Goal: Task Accomplishment & Management: Use online tool/utility

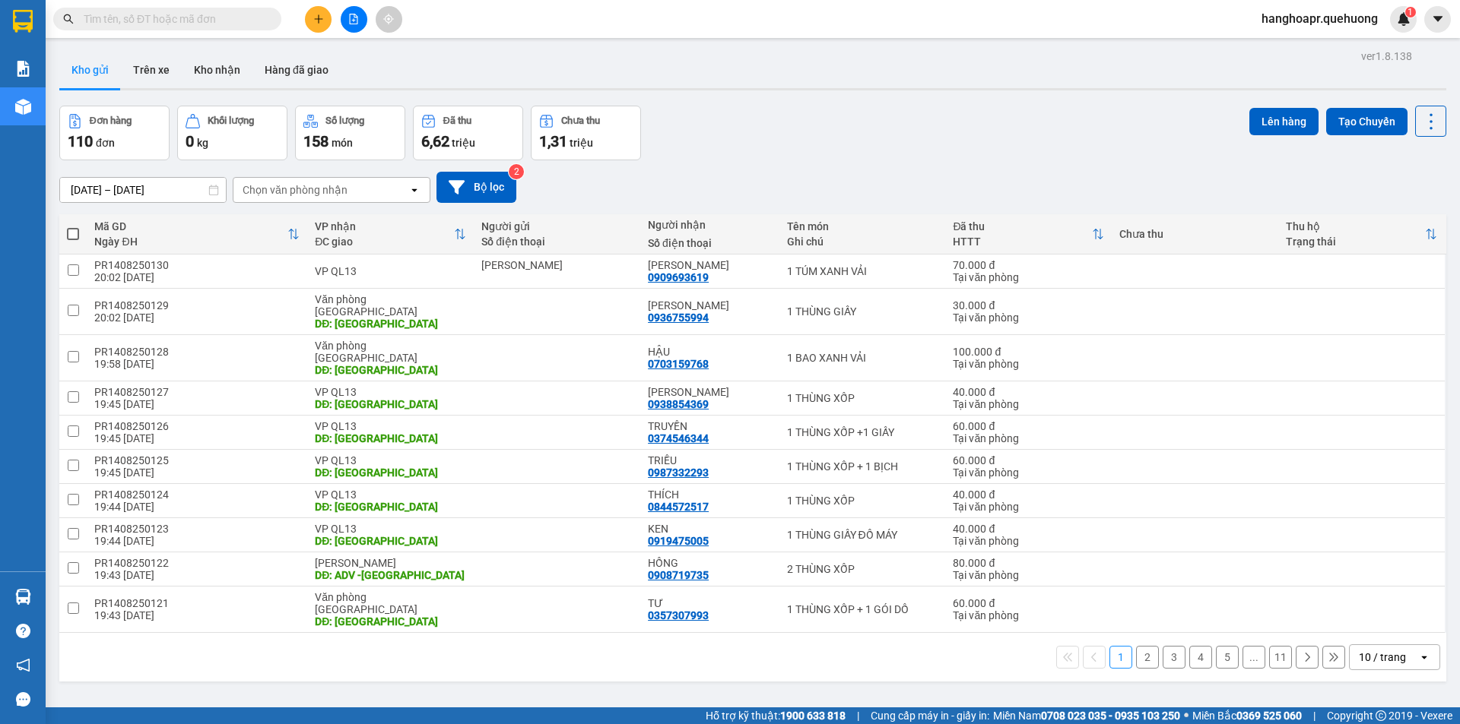
click at [327, 30] on div at bounding box center [353, 19] width 114 height 27
click at [317, 27] on button at bounding box center [318, 19] width 27 height 27
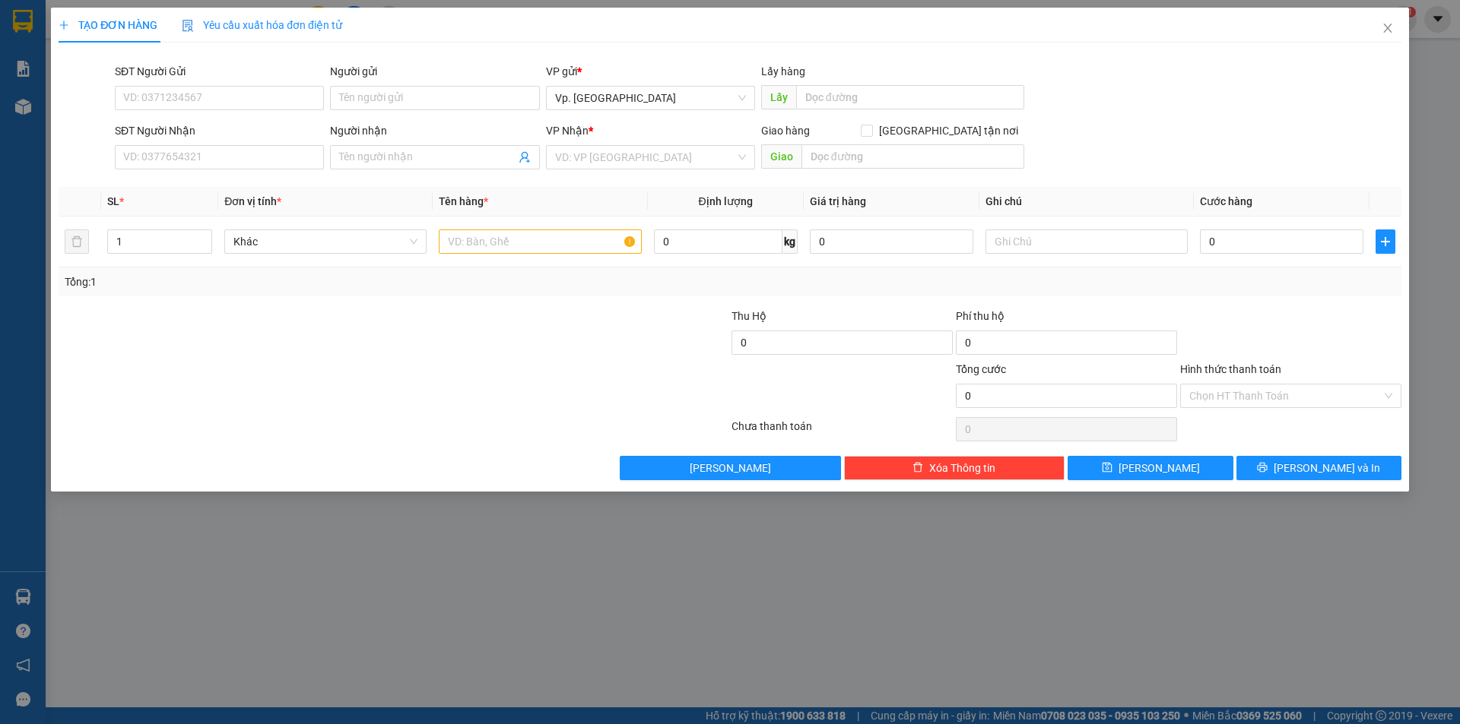
click at [195, 138] on div "SĐT Người Nhận" at bounding box center [219, 130] width 209 height 17
click at [195, 145] on input "SĐT Người Nhận" at bounding box center [219, 157] width 209 height 24
click at [195, 147] on input "SĐT Người Nhận" at bounding box center [219, 157] width 209 height 24
type input "0918432504"
click at [387, 94] on input "Người gửi" at bounding box center [434, 98] width 209 height 24
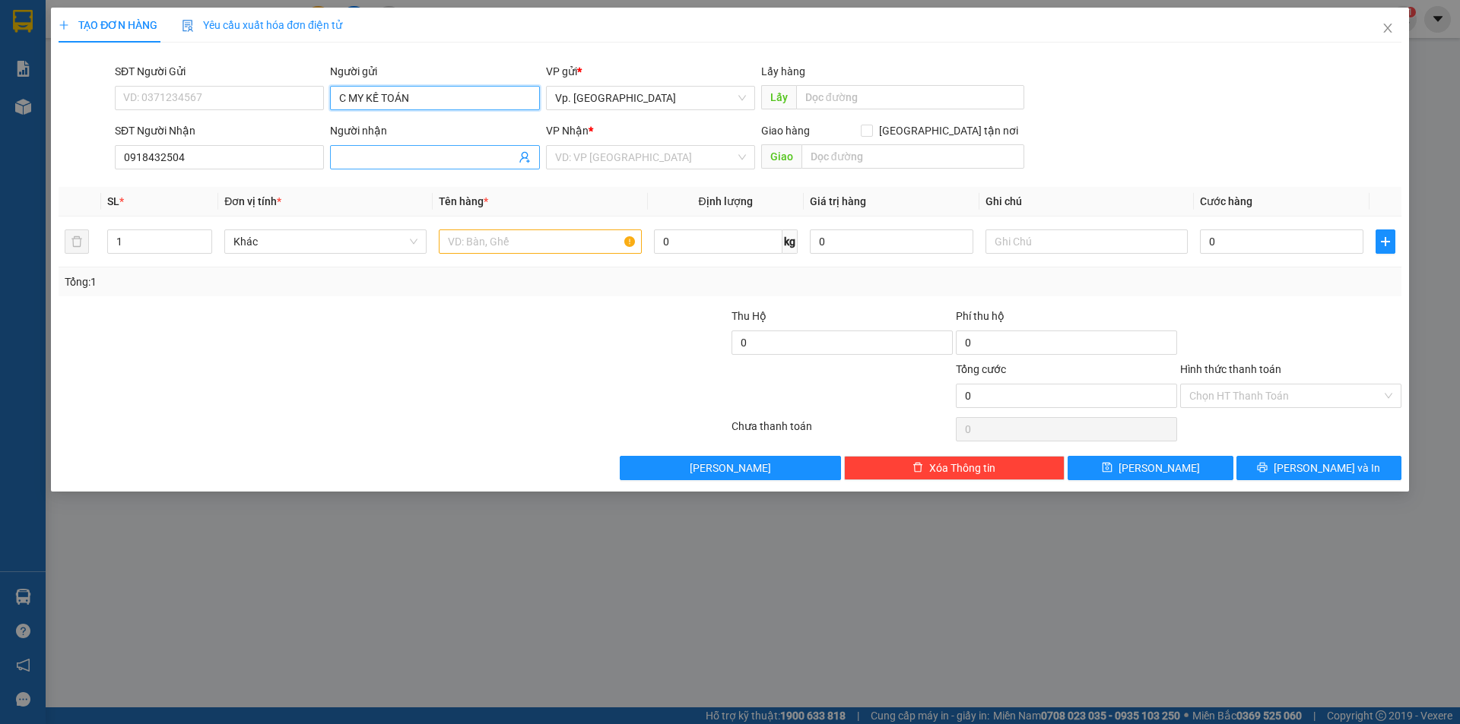
type input "C MY KẾ TOÁN"
click at [394, 149] on input "Người nhận" at bounding box center [427, 157] width 176 height 17
paste input "0983867260"
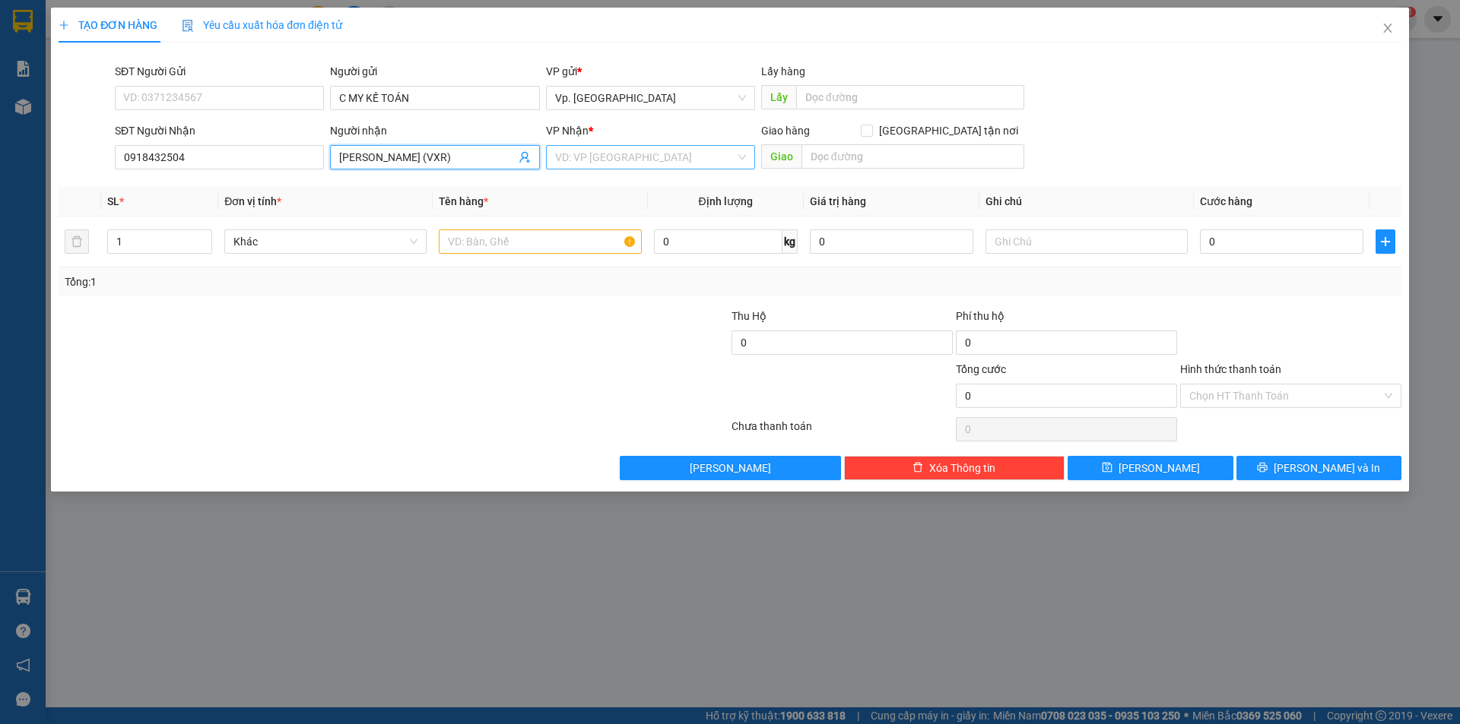
type input "CHUNG ĐỨC (VXR)"
click at [585, 160] on input "search" at bounding box center [645, 157] width 180 height 23
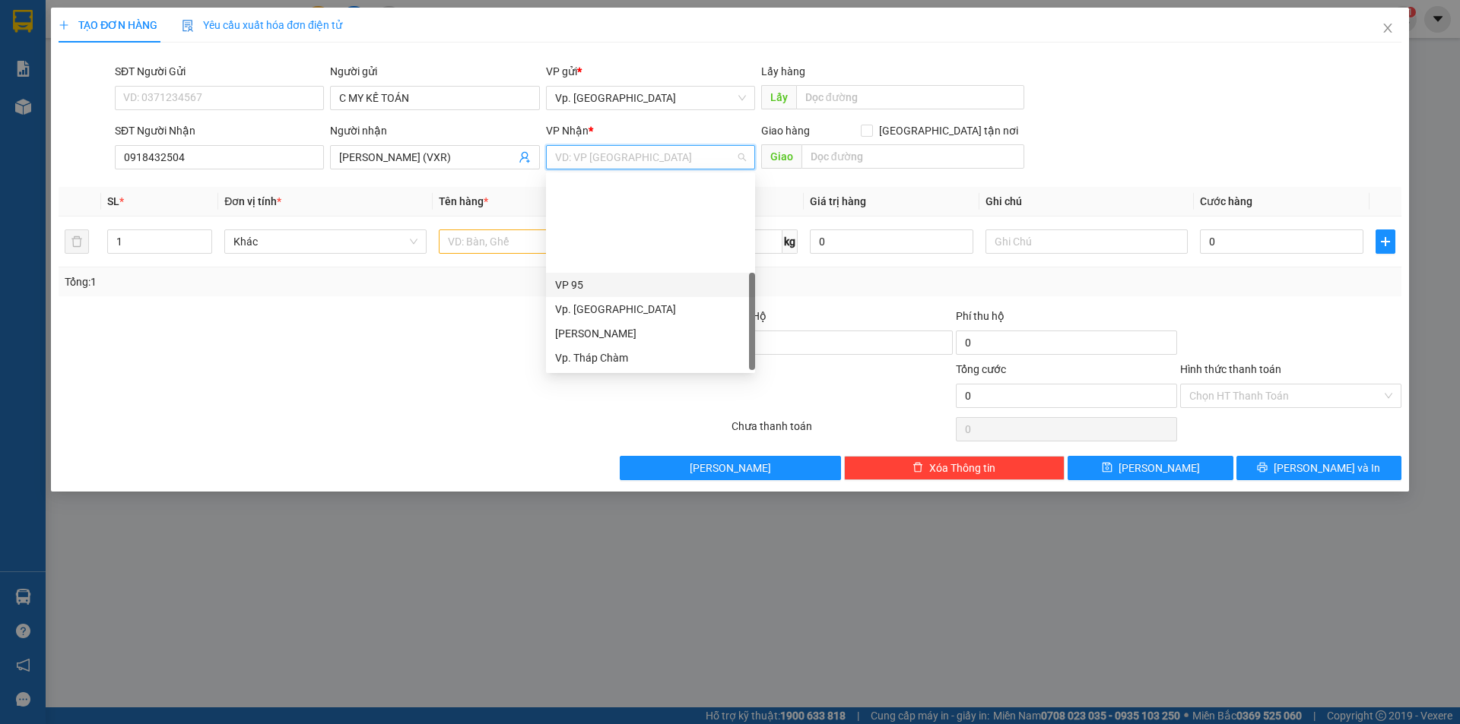
scroll to position [122, 0]
click at [591, 277] on div "VP QL13" at bounding box center [650, 285] width 191 height 17
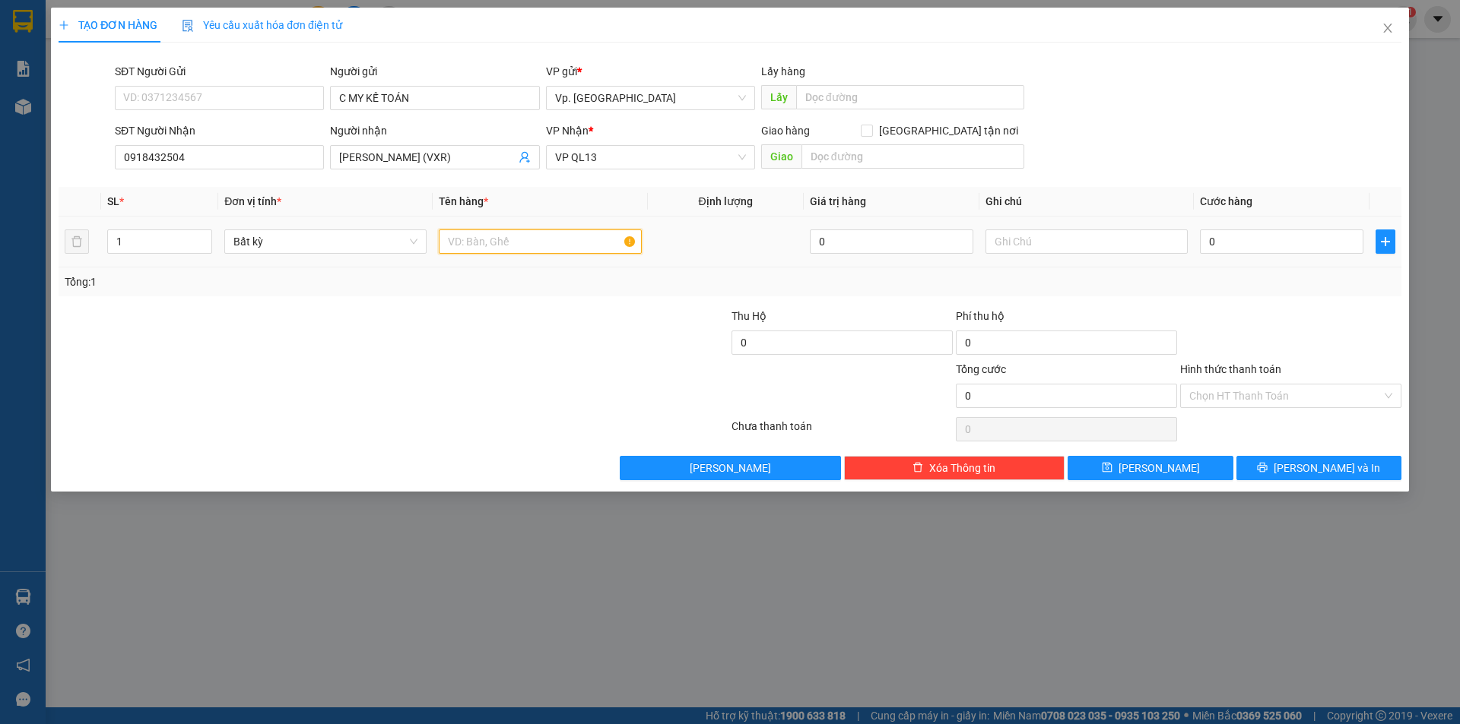
click at [474, 241] on input "text" at bounding box center [540, 242] width 202 height 24
type input "1 HỒ SƠ"
click at [1243, 246] on input "0" at bounding box center [1281, 242] width 163 height 24
click at [1244, 393] on input "Hình thức thanh toán" at bounding box center [1285, 396] width 192 height 23
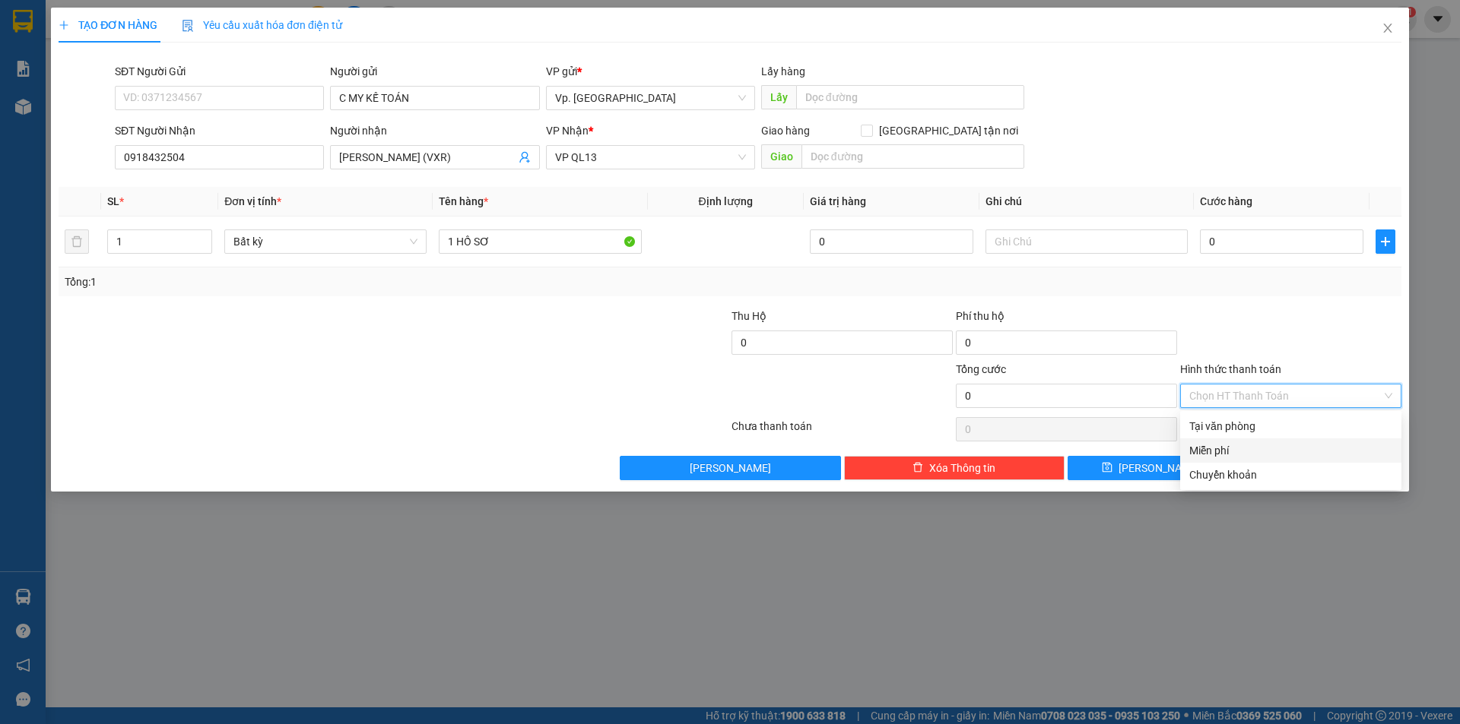
click at [1227, 445] on div "Miễn phí" at bounding box center [1290, 450] width 203 height 17
click at [1301, 462] on button "Lưu và In" at bounding box center [1318, 468] width 165 height 24
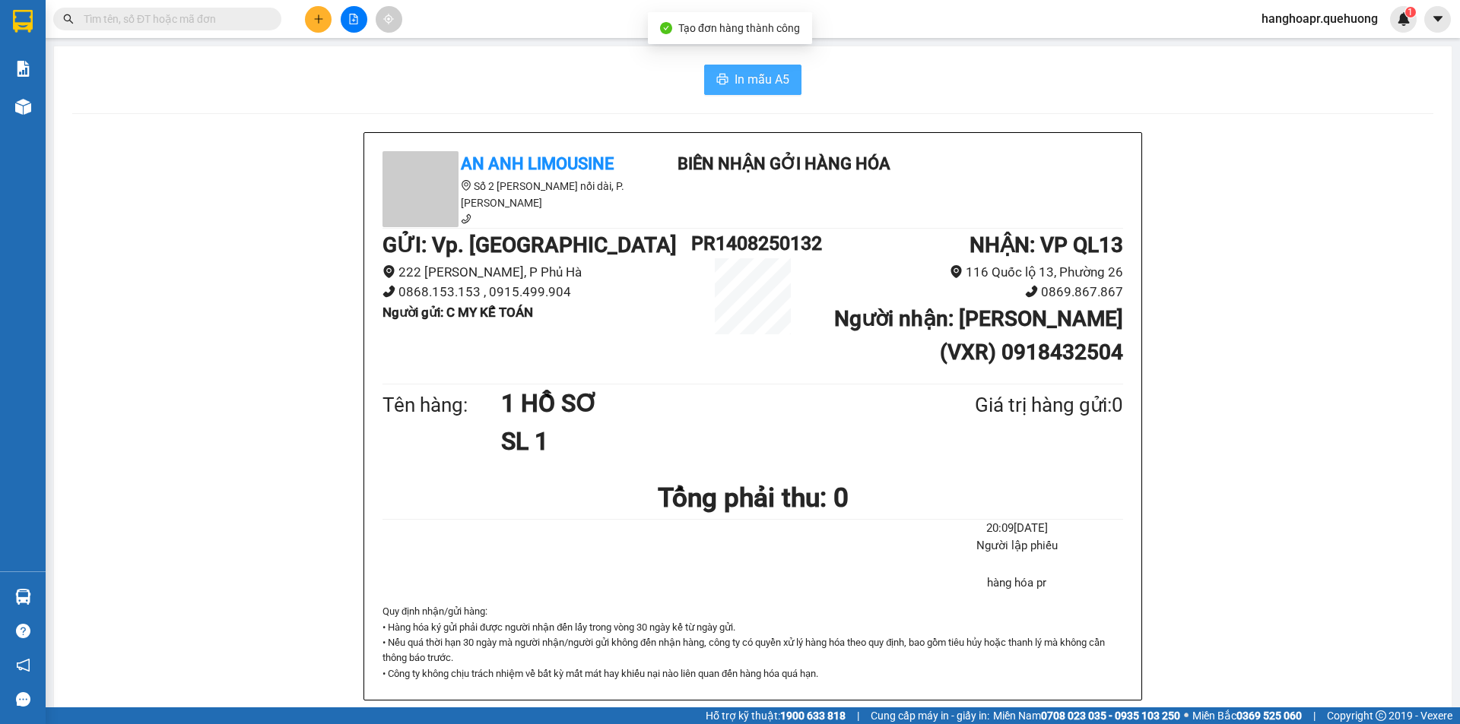
click at [732, 65] on button "In mẫu A5" at bounding box center [752, 80] width 97 height 30
click at [1300, 12] on span "hanghoapr.quehuong" at bounding box center [1319, 18] width 141 height 19
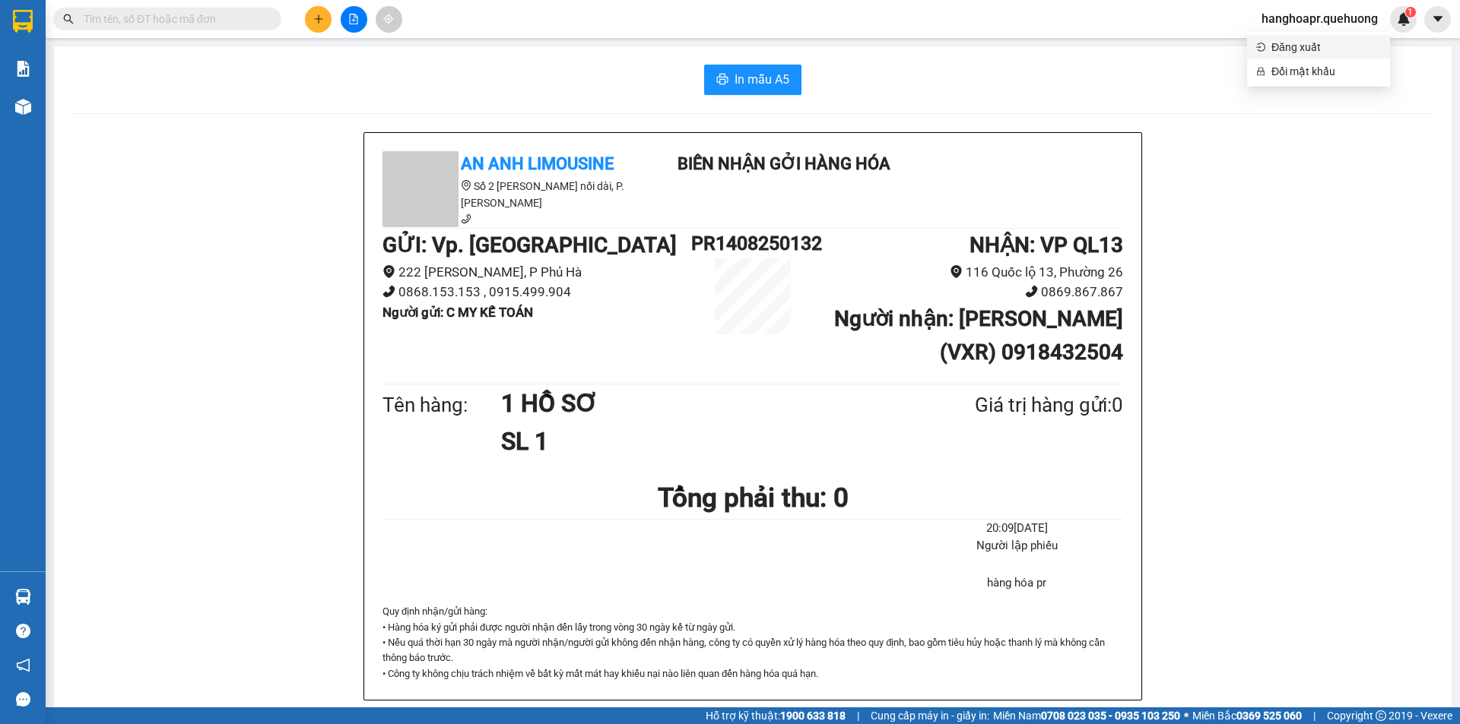
click at [1279, 49] on span "Đăng xuất" at bounding box center [1325, 47] width 109 height 17
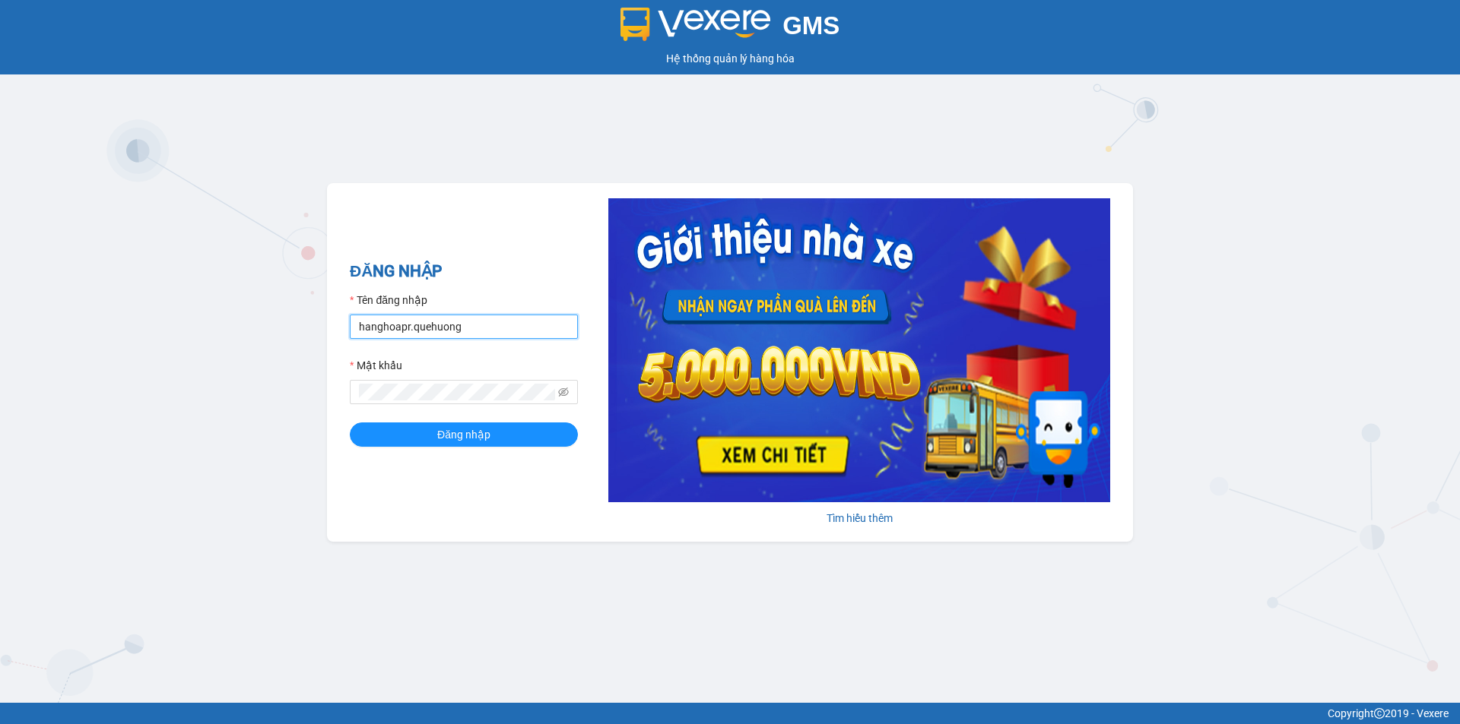
click at [449, 329] on input "hanghoapr.quehuong" at bounding box center [464, 327] width 228 height 24
type input "hoadukhanh.quehuong"
click at [458, 433] on span "Đăng nhập" at bounding box center [463, 434] width 53 height 17
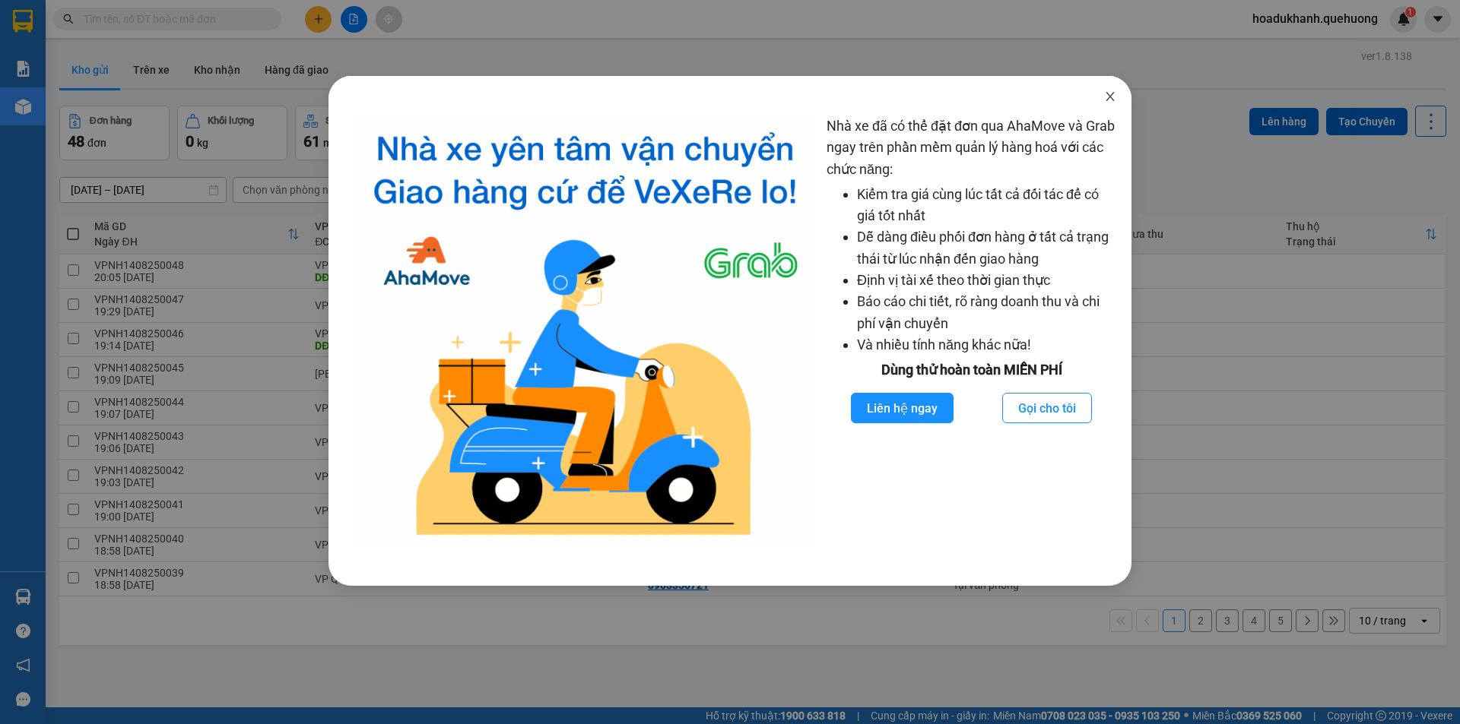
click at [1116, 99] on span "Close" at bounding box center [1110, 97] width 43 height 43
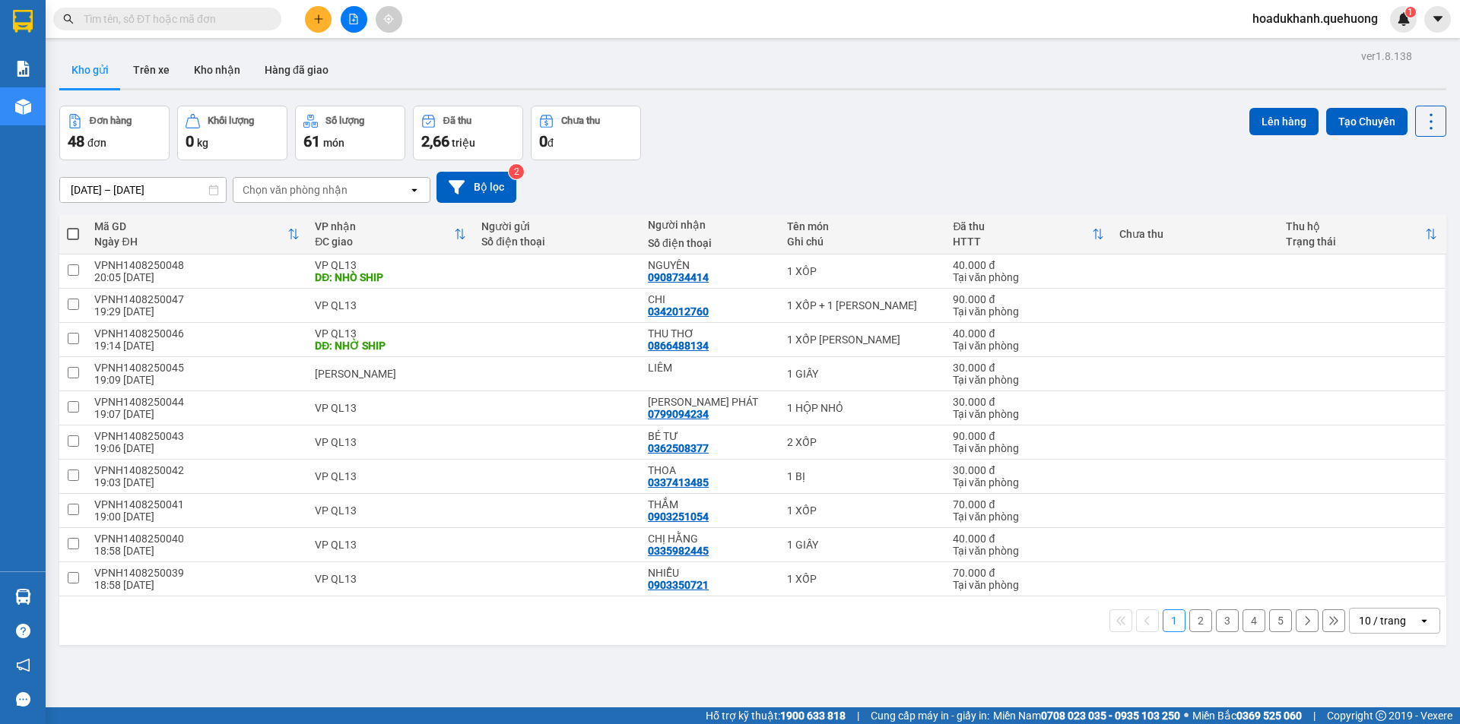
click at [1366, 619] on div "10 / trang" at bounding box center [1381, 620] width 47 height 15
click at [1361, 591] on span "100 / trang" at bounding box center [1376, 587] width 55 height 15
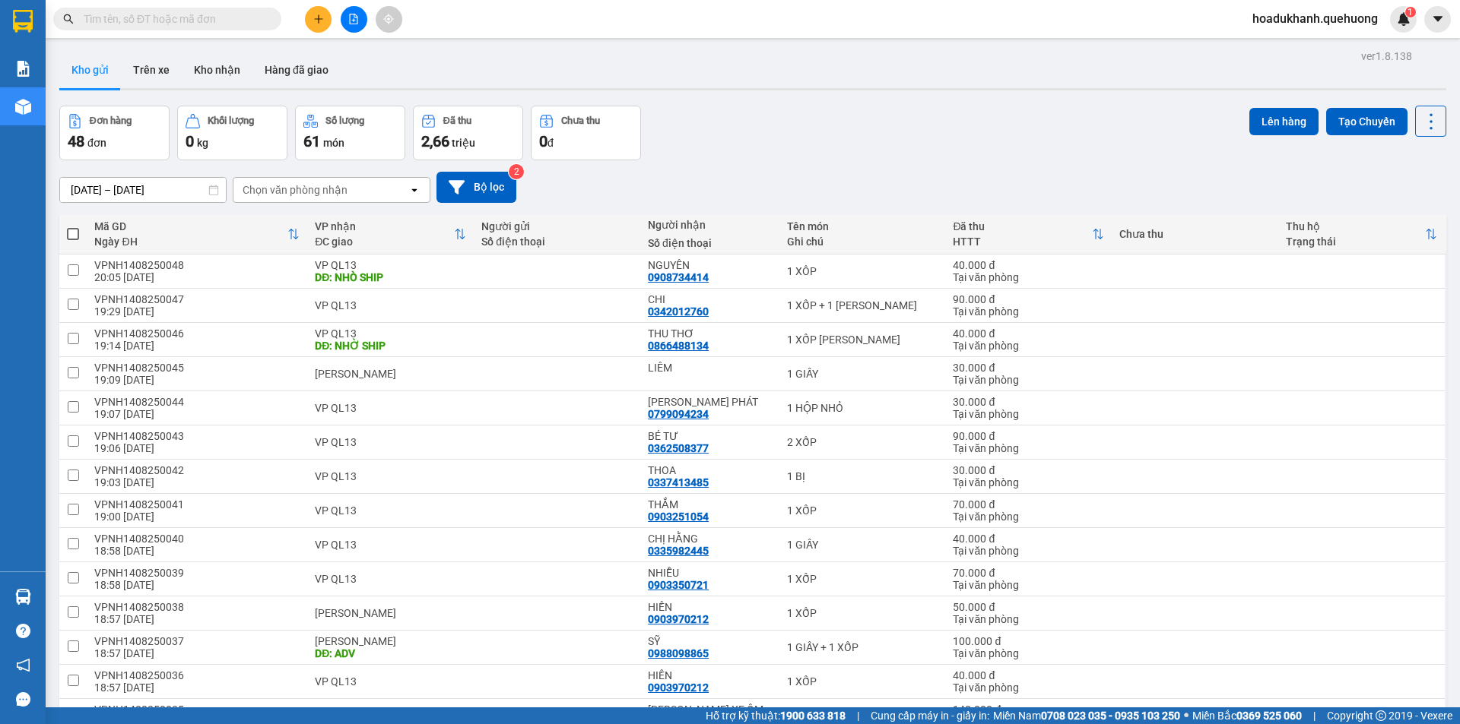
click at [71, 234] on span at bounding box center [73, 234] width 12 height 12
click at [73, 227] on input "checkbox" at bounding box center [73, 227] width 0 height 0
checkbox input "true"
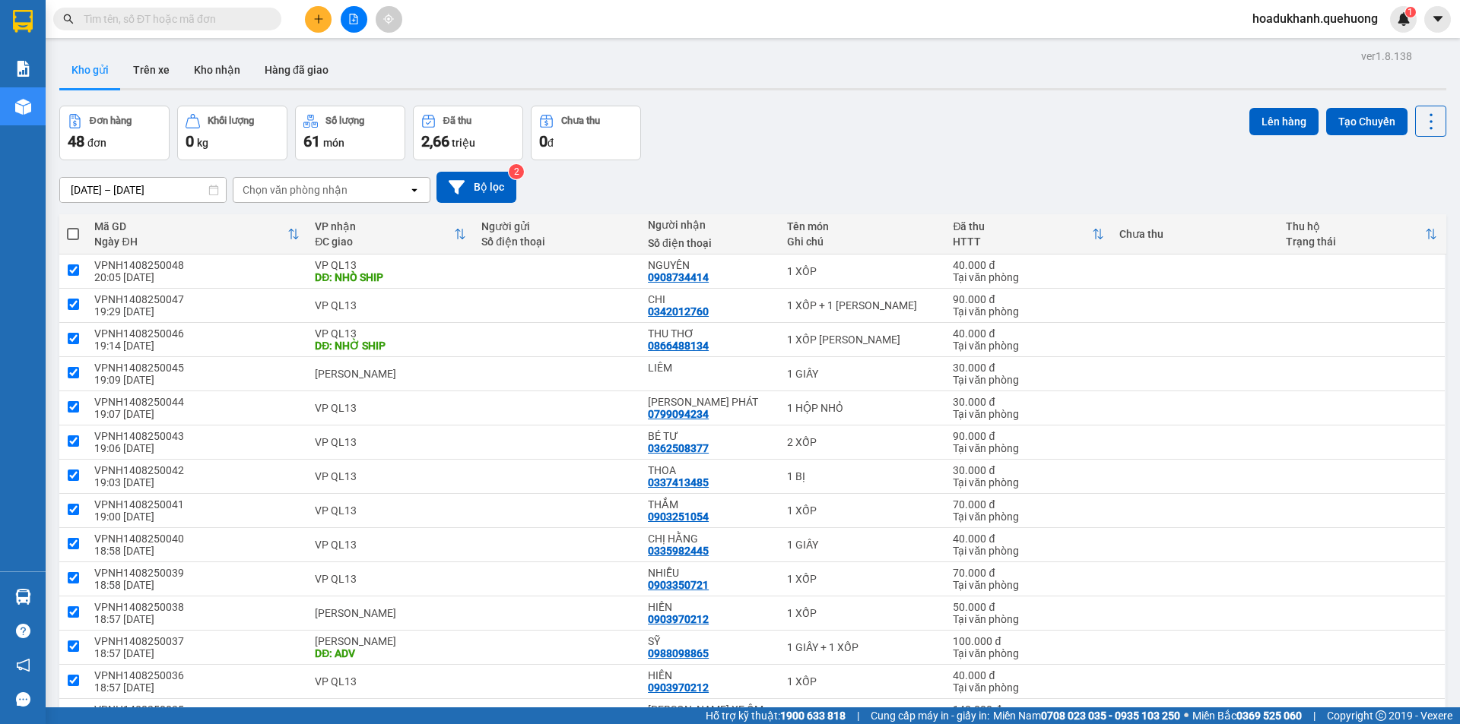
checkbox input "true"
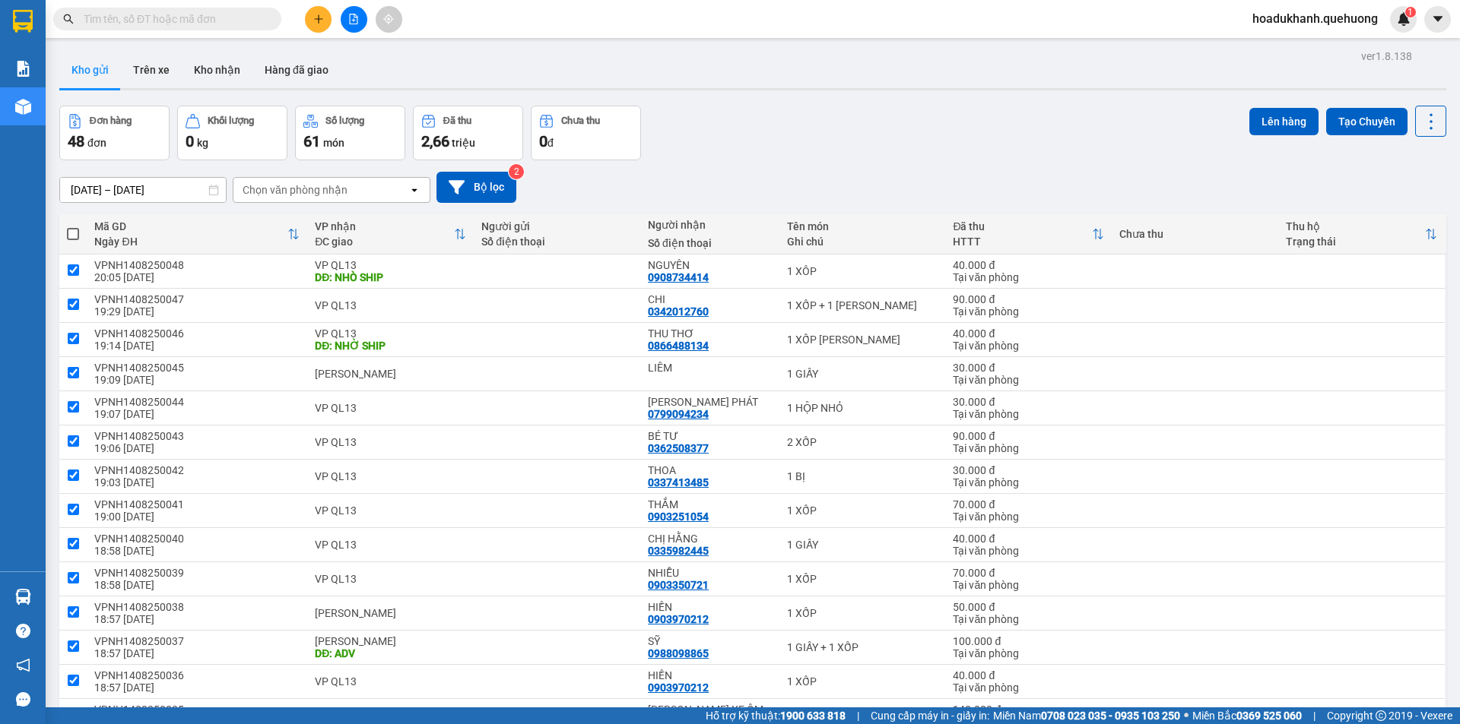
checkbox input "true"
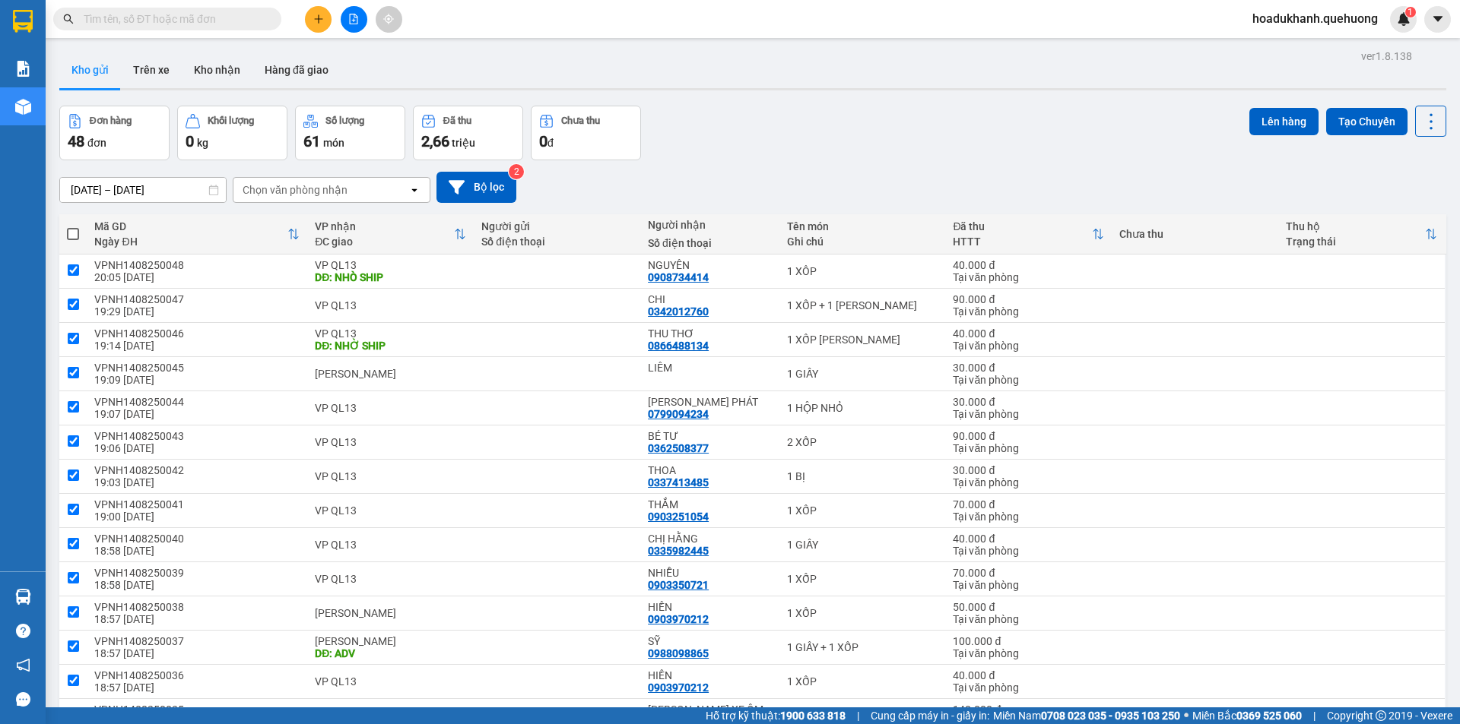
checkbox input "true"
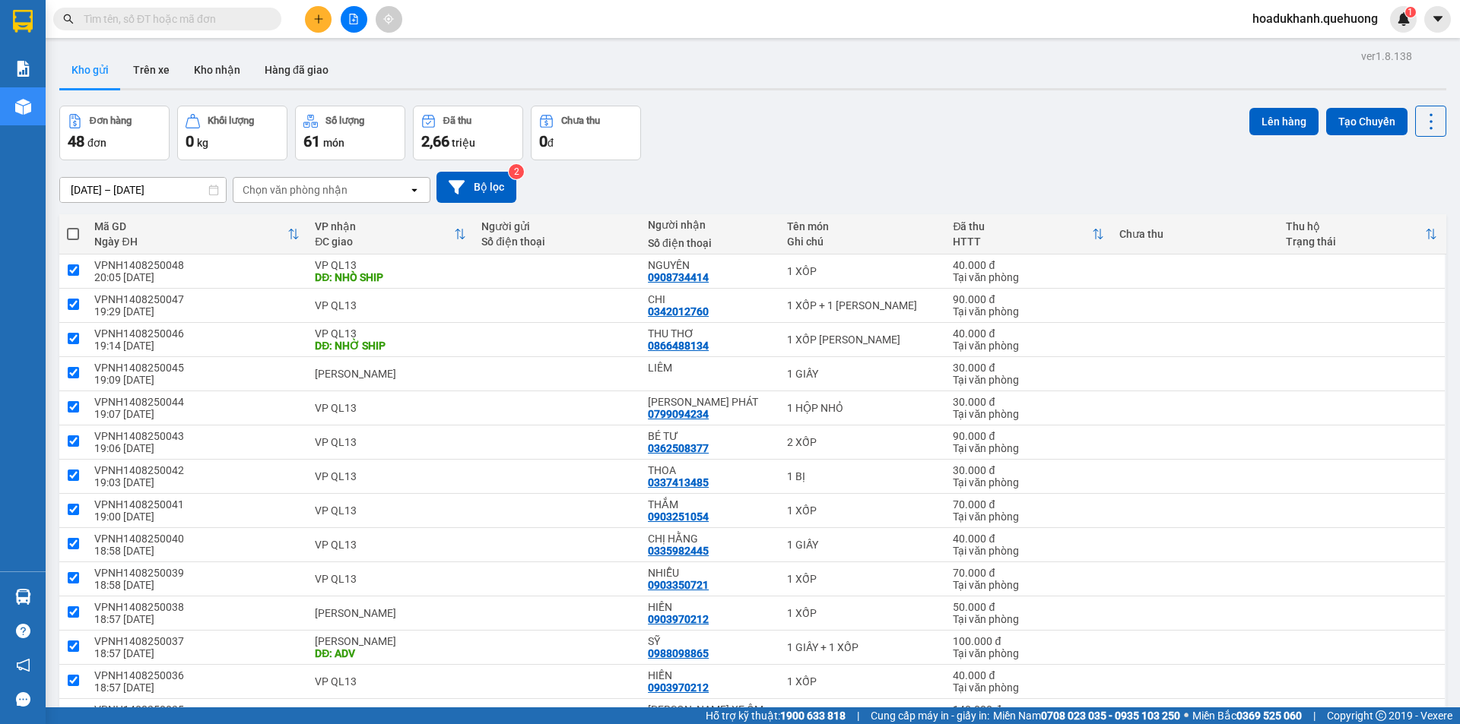
checkbox input "true"
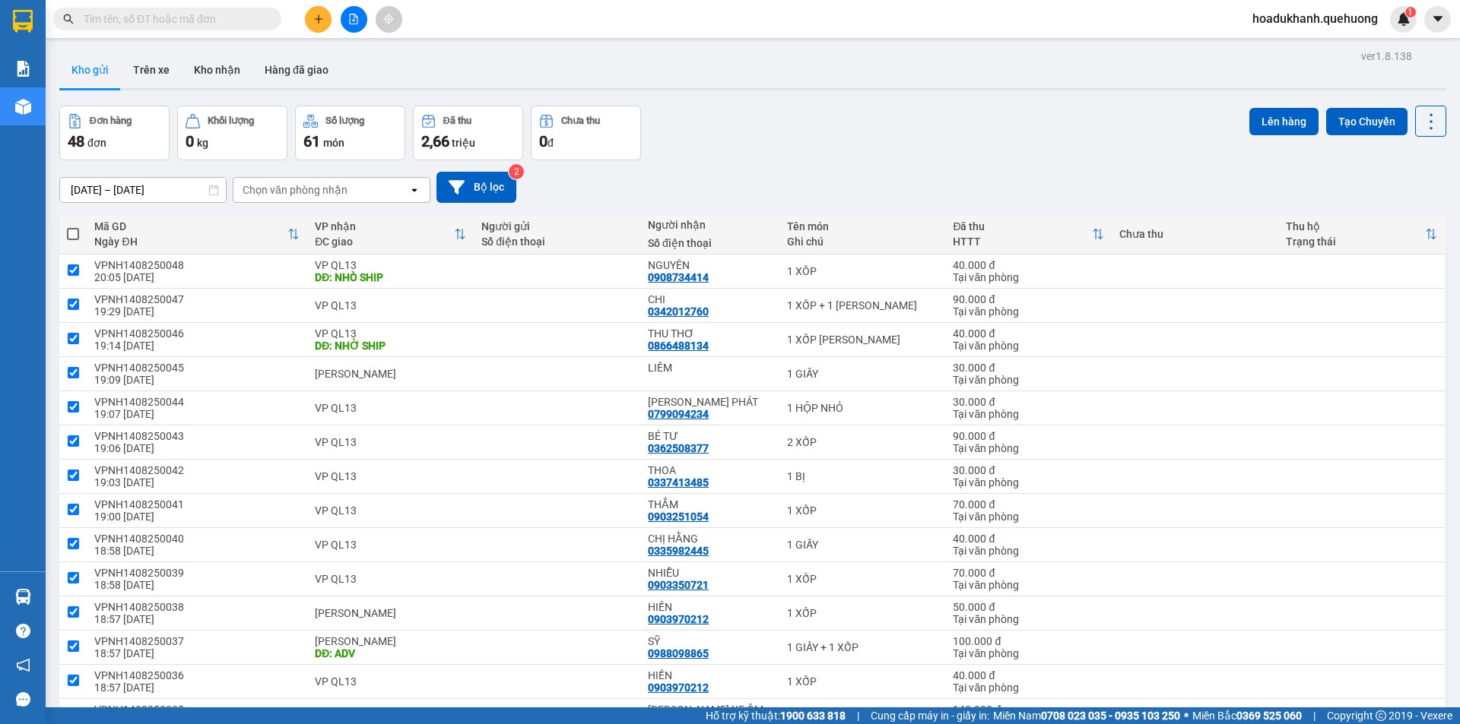
checkbox input "true"
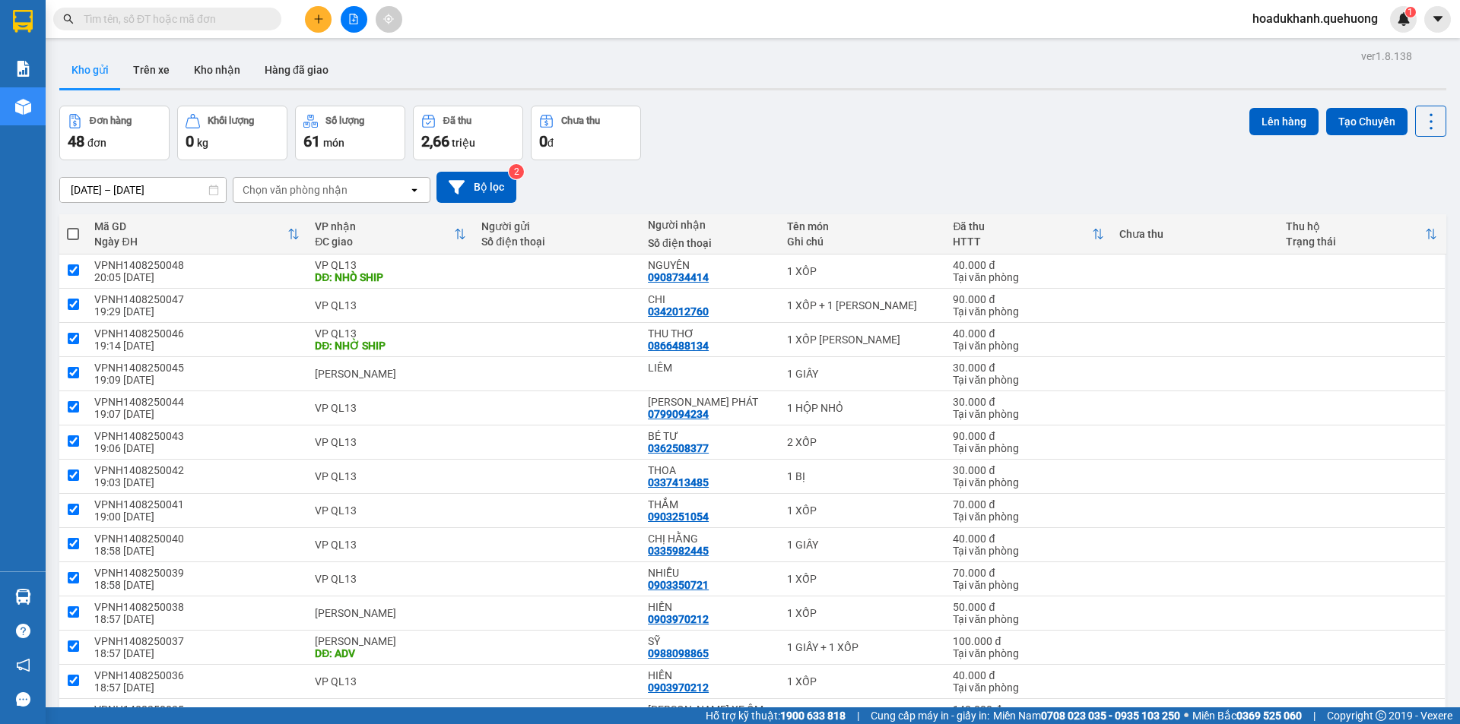
checkbox input "true"
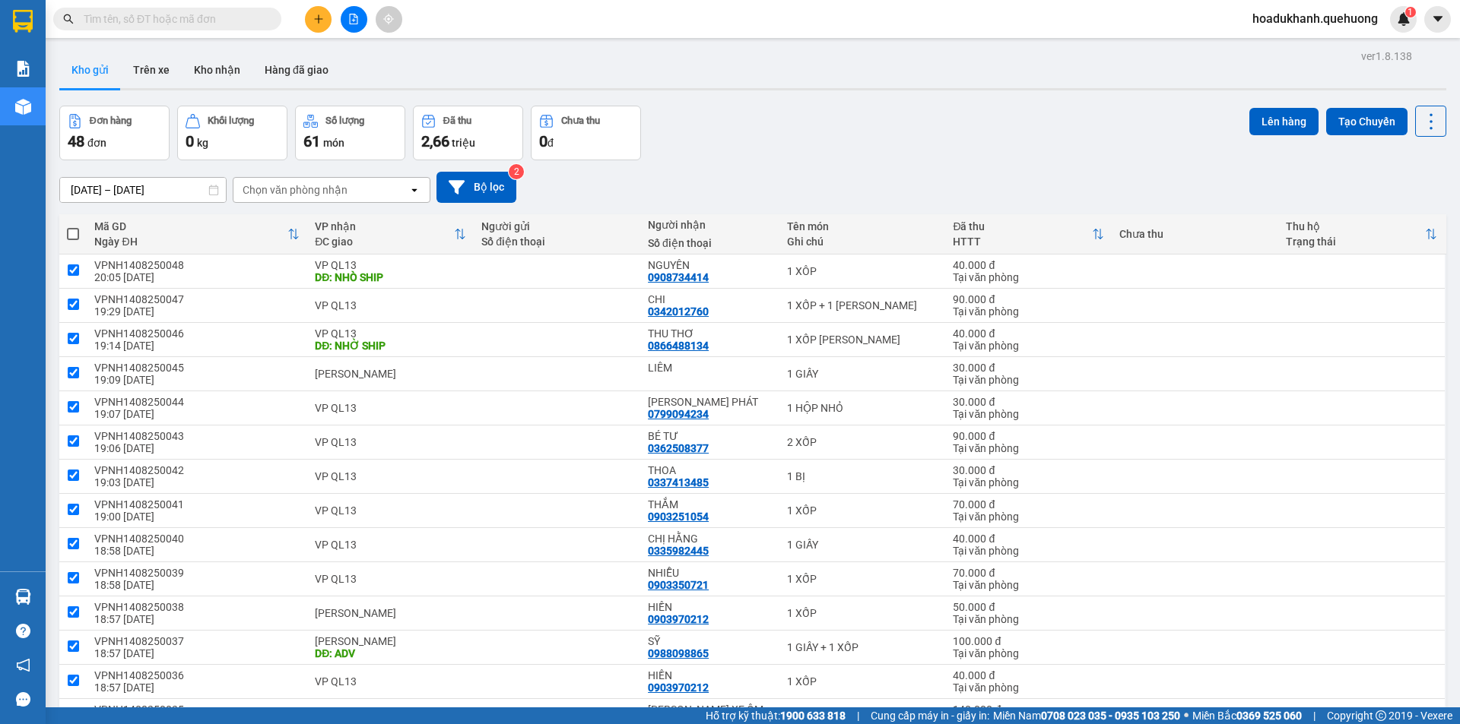
checkbox input "true"
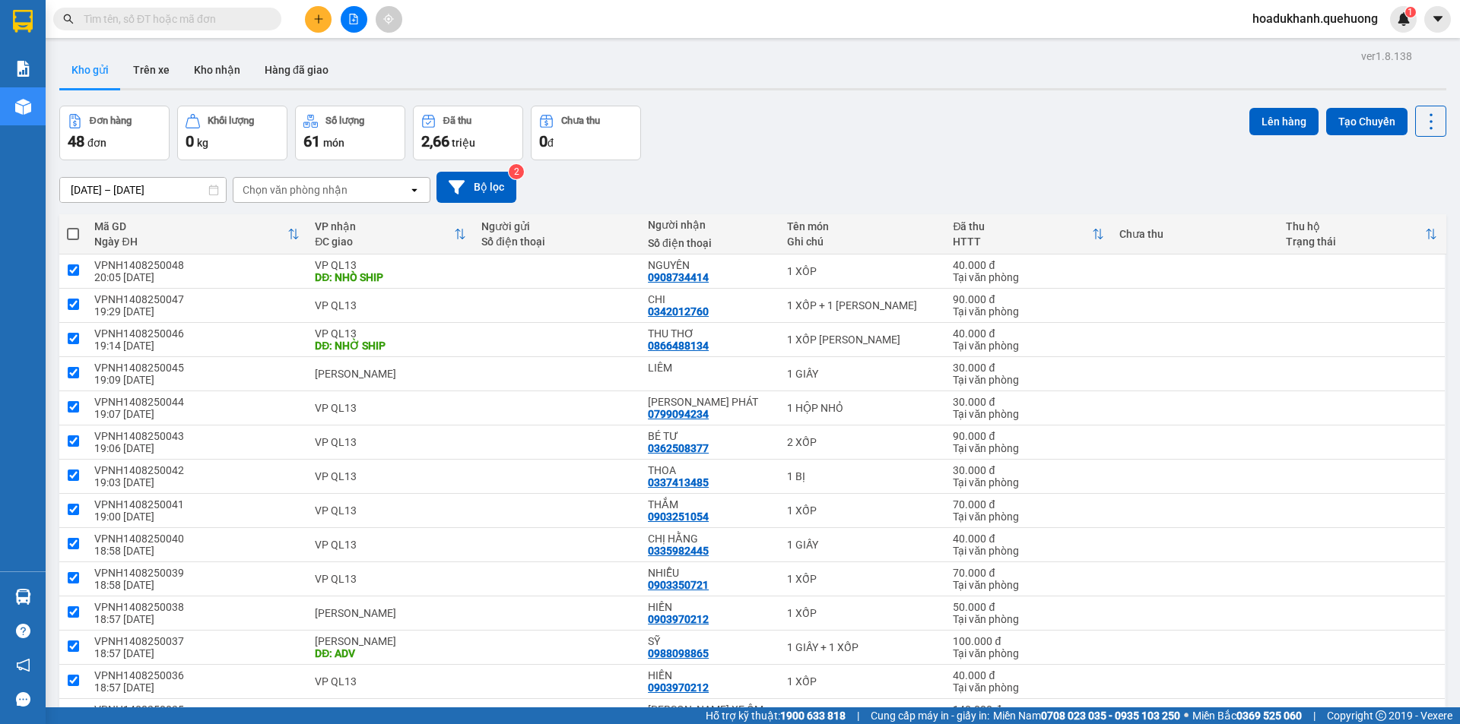
checkbox input "true"
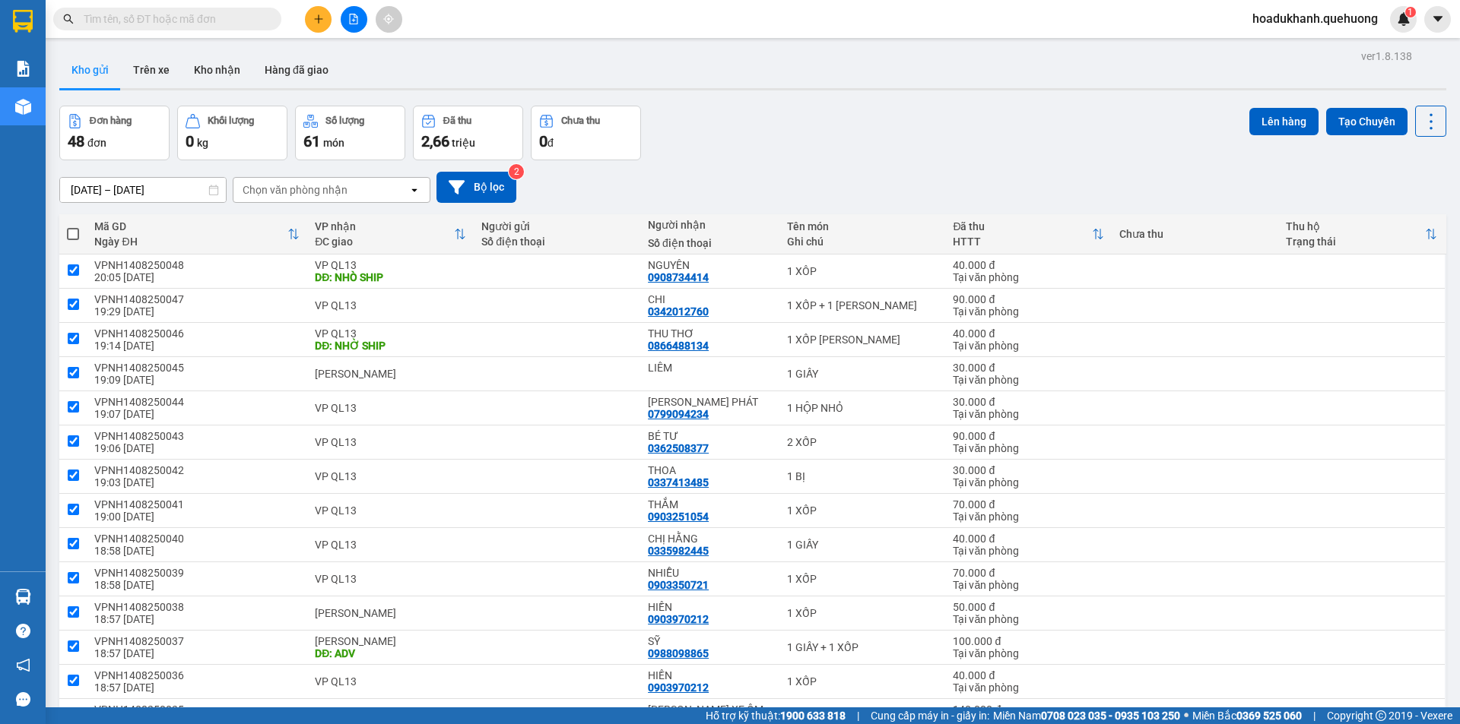
checkbox input "true"
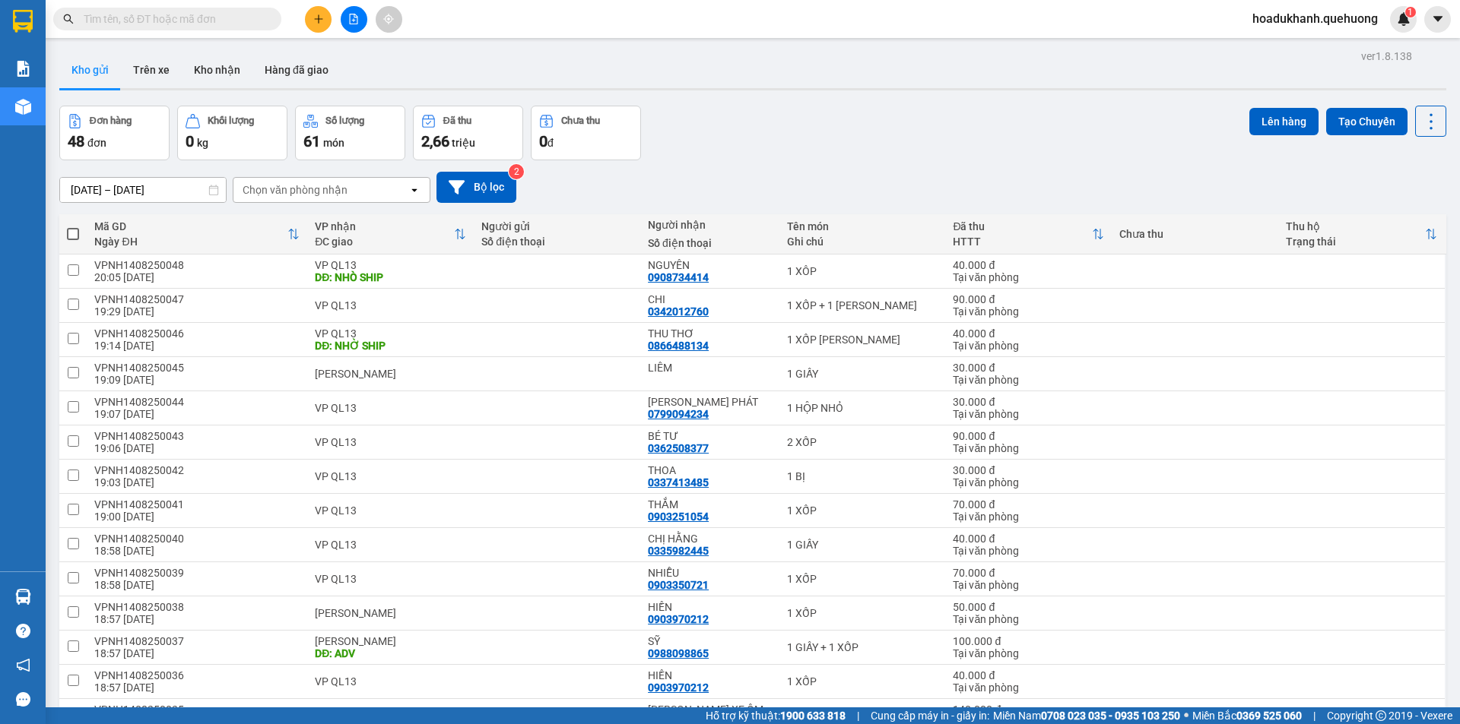
click at [1268, 10] on span "hoadukhanh.quehuong" at bounding box center [1315, 18] width 150 height 19
click at [1277, 46] on span "Đăng xuất" at bounding box center [1320, 47] width 119 height 17
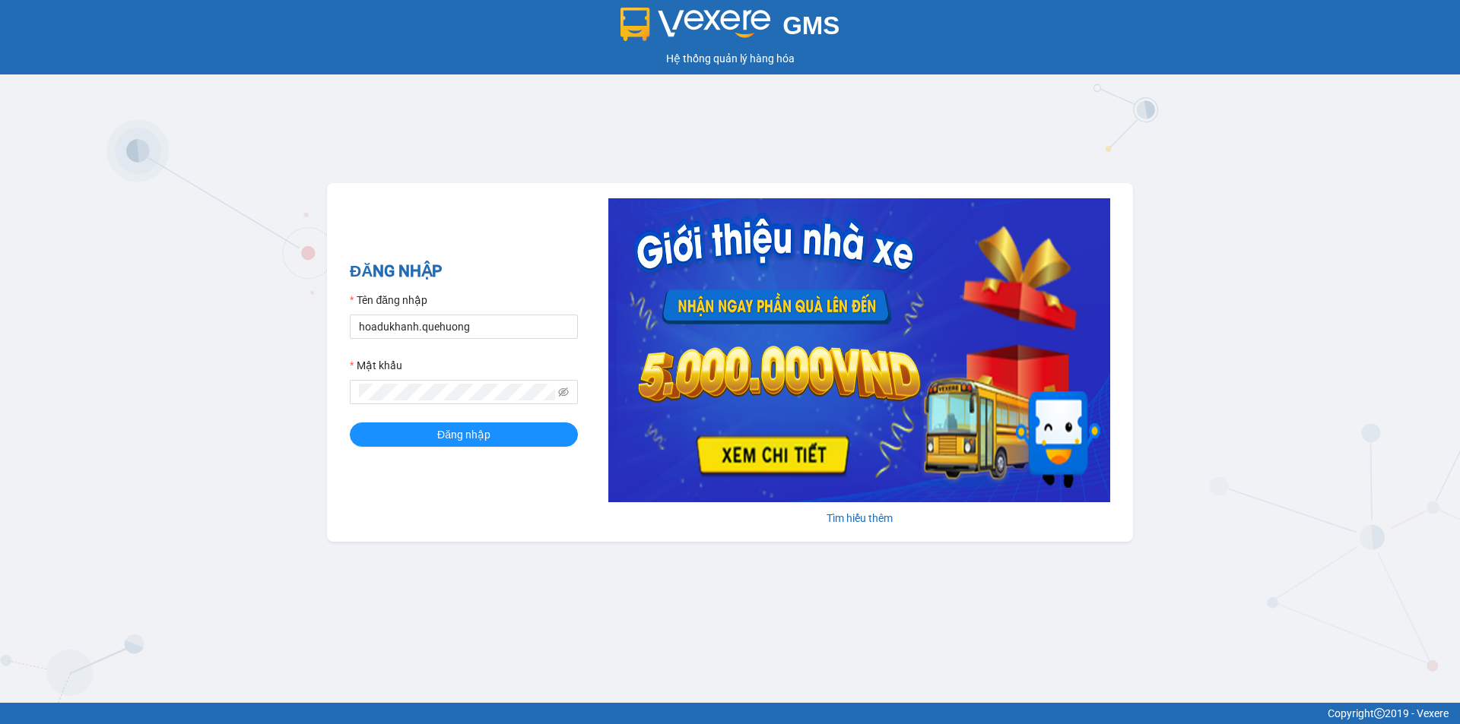
click at [1002, 409] on img at bounding box center [859, 350] width 502 height 304
click at [461, 308] on div "Tên đăng nhập" at bounding box center [464, 303] width 228 height 23
click at [460, 322] on input "hoadukhanh.quehuong" at bounding box center [464, 327] width 228 height 24
type input "hanghoapr.quehuong"
click at [464, 423] on button "Đăng nhập" at bounding box center [464, 435] width 228 height 24
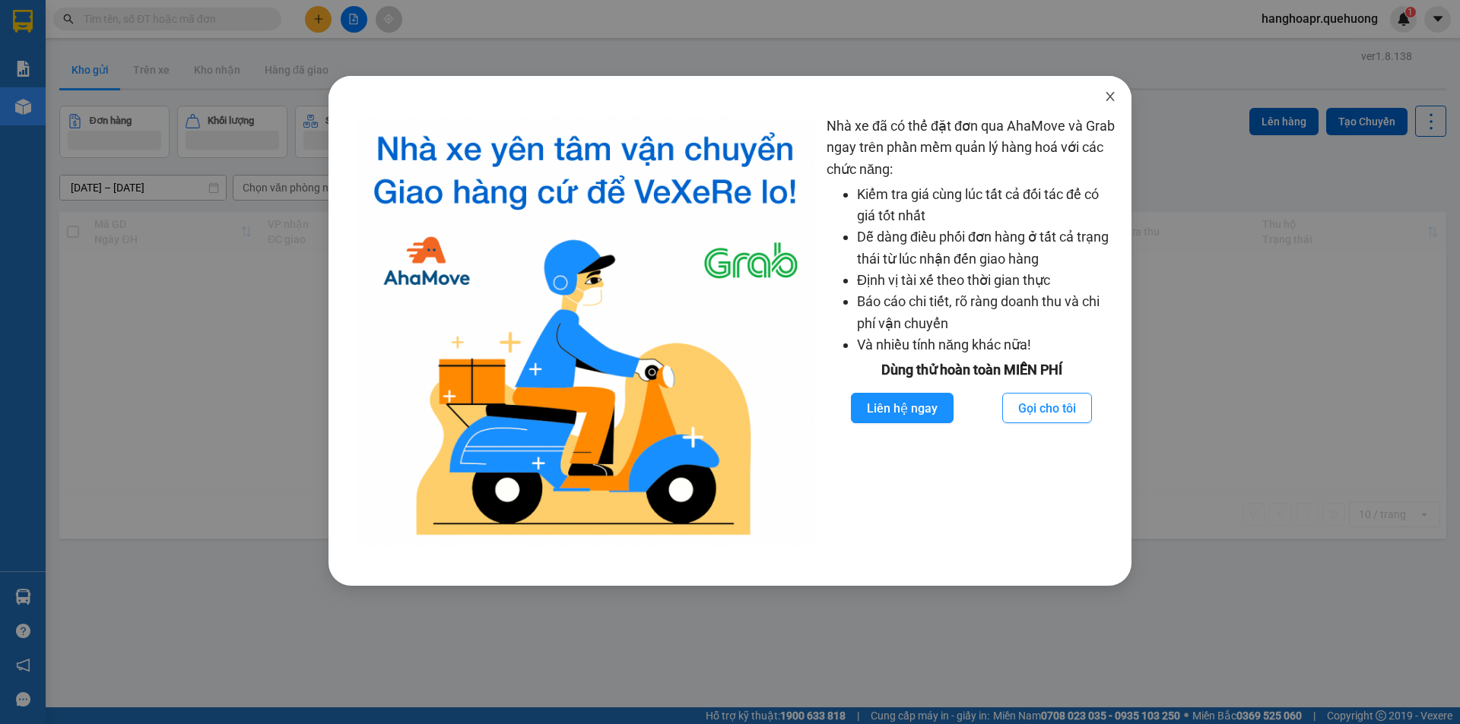
click at [1114, 99] on icon "close" at bounding box center [1110, 96] width 12 height 12
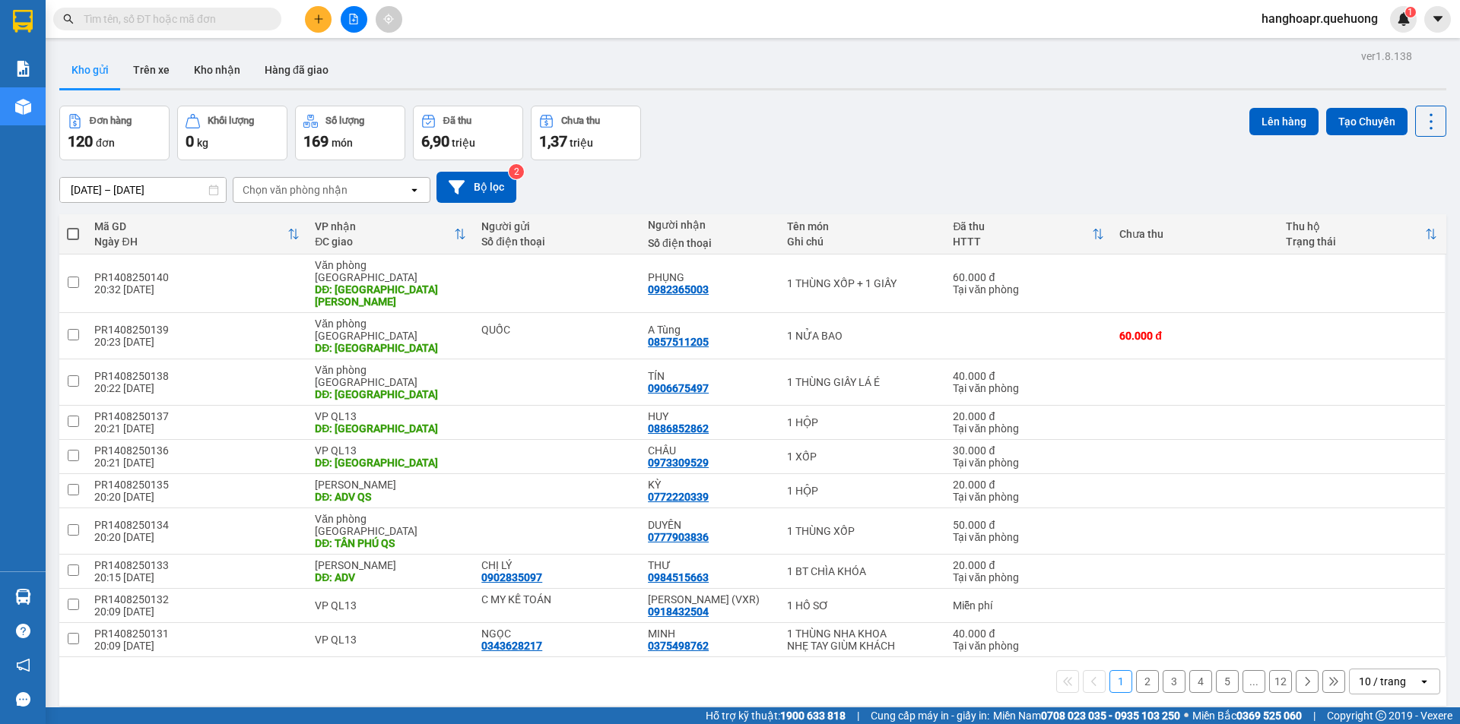
click at [1384, 674] on div "10 / trang" at bounding box center [1381, 681] width 47 height 15
click at [1364, 580] on span "100 / trang" at bounding box center [1376, 587] width 55 height 15
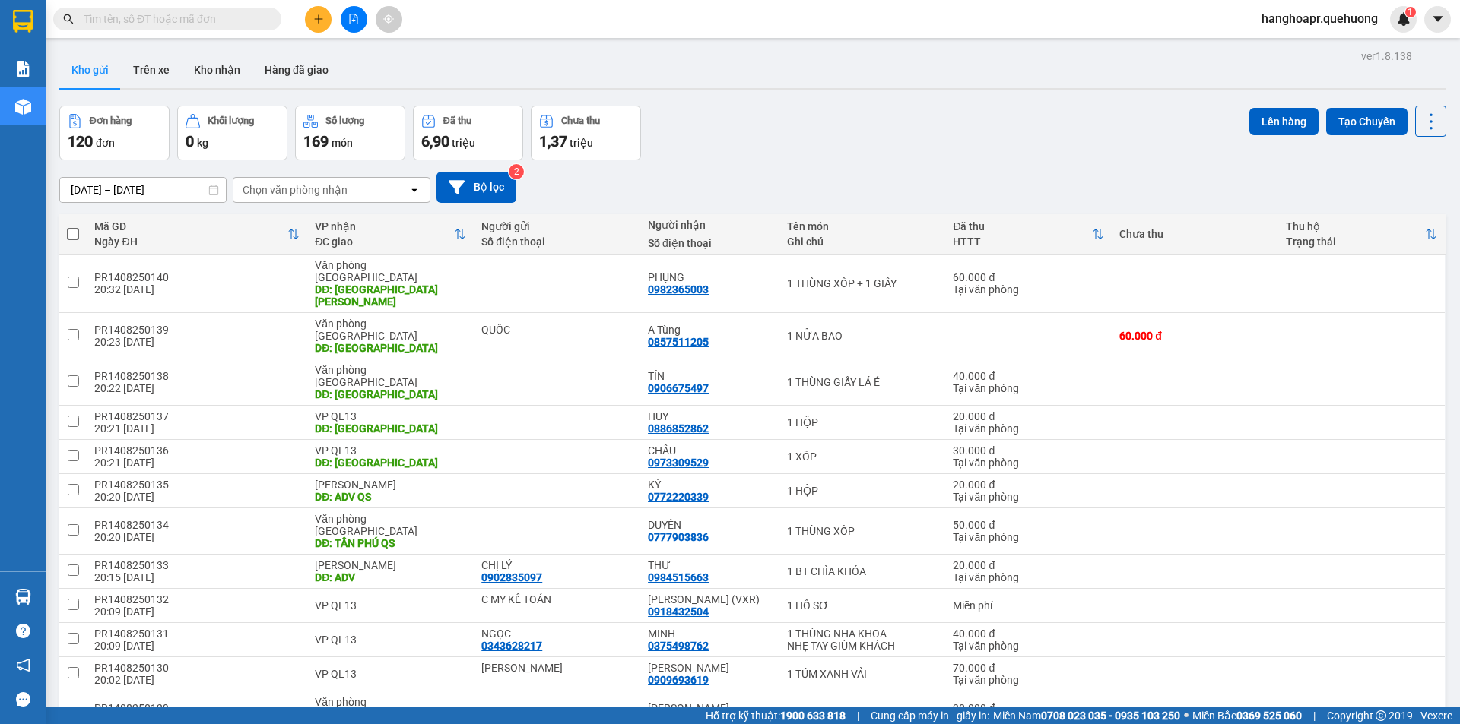
click at [73, 233] on span at bounding box center [73, 234] width 12 height 12
click at [73, 227] on input "checkbox" at bounding box center [73, 227] width 0 height 0
checkbox input "true"
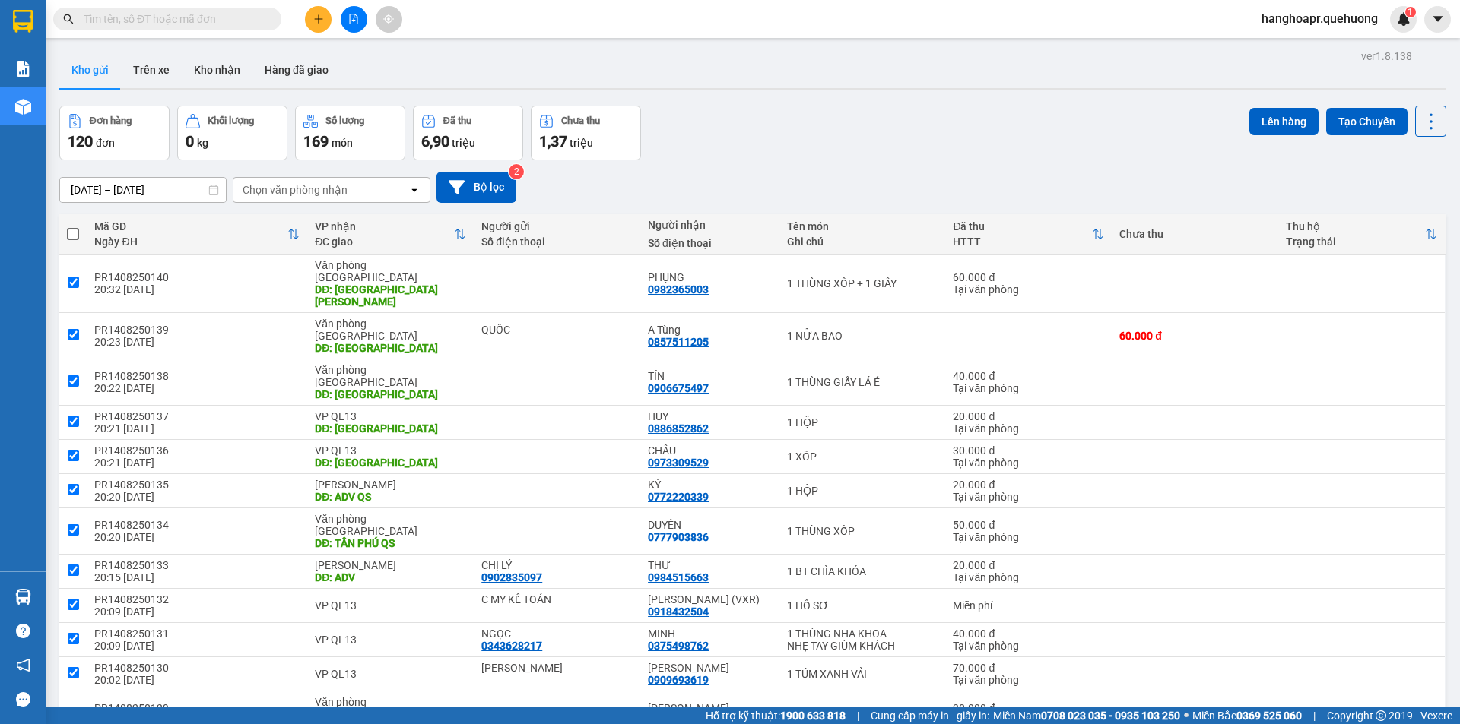
checkbox input "true"
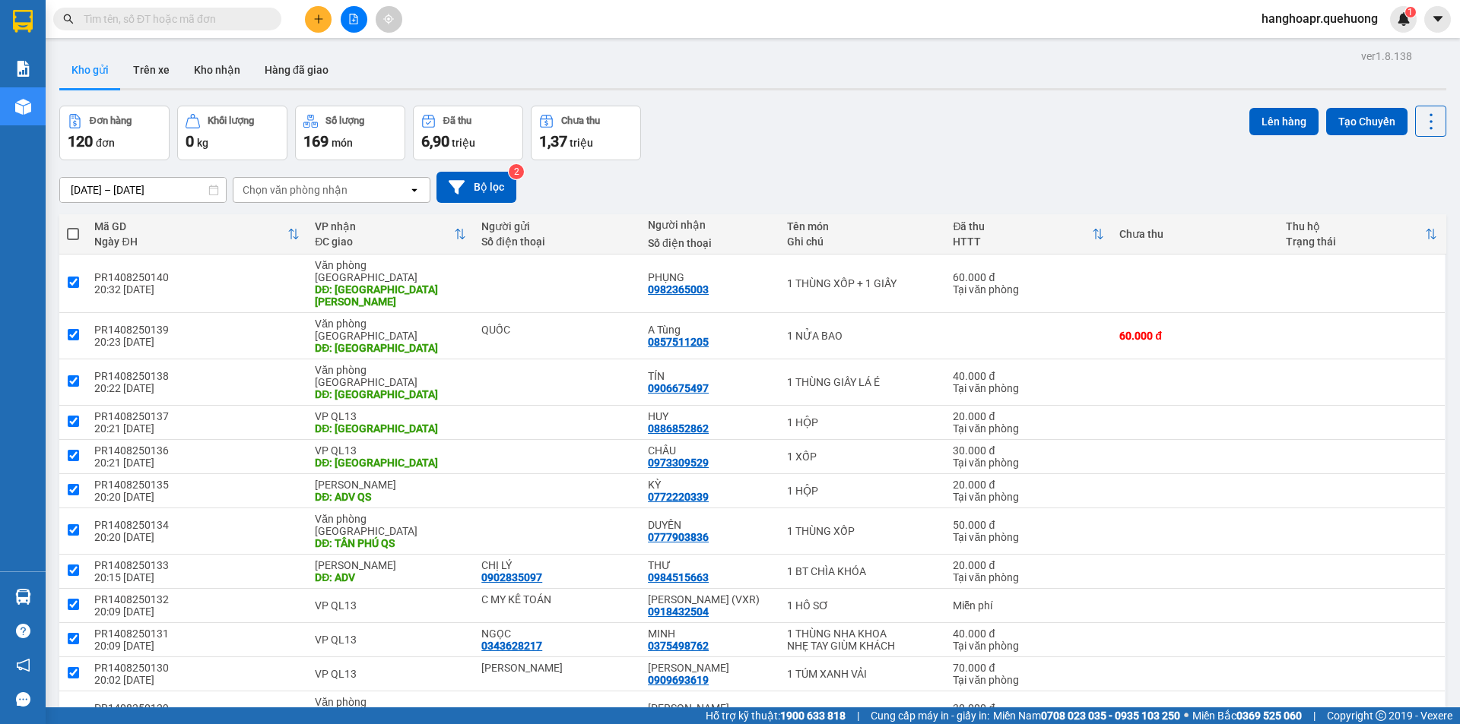
checkbox input "true"
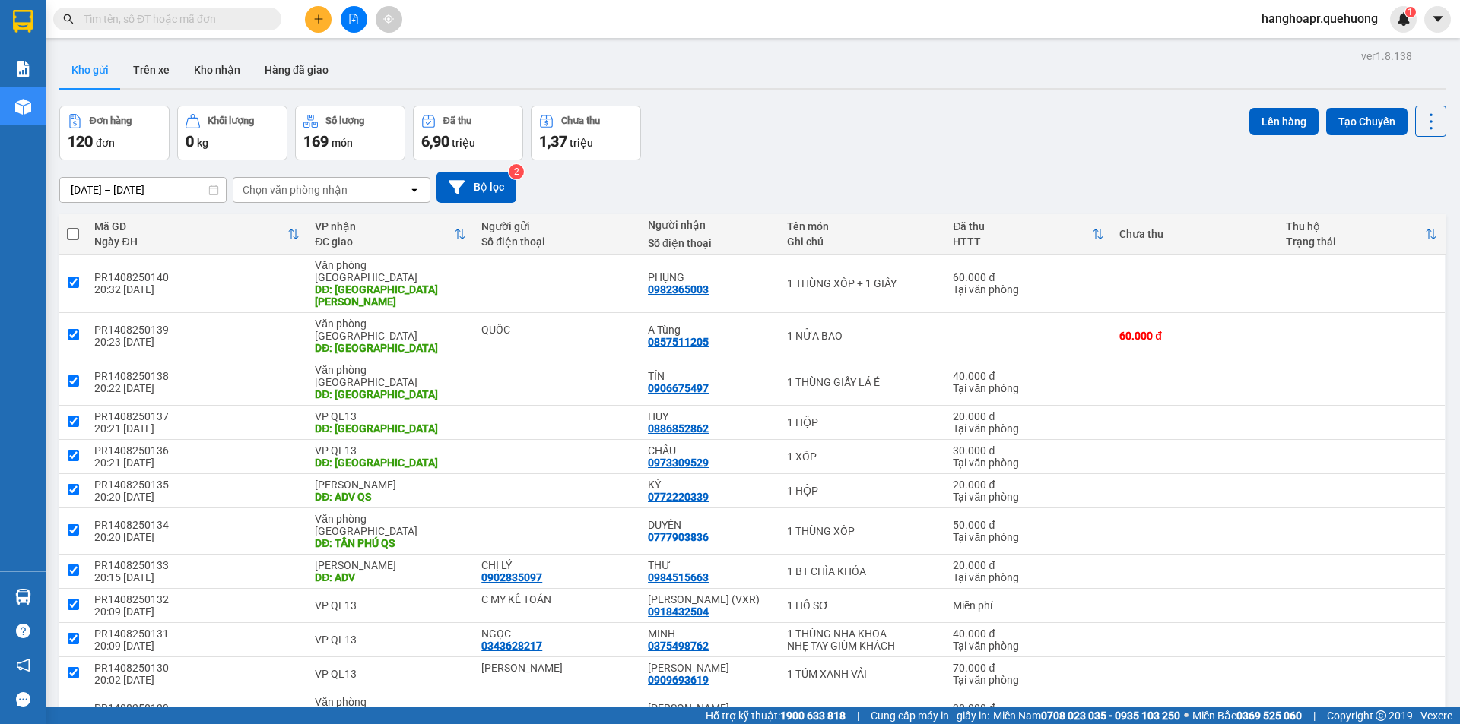
checkbox input "true"
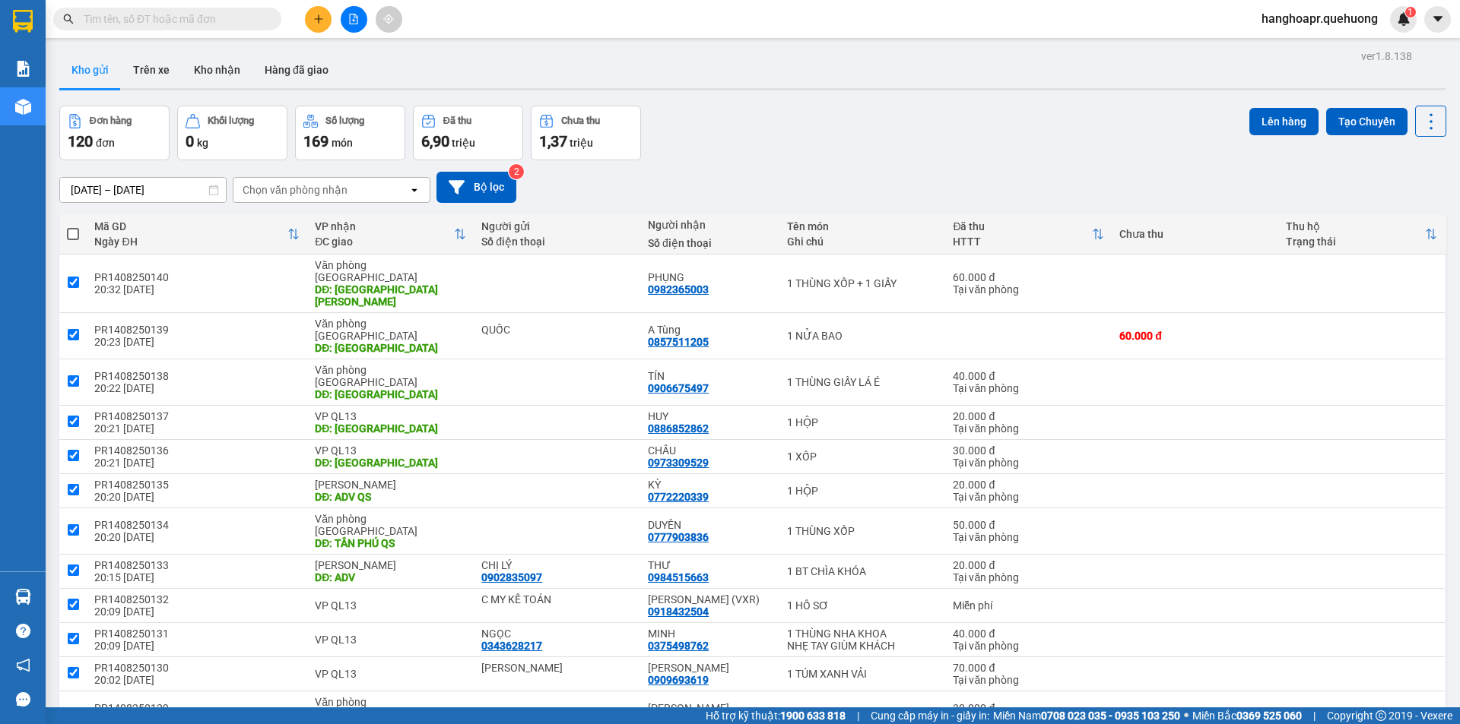
checkbox input "true"
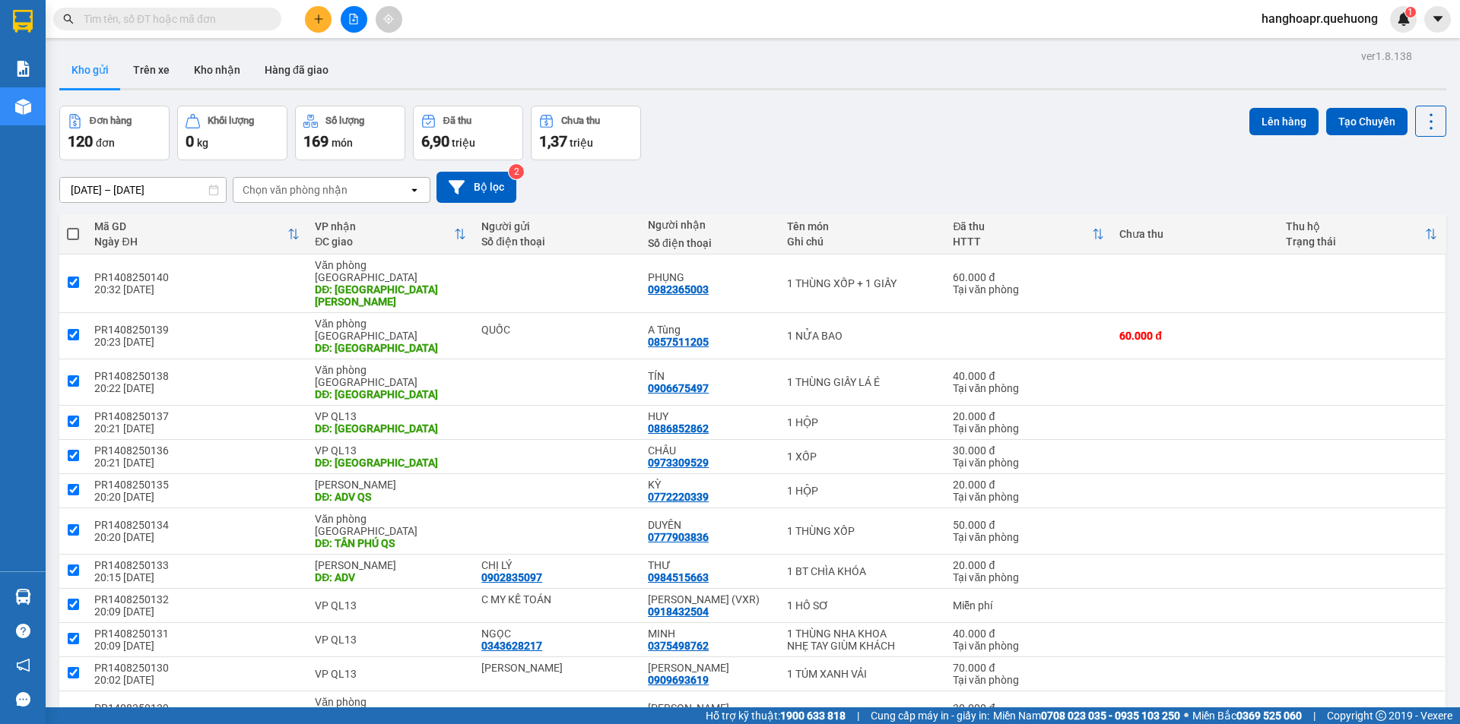
checkbox input "true"
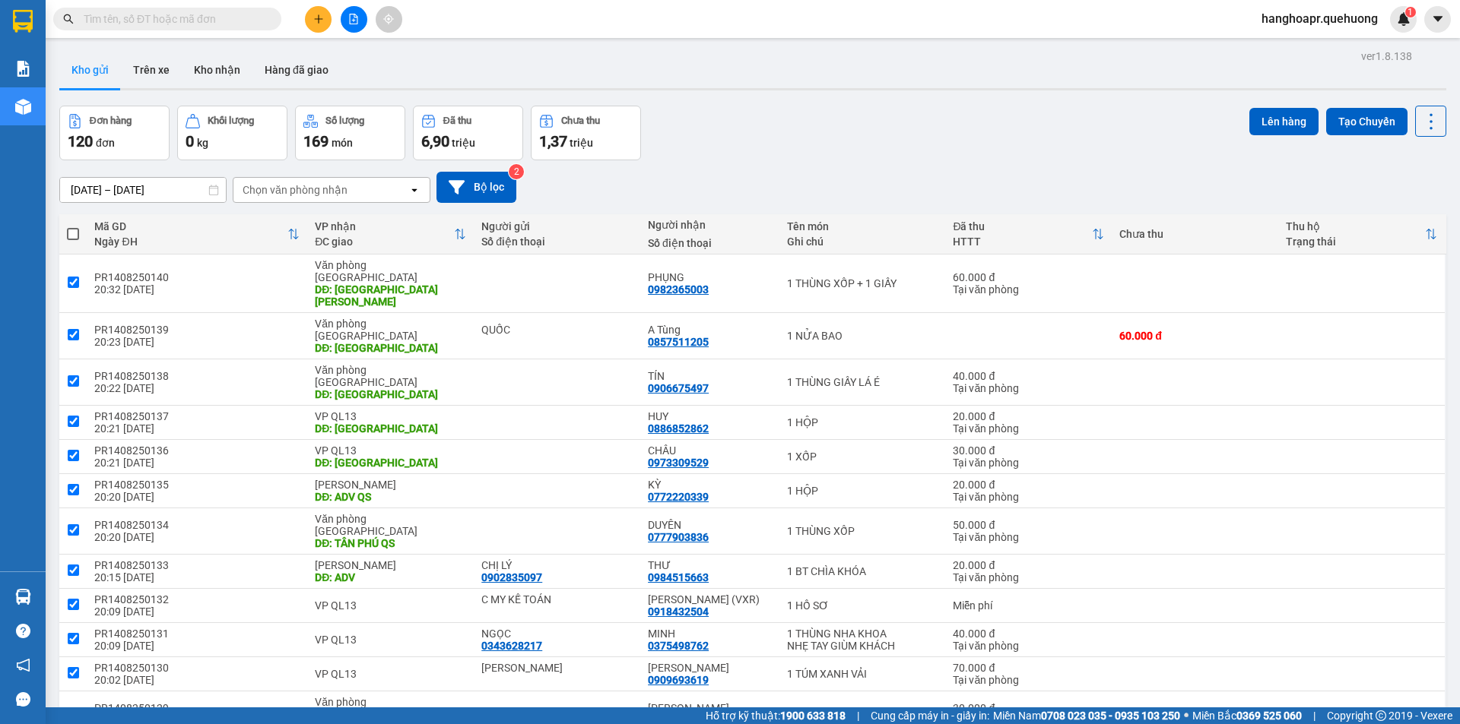
checkbox input "true"
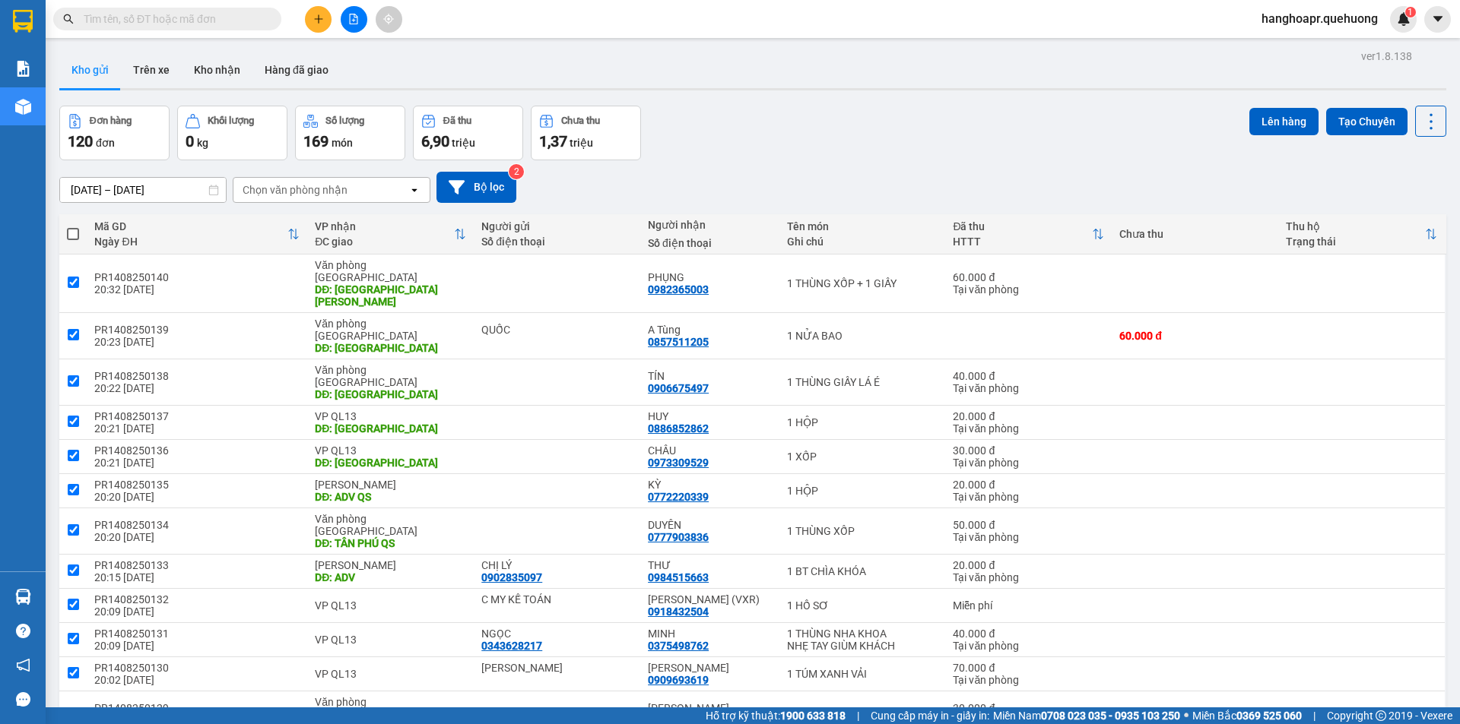
checkbox input "true"
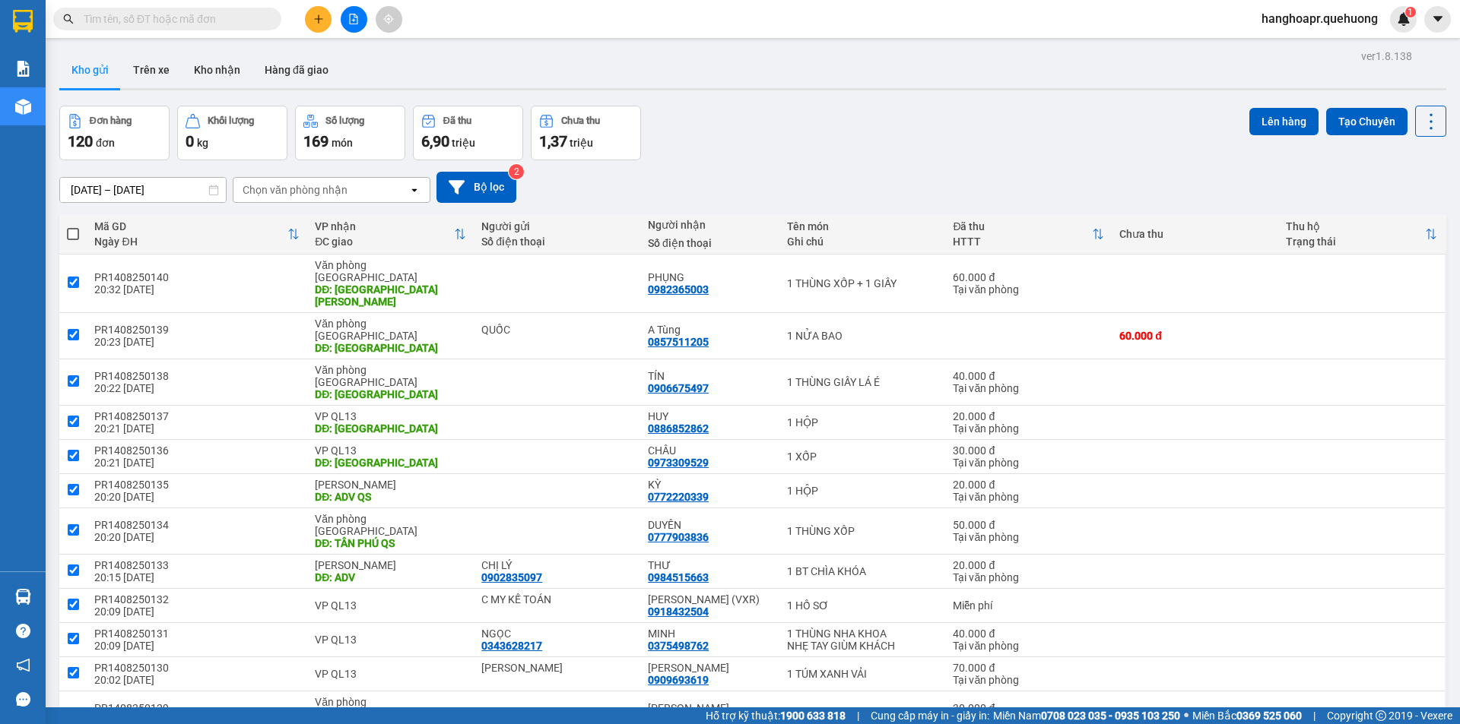
checkbox input "true"
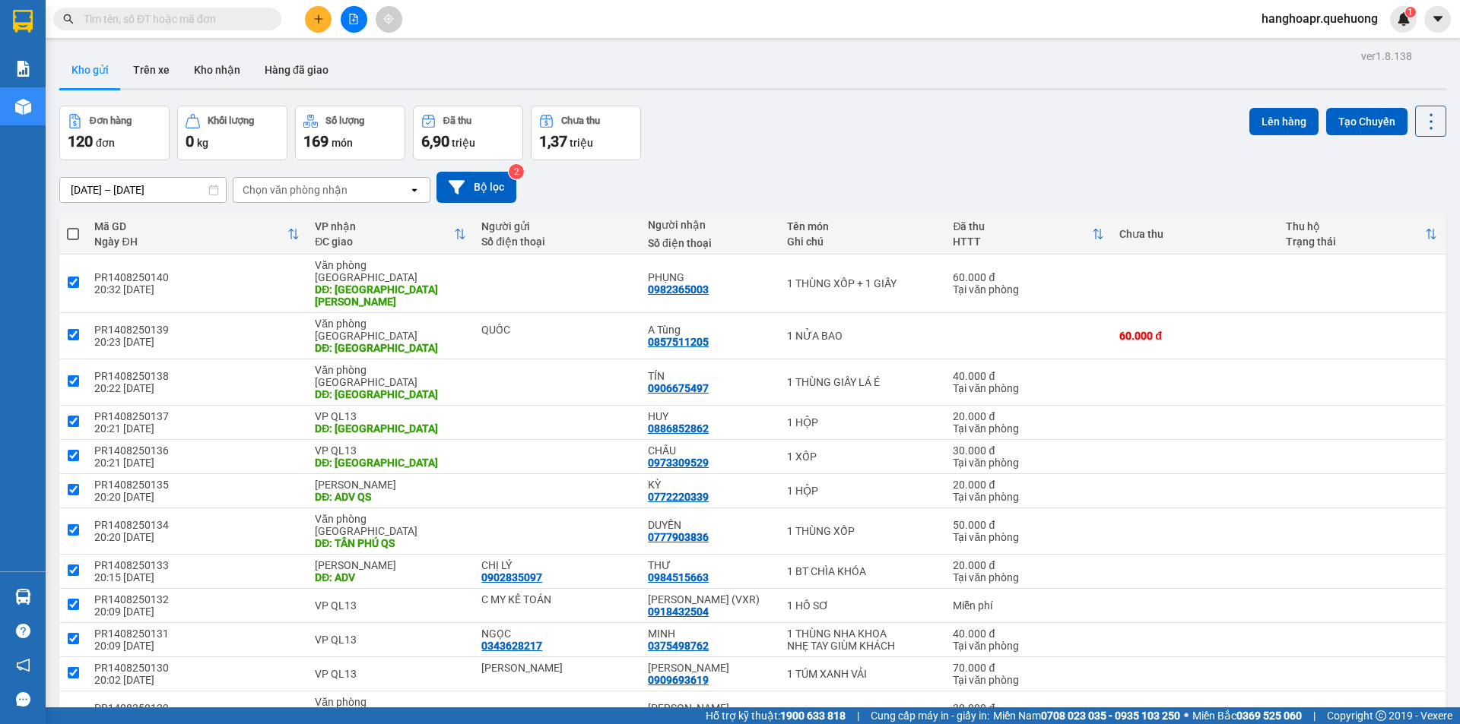
checkbox input "true"
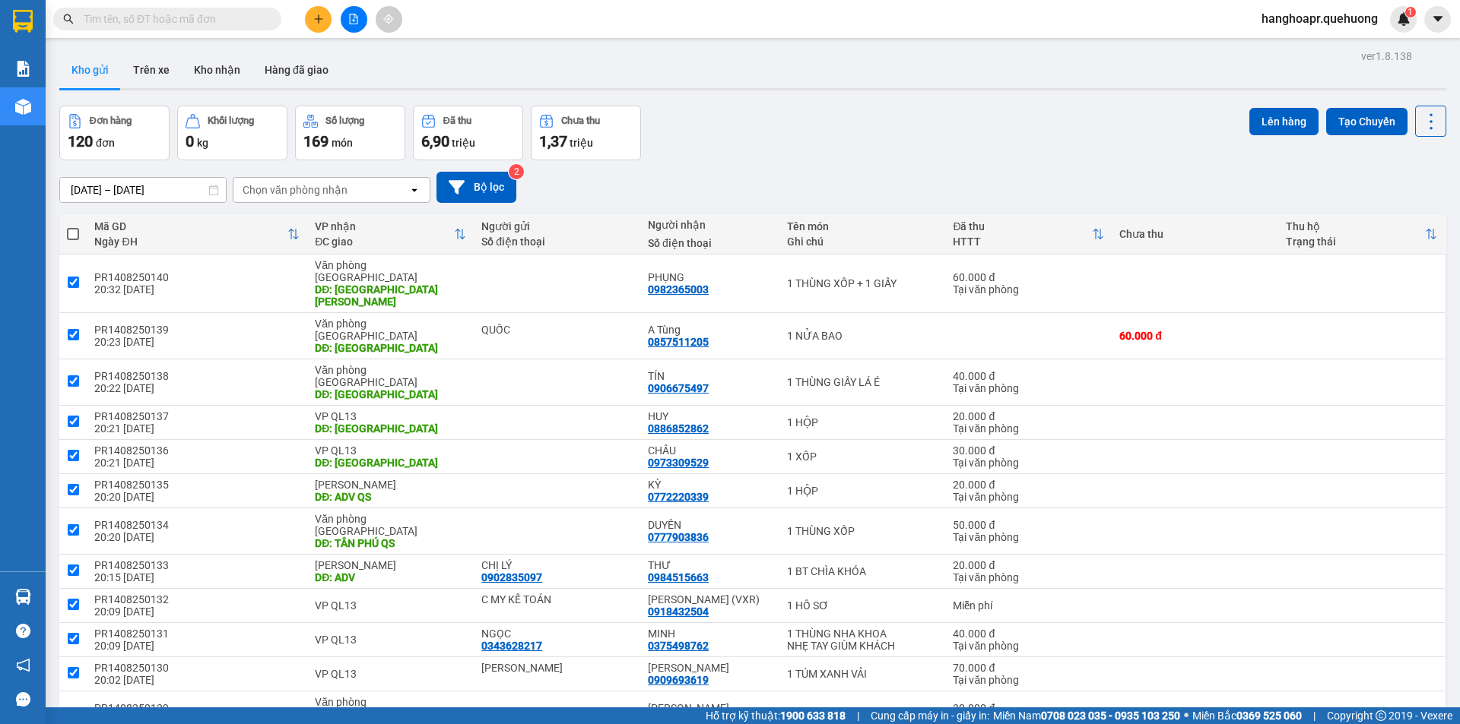
checkbox input "true"
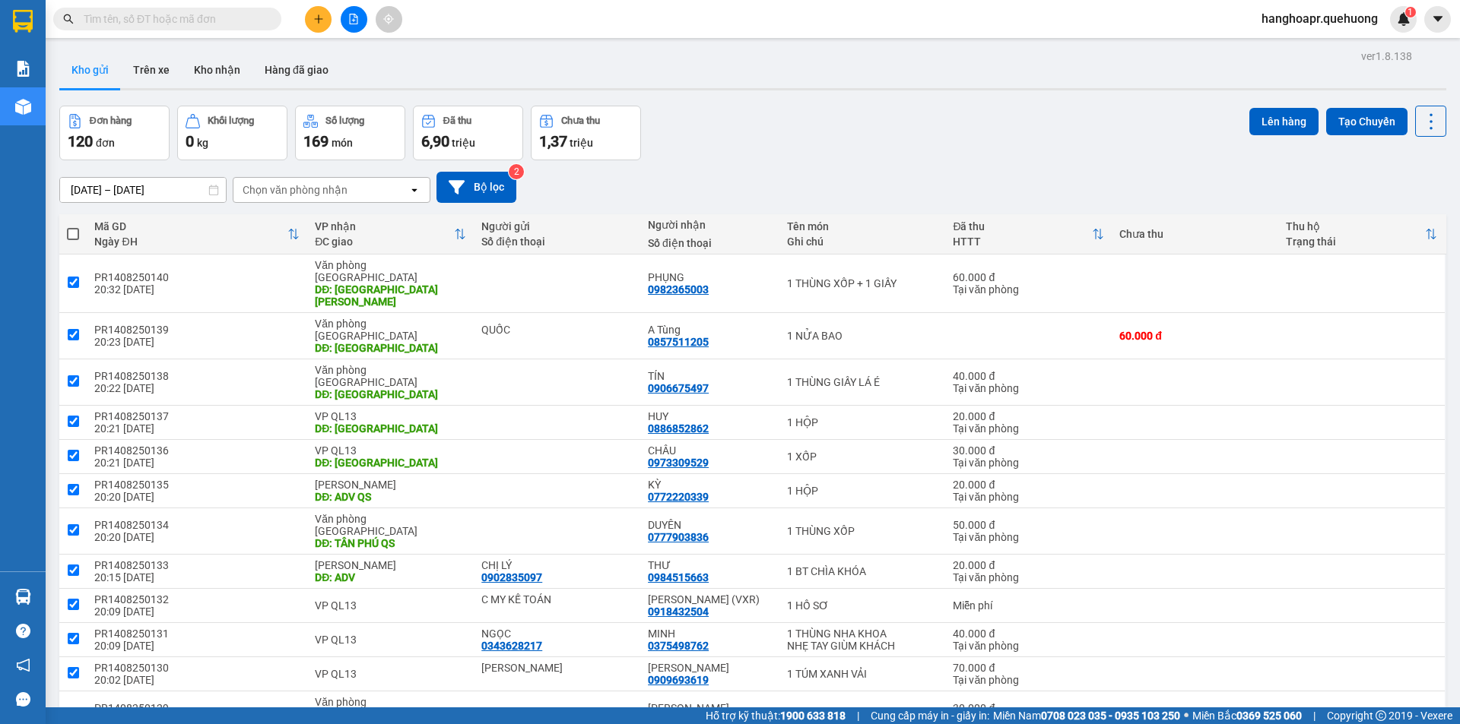
checkbox input "true"
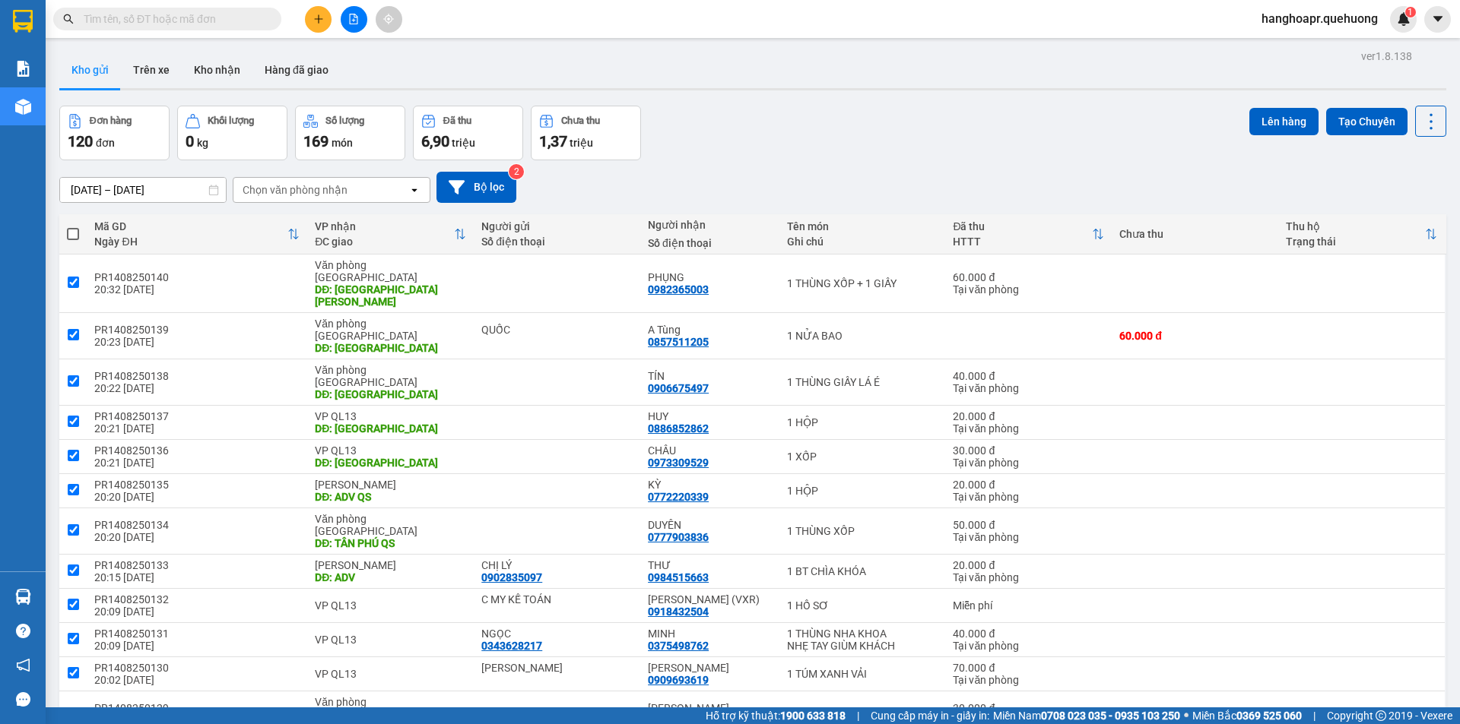
checkbox input "true"
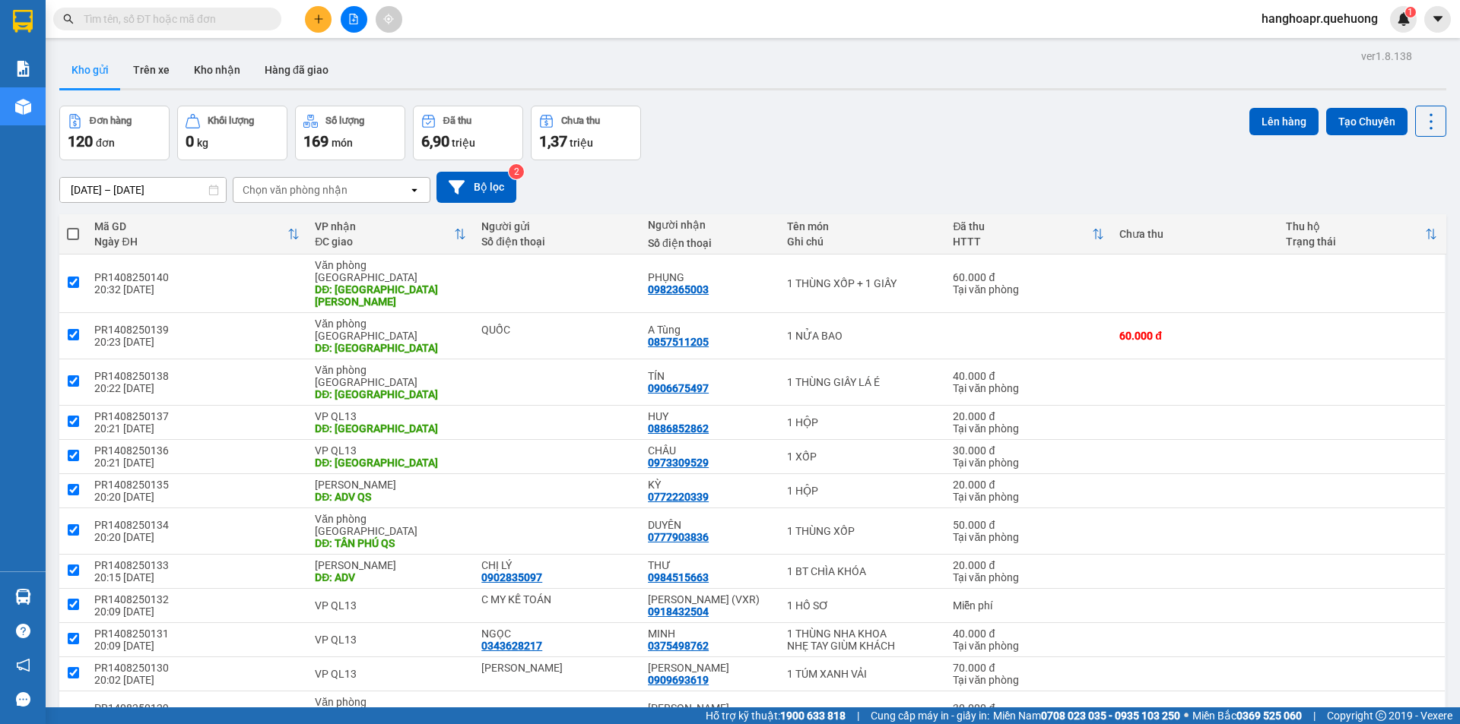
checkbox input "true"
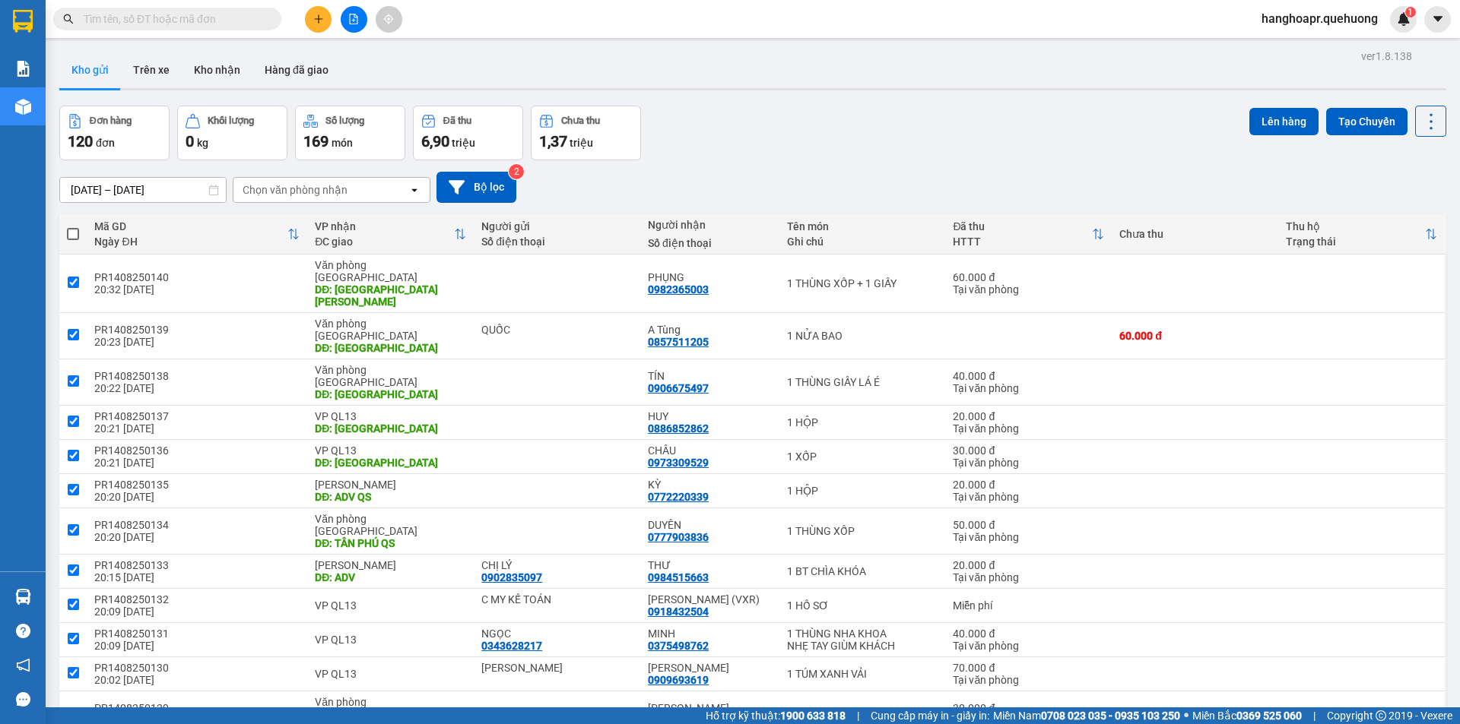
checkbox input "true"
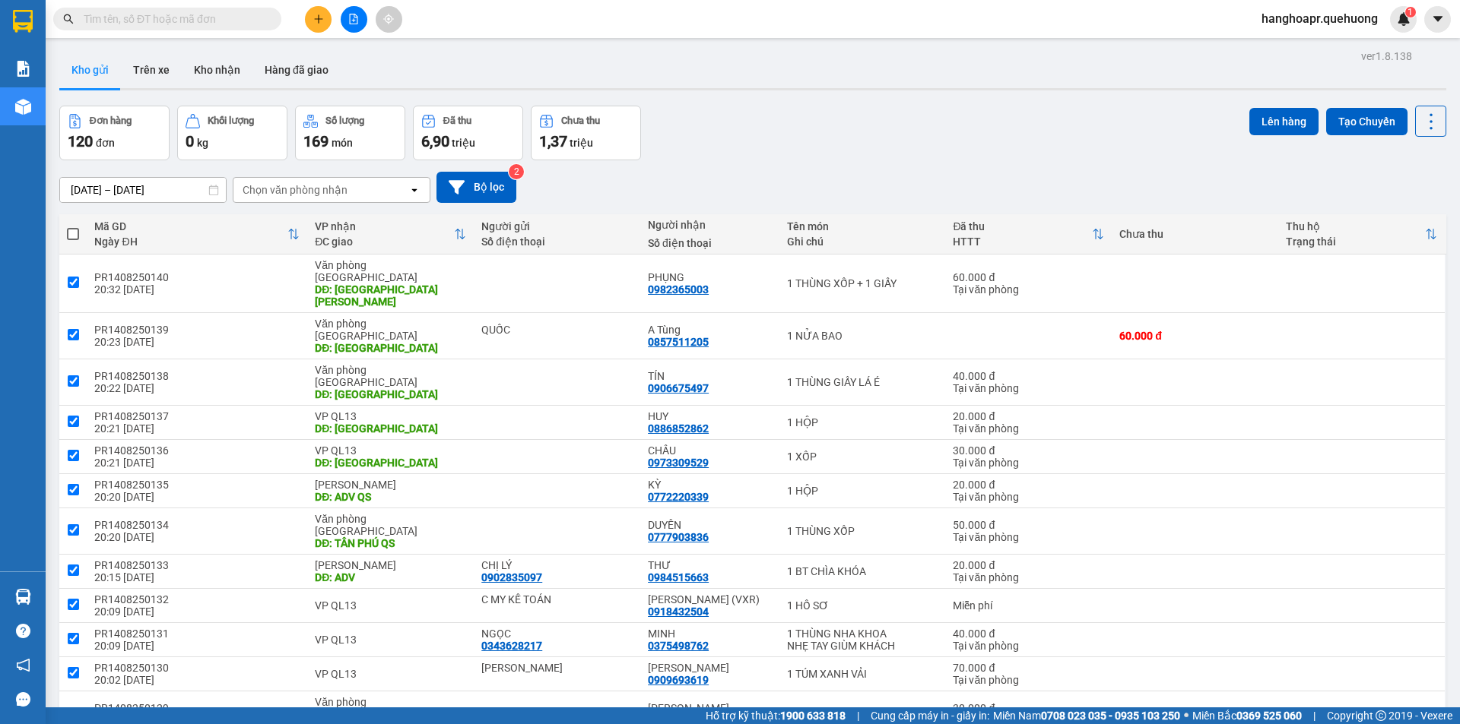
checkbox input "true"
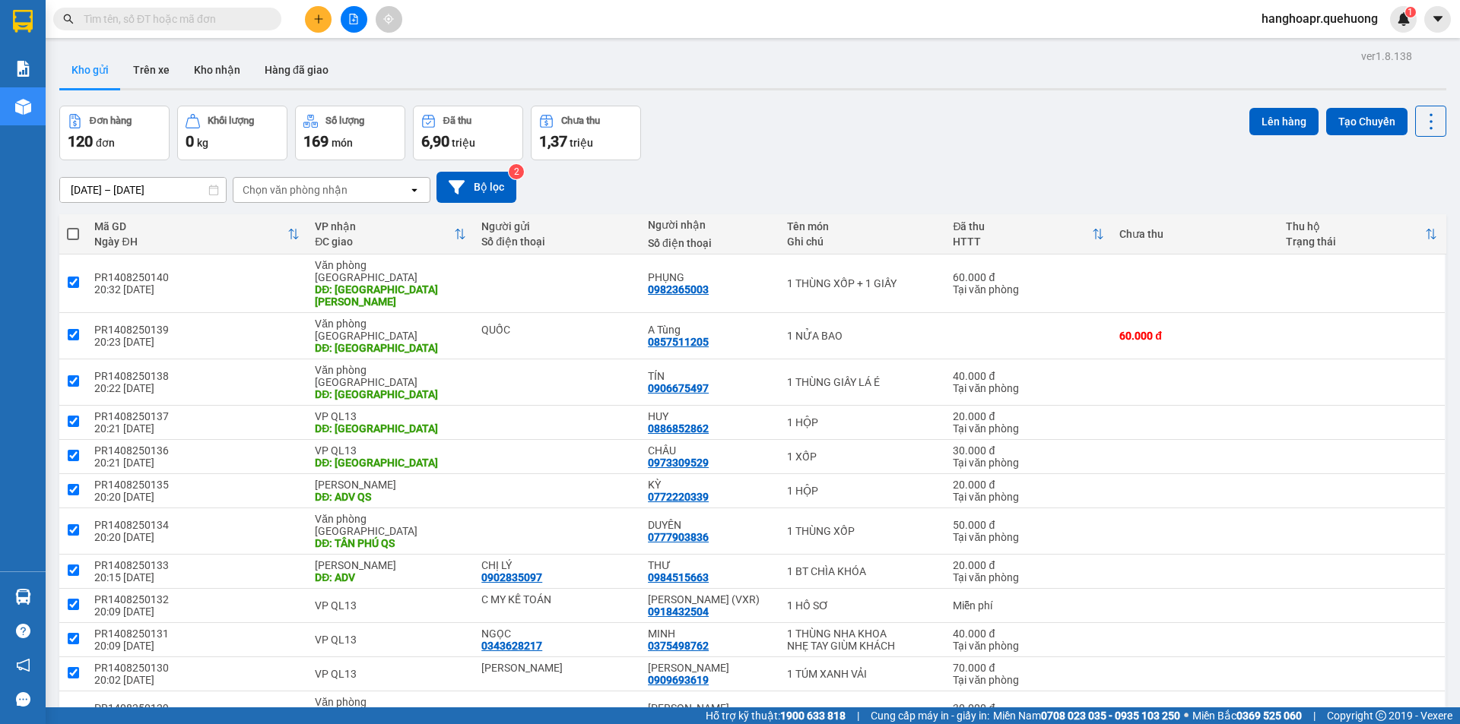
checkbox input "true"
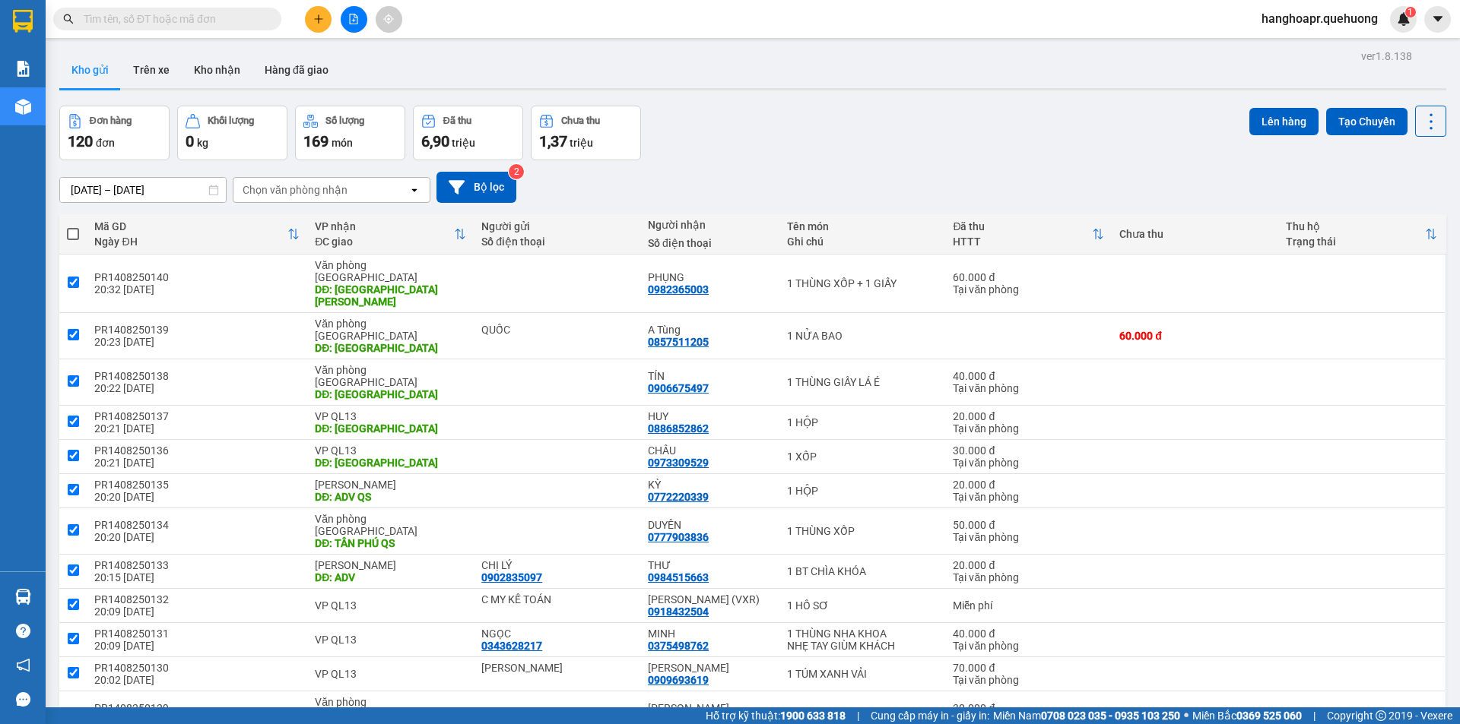
checkbox input "true"
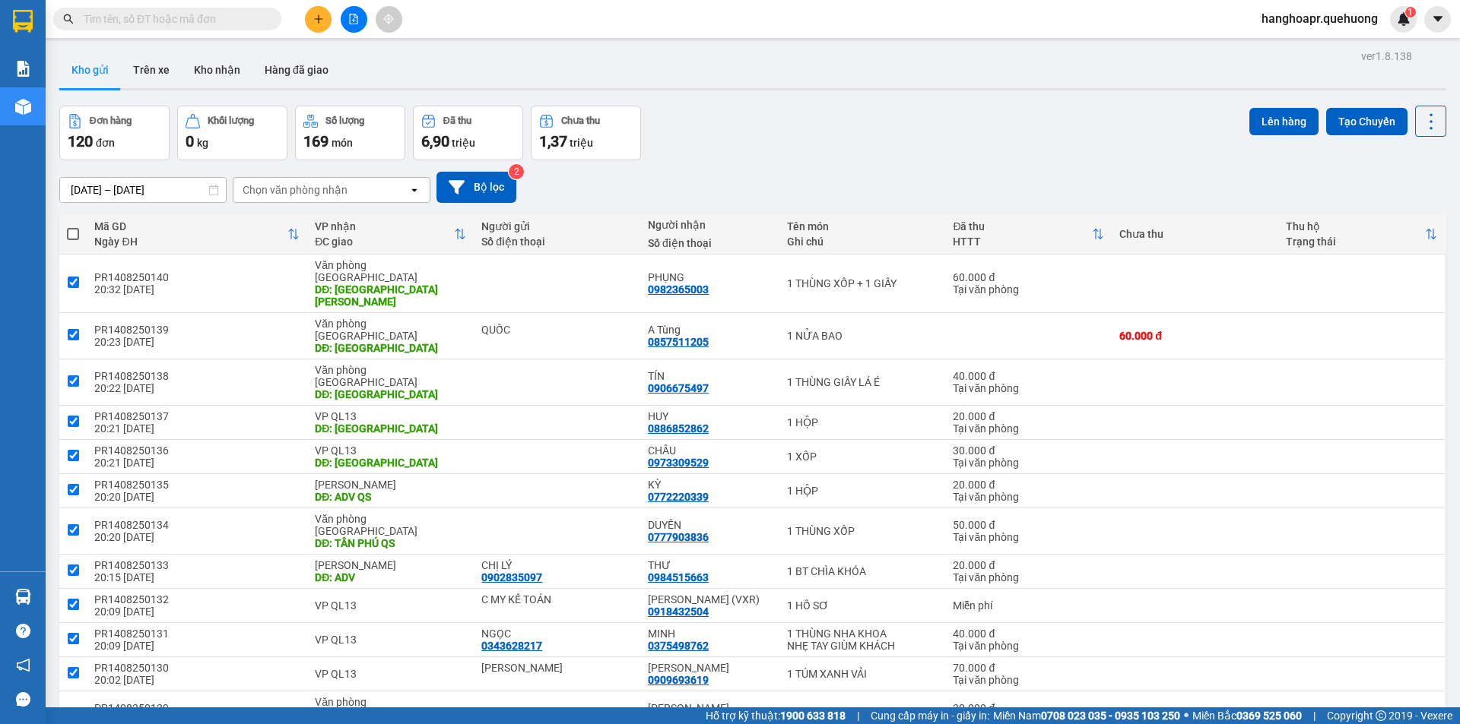
checkbox input "true"
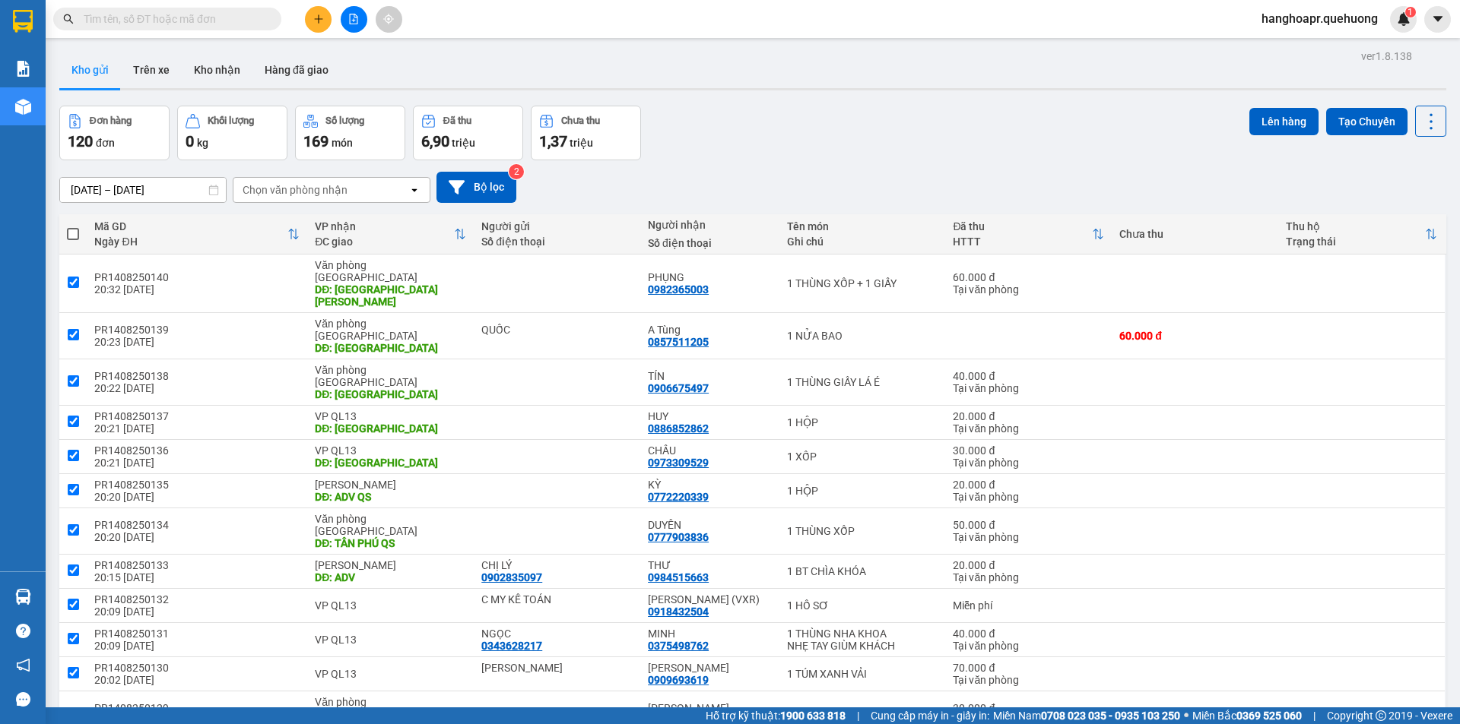
checkbox input "true"
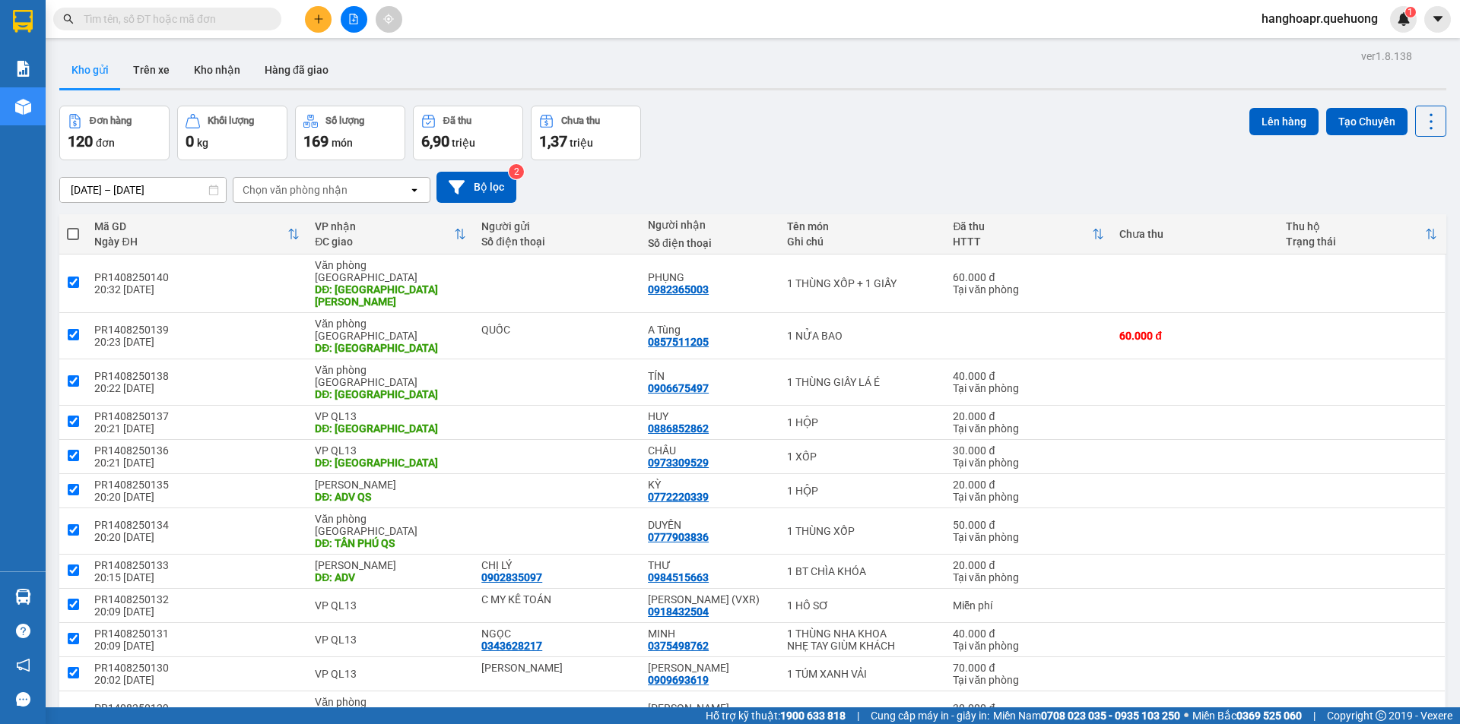
checkbox input "true"
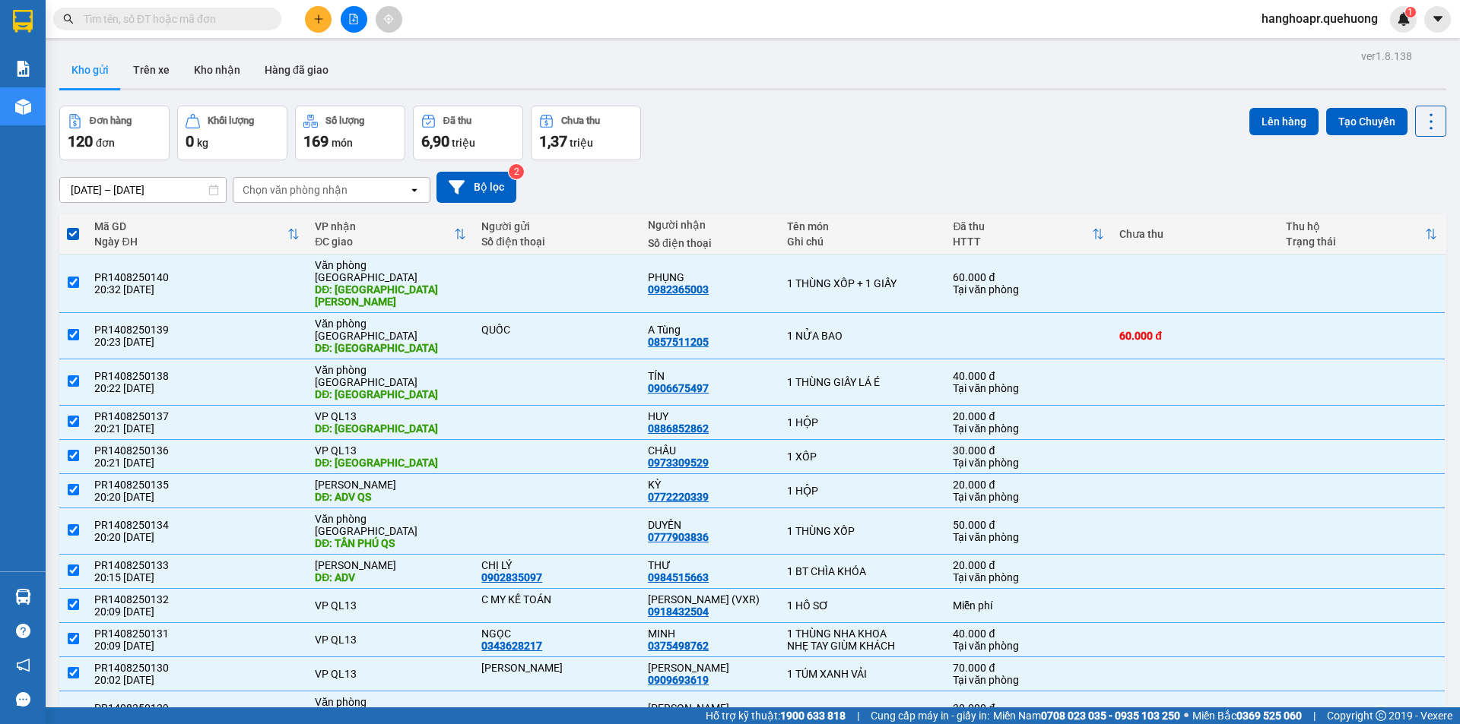
click at [1274, 136] on div "Lên hàng Tạo Chuyến" at bounding box center [1347, 121] width 197 height 31
click at [1276, 121] on button "Lên hàng" at bounding box center [1283, 121] width 69 height 27
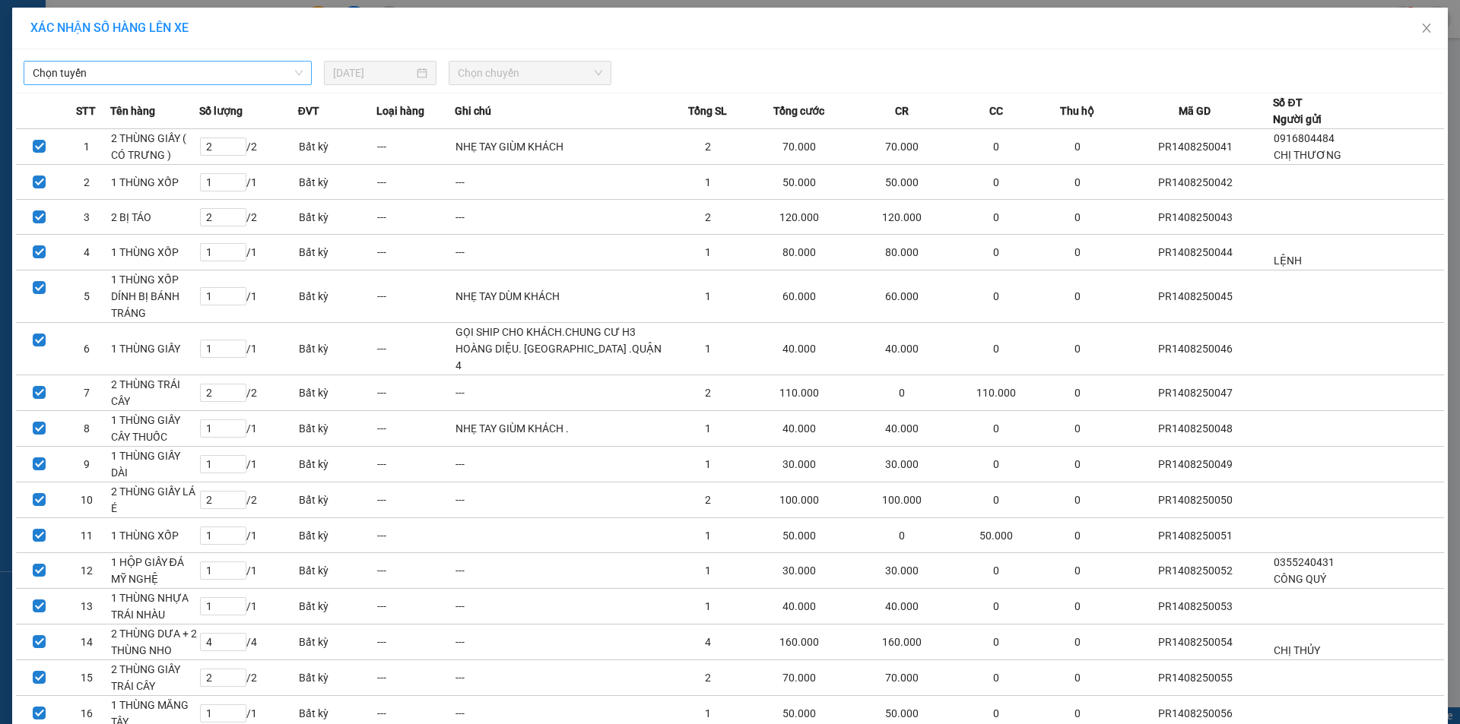
click at [301, 76] on div "Chọn tuyến" at bounding box center [168, 73] width 288 height 24
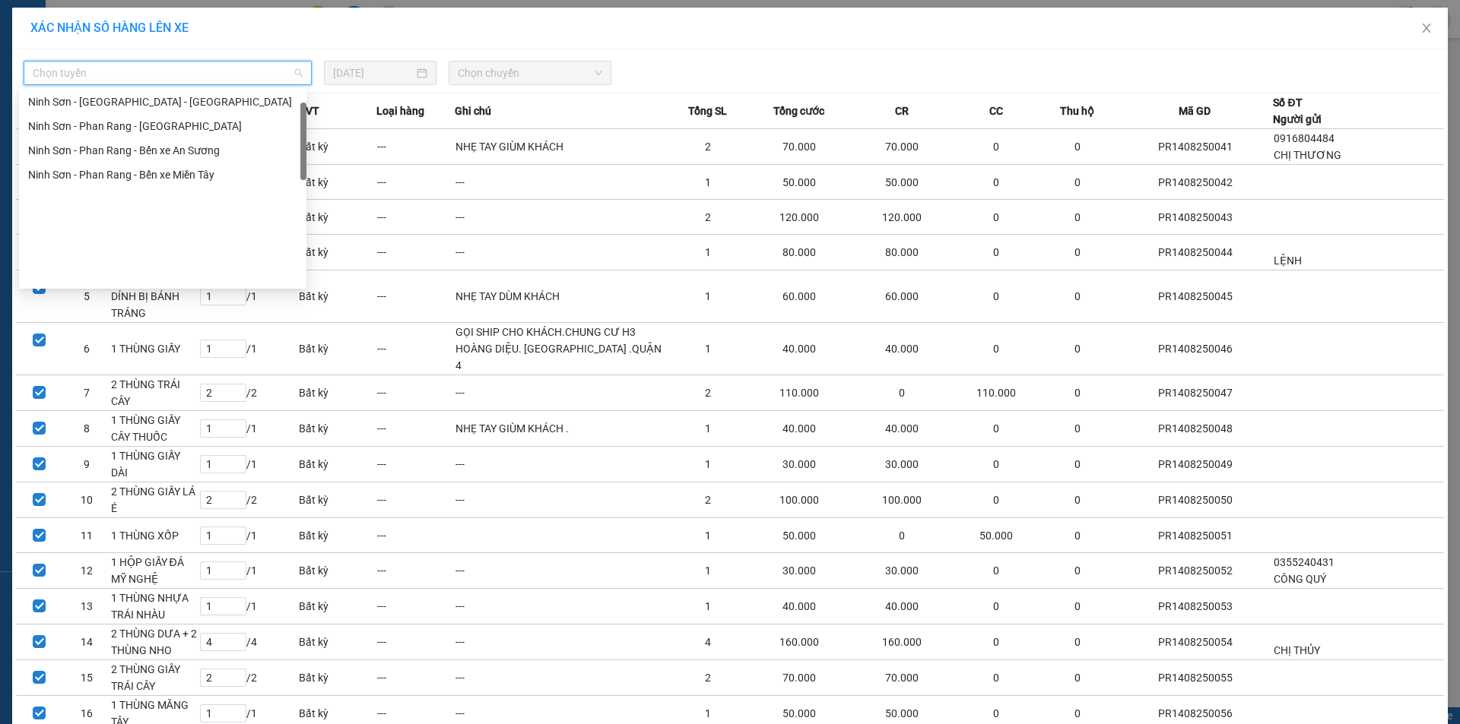
scroll to position [414, 0]
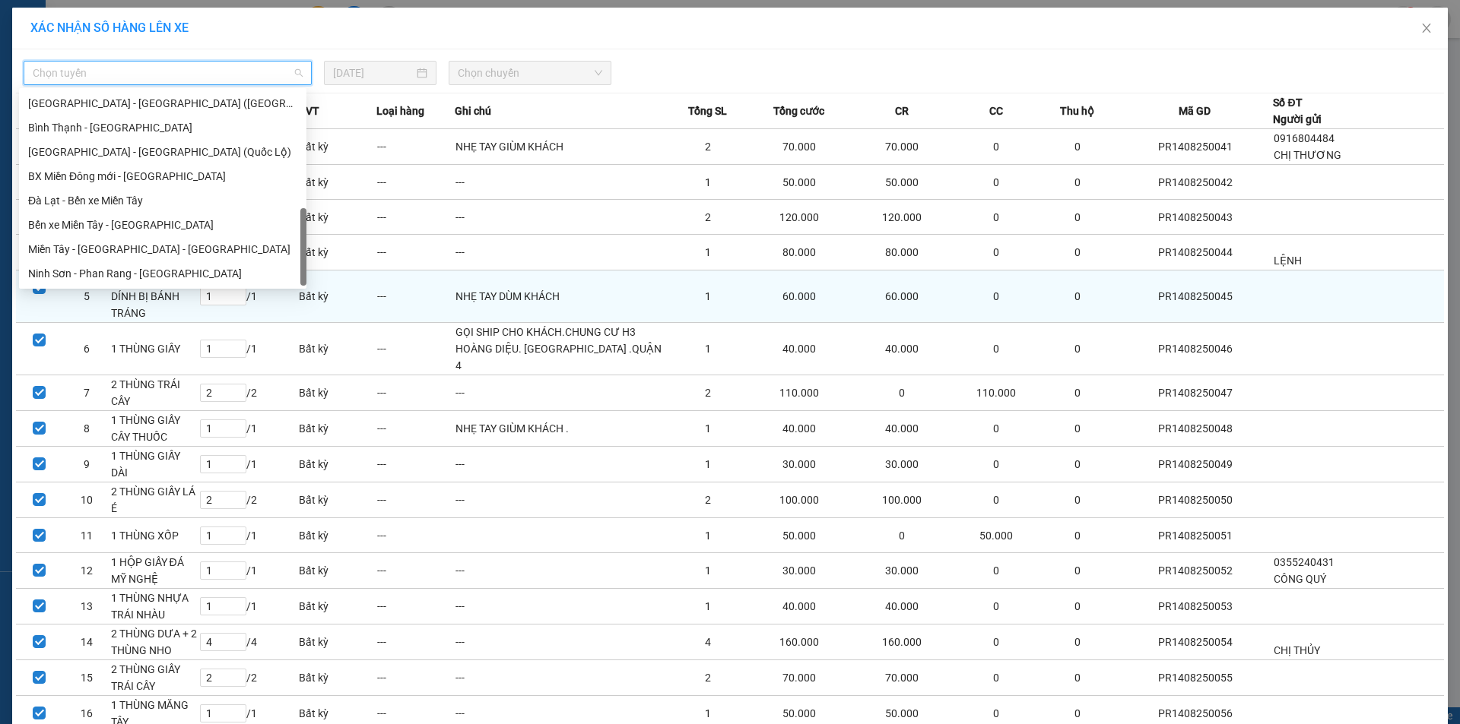
drag, startPoint x: 304, startPoint y: 124, endPoint x: 293, endPoint y: 292, distance: 168.4
click at [293, 292] on body "Kết quả tìm kiếm ( 0 ) Bộ lọc No Data hanghoapr.quehuong 1 Báo cáo Báo cáo dòng…" at bounding box center [730, 362] width 1460 height 724
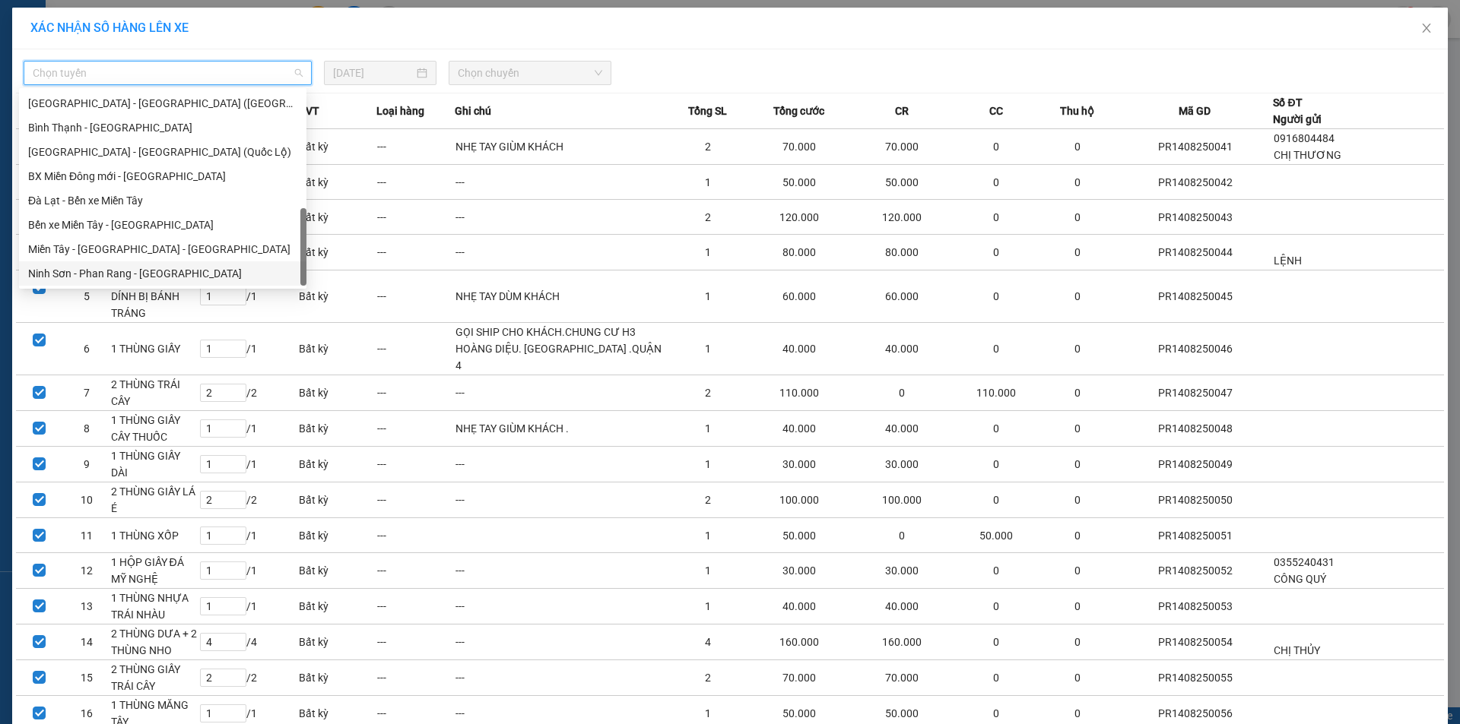
click at [126, 270] on div "Ninh Sơn - Phan Rang - [GEOGRAPHIC_DATA]" at bounding box center [162, 273] width 269 height 17
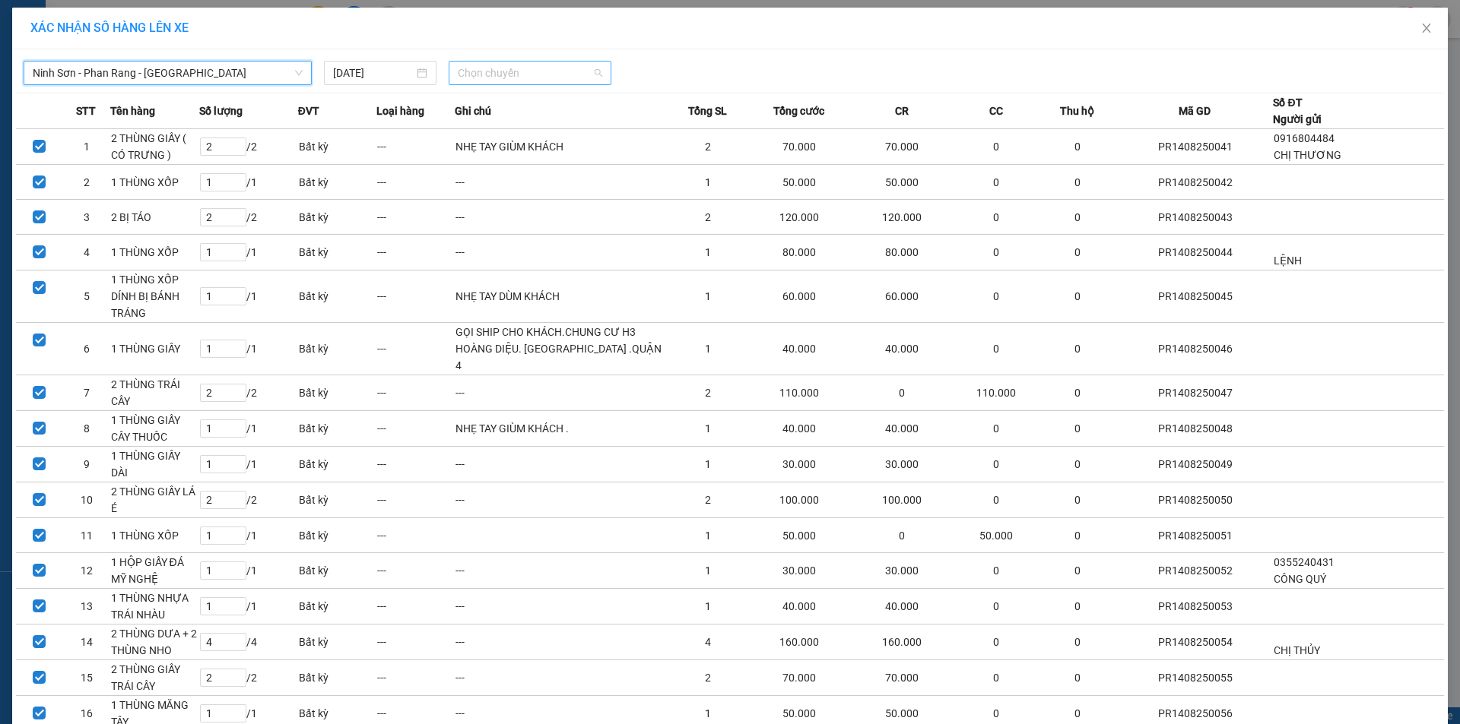
click at [599, 72] on div "Chọn chuyến" at bounding box center [530, 73] width 163 height 24
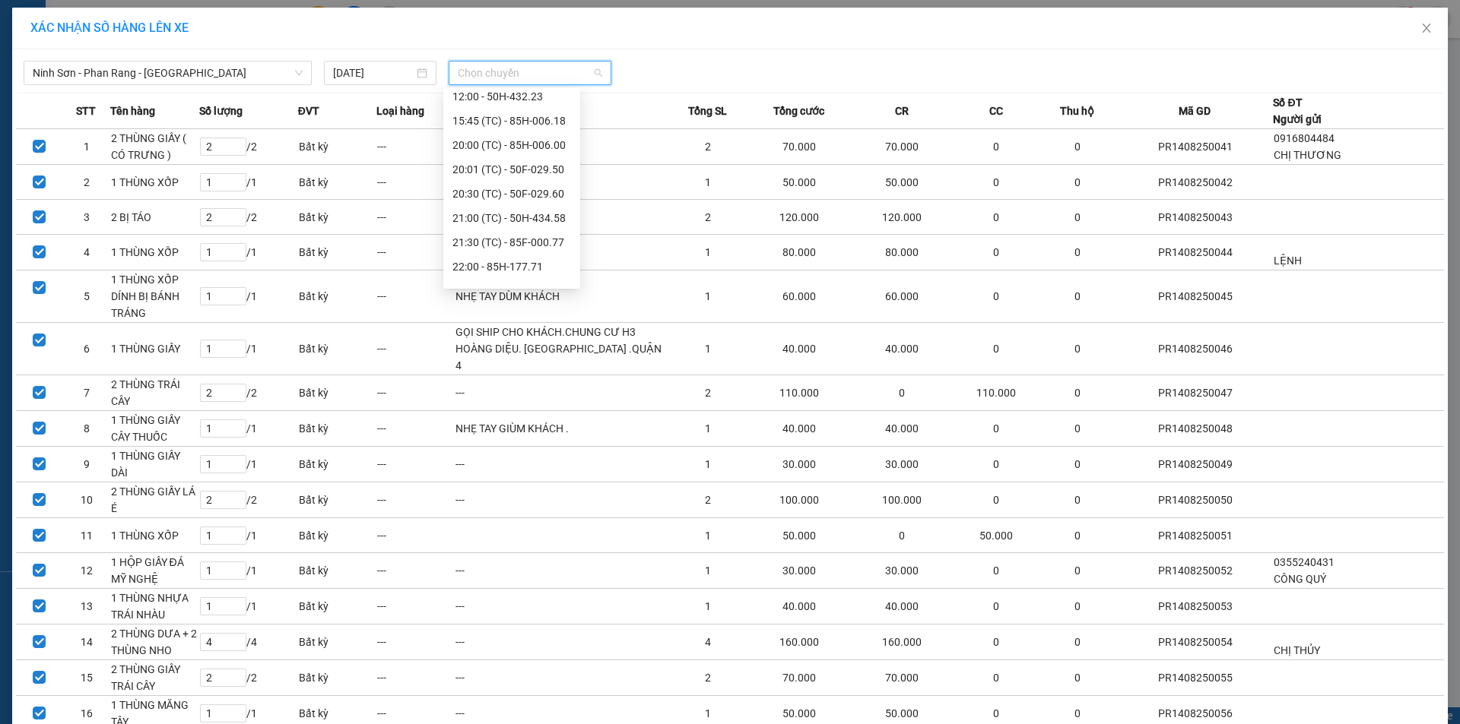
scroll to position [146, 0]
click at [554, 103] on div "20:00 (TC) - 85H-006.00" at bounding box center [511, 103] width 119 height 17
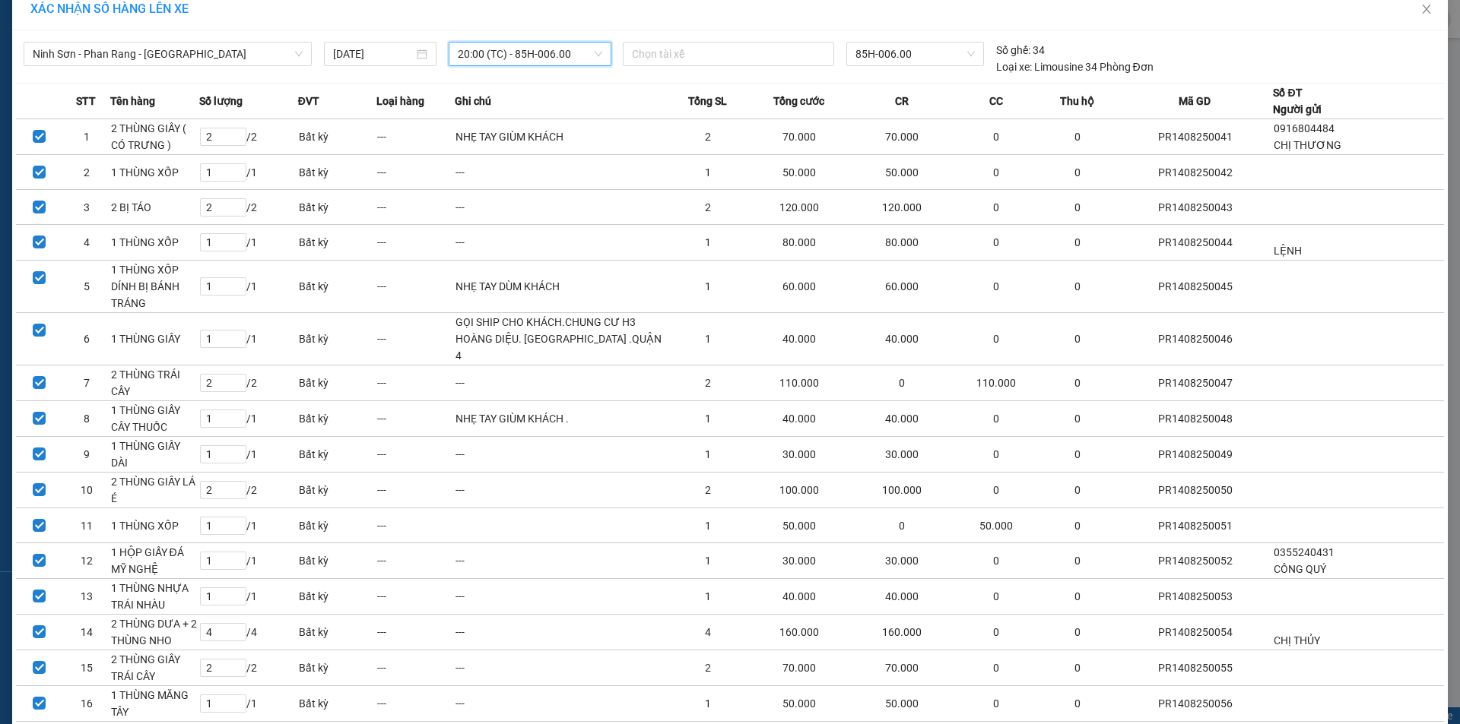
scroll to position [0, 0]
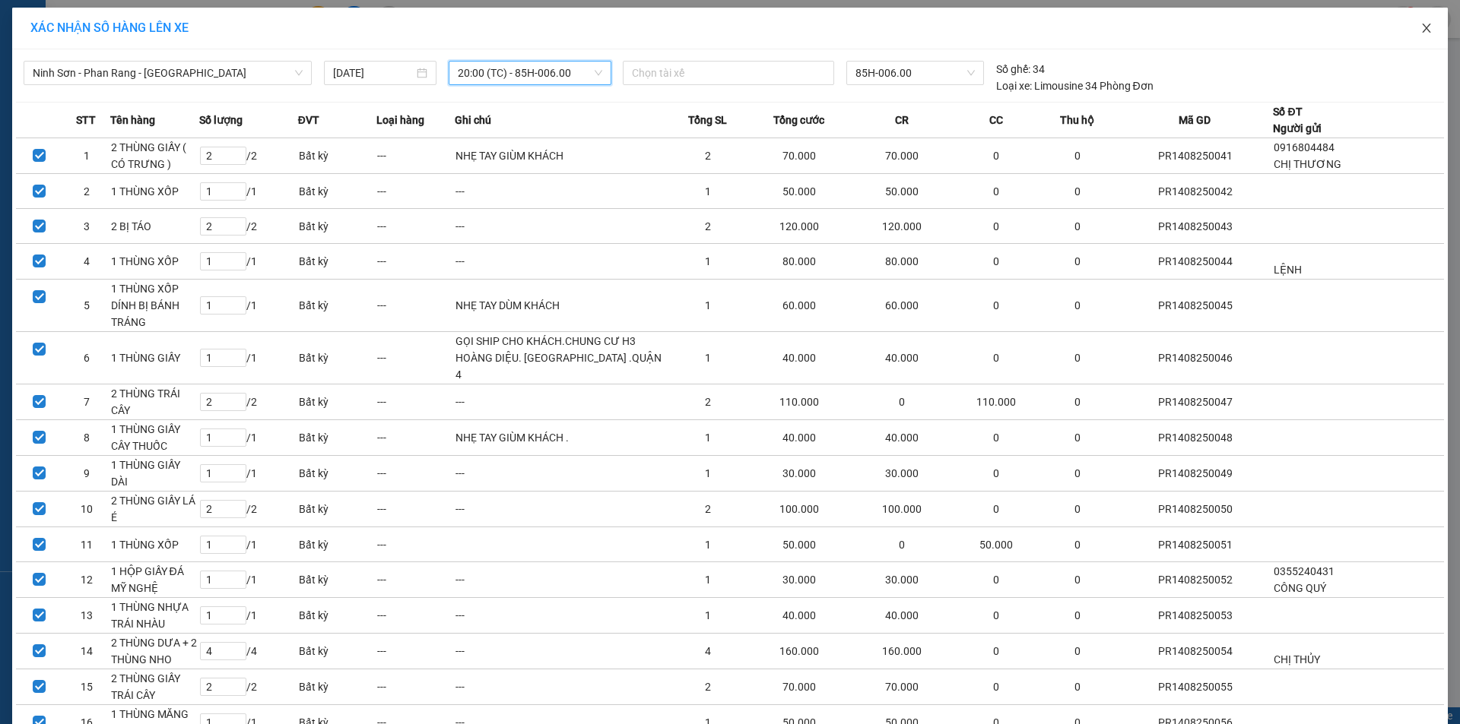
click at [1423, 23] on icon "close" at bounding box center [1426, 28] width 12 height 12
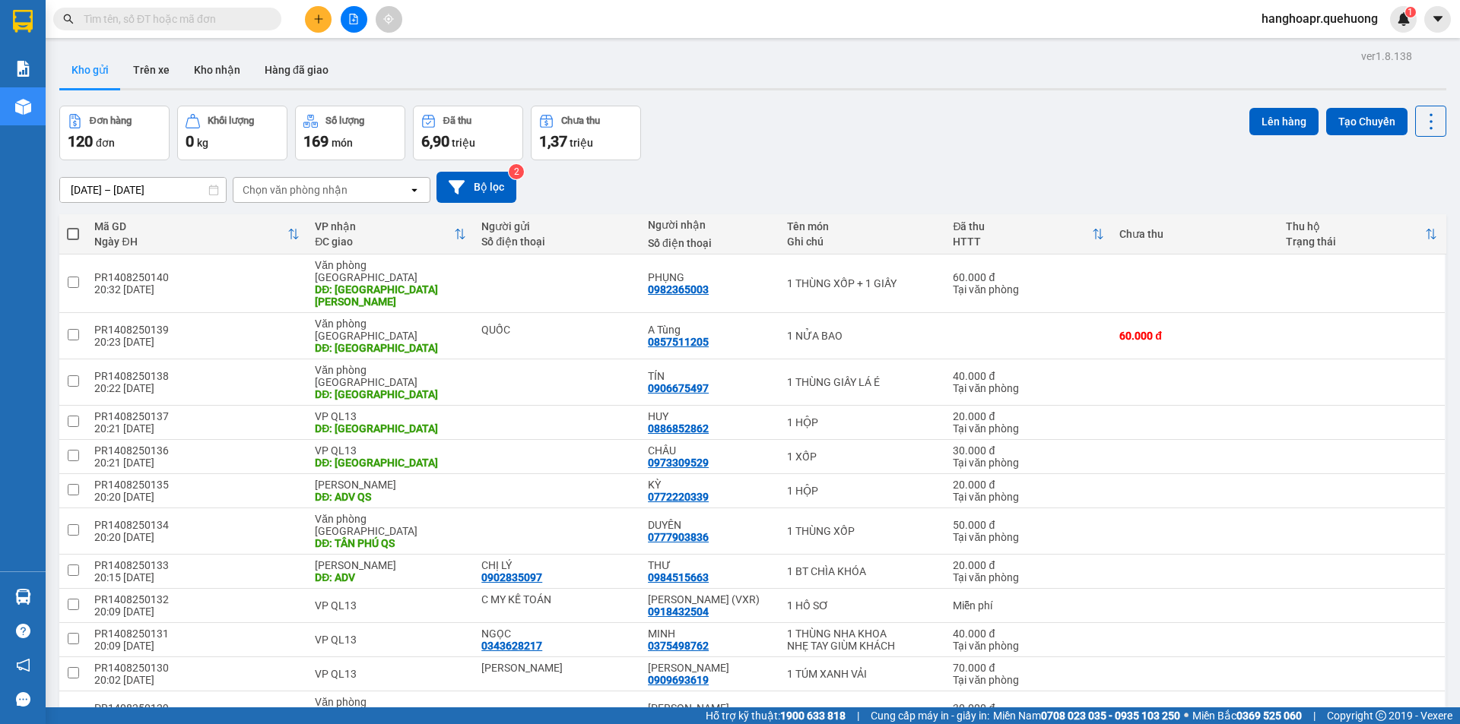
click at [1302, 21] on span "hanghoapr.quehuong" at bounding box center [1319, 18] width 141 height 19
click at [1294, 46] on span "Đăng xuất" at bounding box center [1325, 47] width 109 height 17
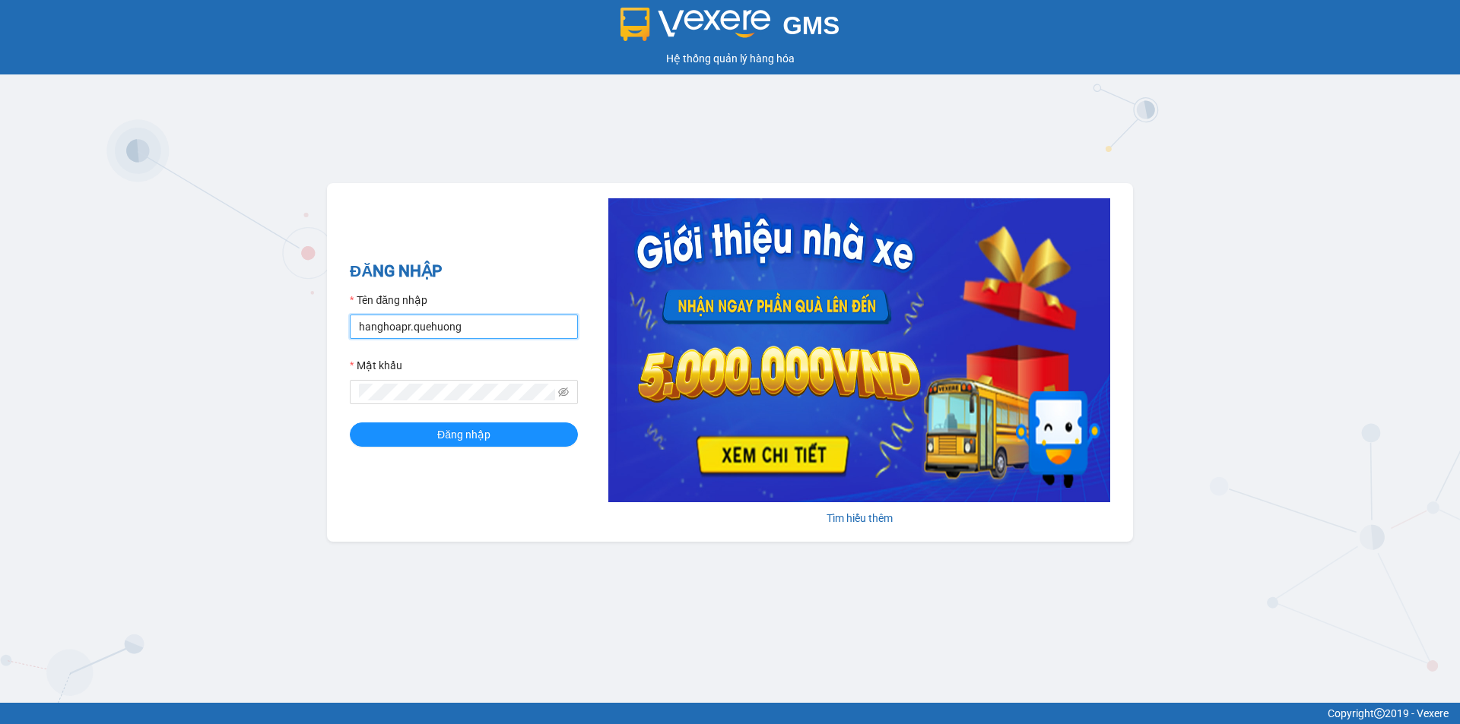
click at [511, 328] on input "hanghoapr.quehuong" at bounding box center [464, 327] width 228 height 24
type input "hoadukhanh.quehuong"
click at [487, 436] on span "Đăng nhập" at bounding box center [463, 434] width 53 height 17
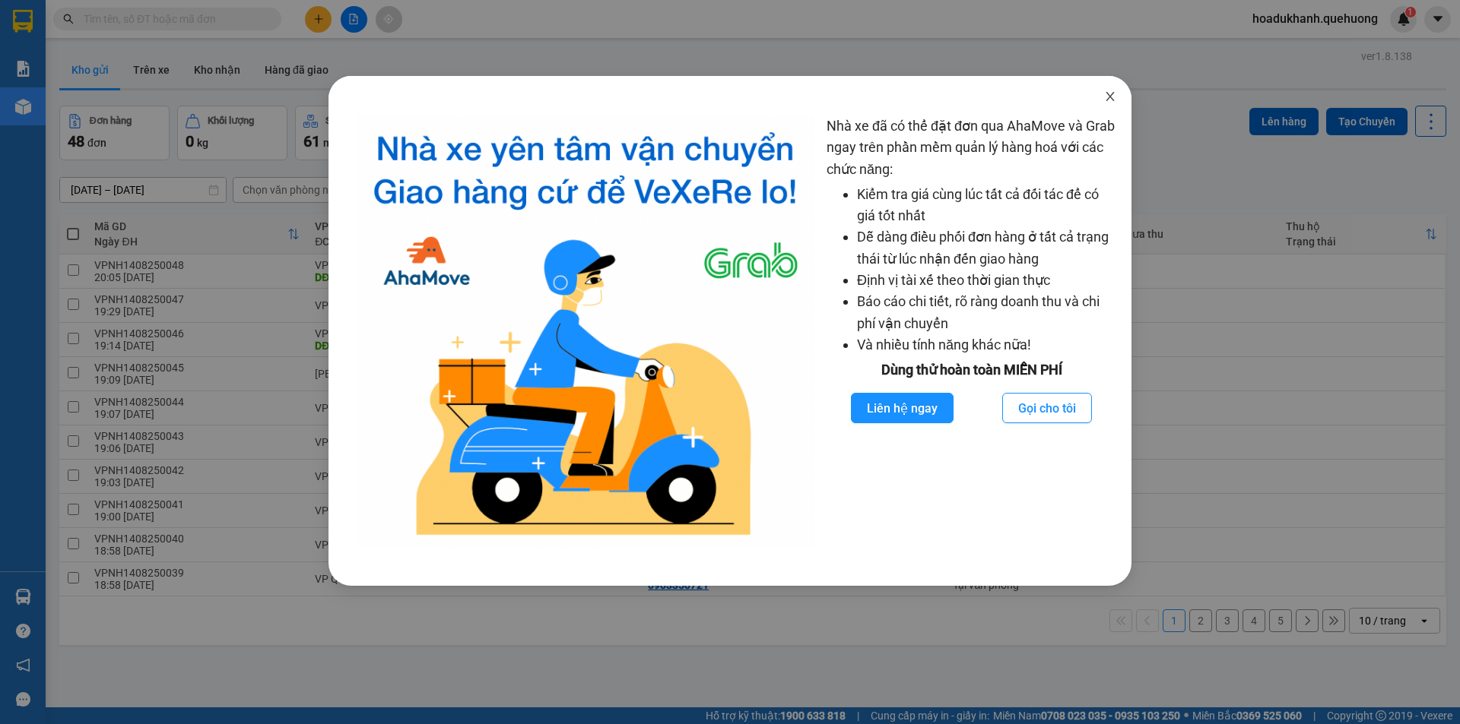
click at [1119, 101] on span "Close" at bounding box center [1110, 97] width 43 height 43
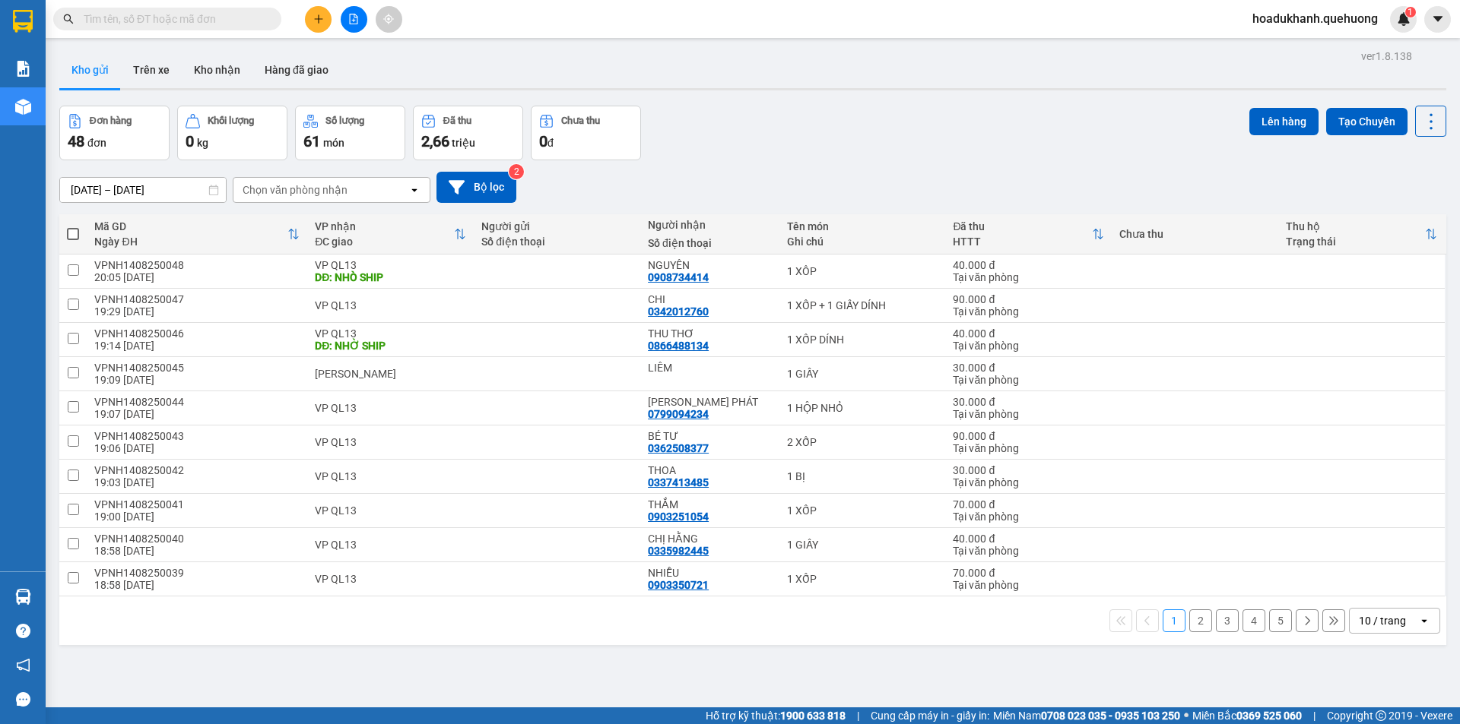
click at [1371, 625] on div "10 / trang" at bounding box center [1381, 620] width 47 height 15
click at [1358, 588] on span "100 / trang" at bounding box center [1376, 587] width 55 height 15
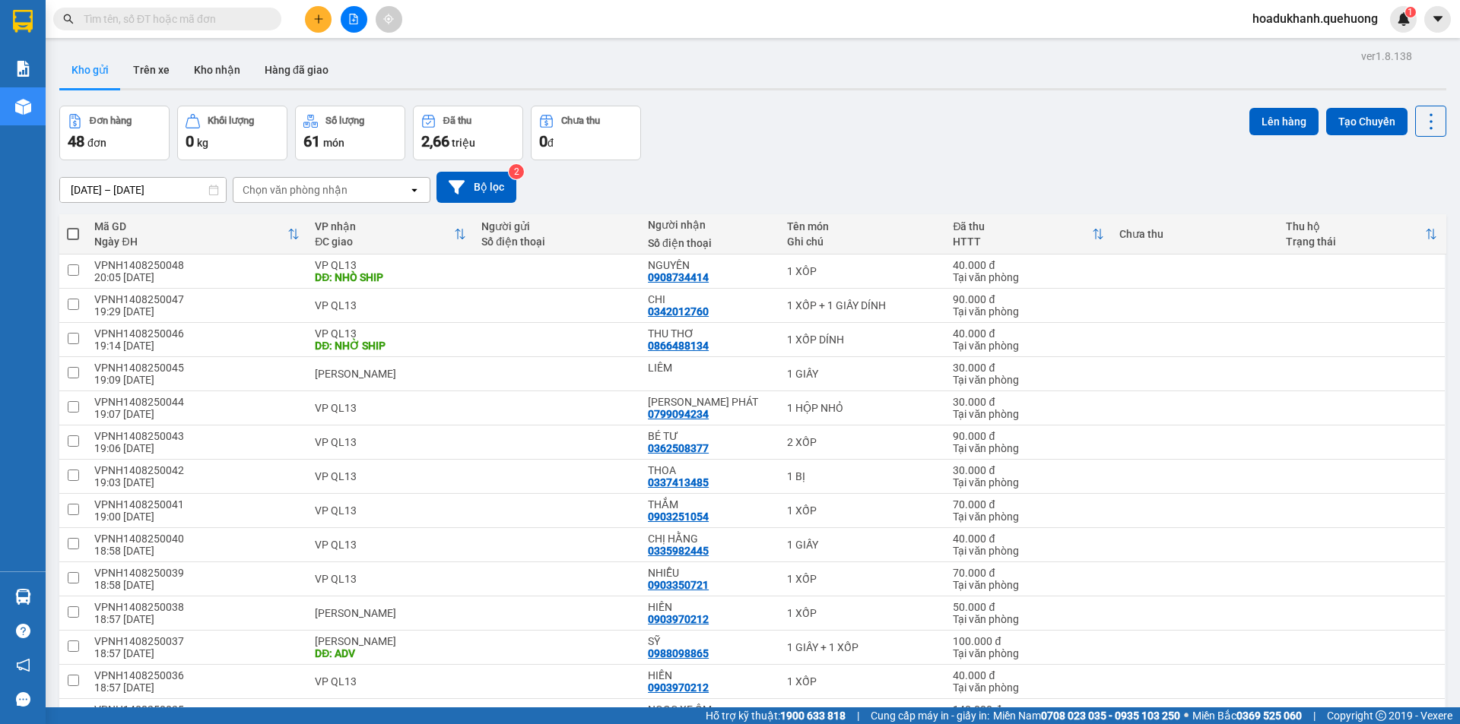
click at [75, 231] on span at bounding box center [73, 234] width 12 height 12
click at [73, 227] on input "checkbox" at bounding box center [73, 227] width 0 height 0
checkbox input "true"
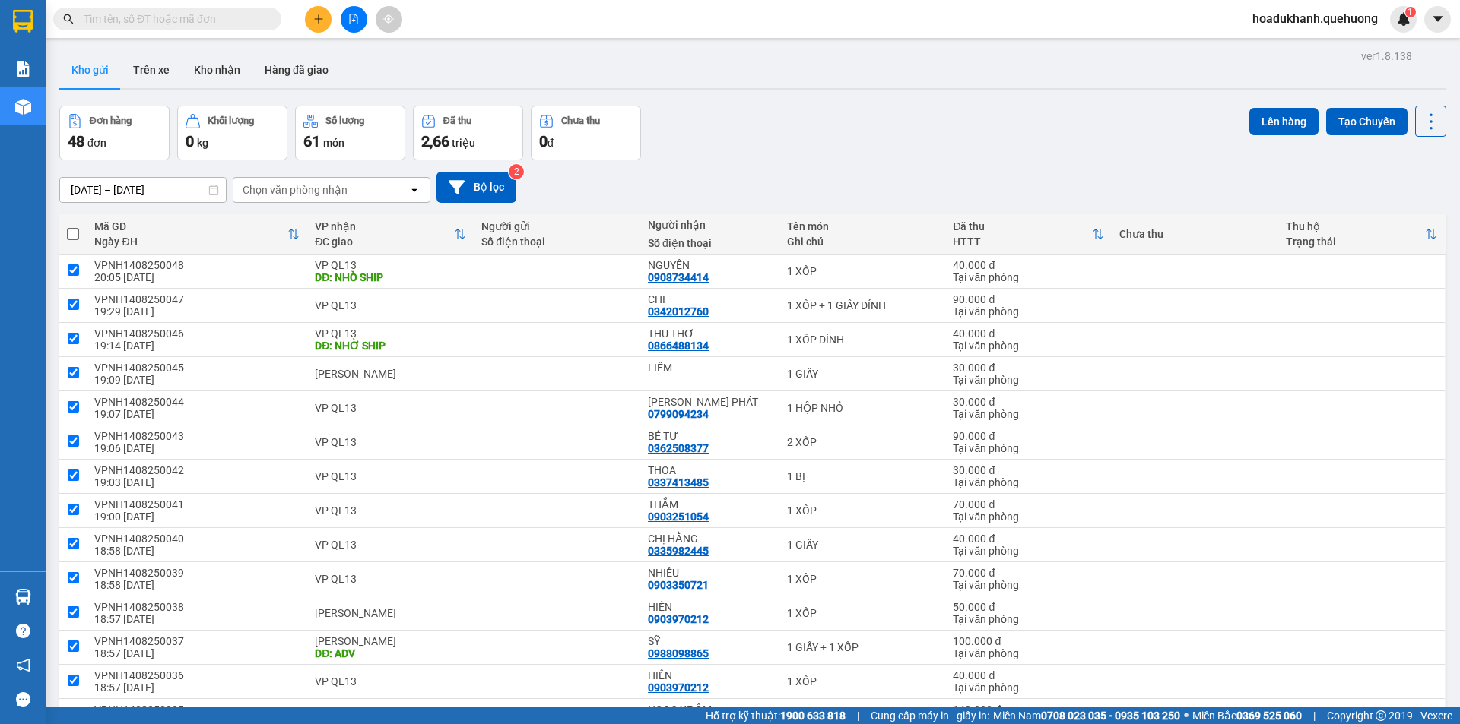
checkbox input "true"
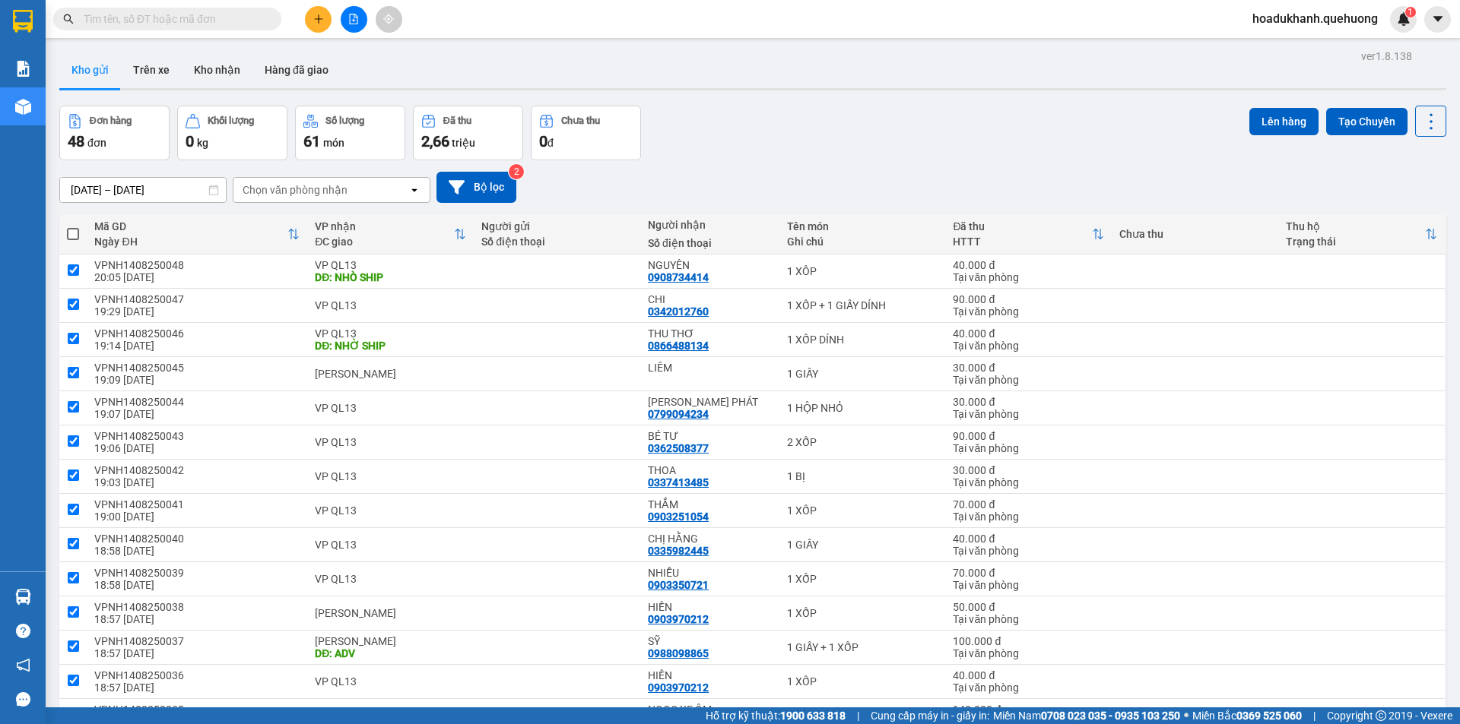
checkbox input "true"
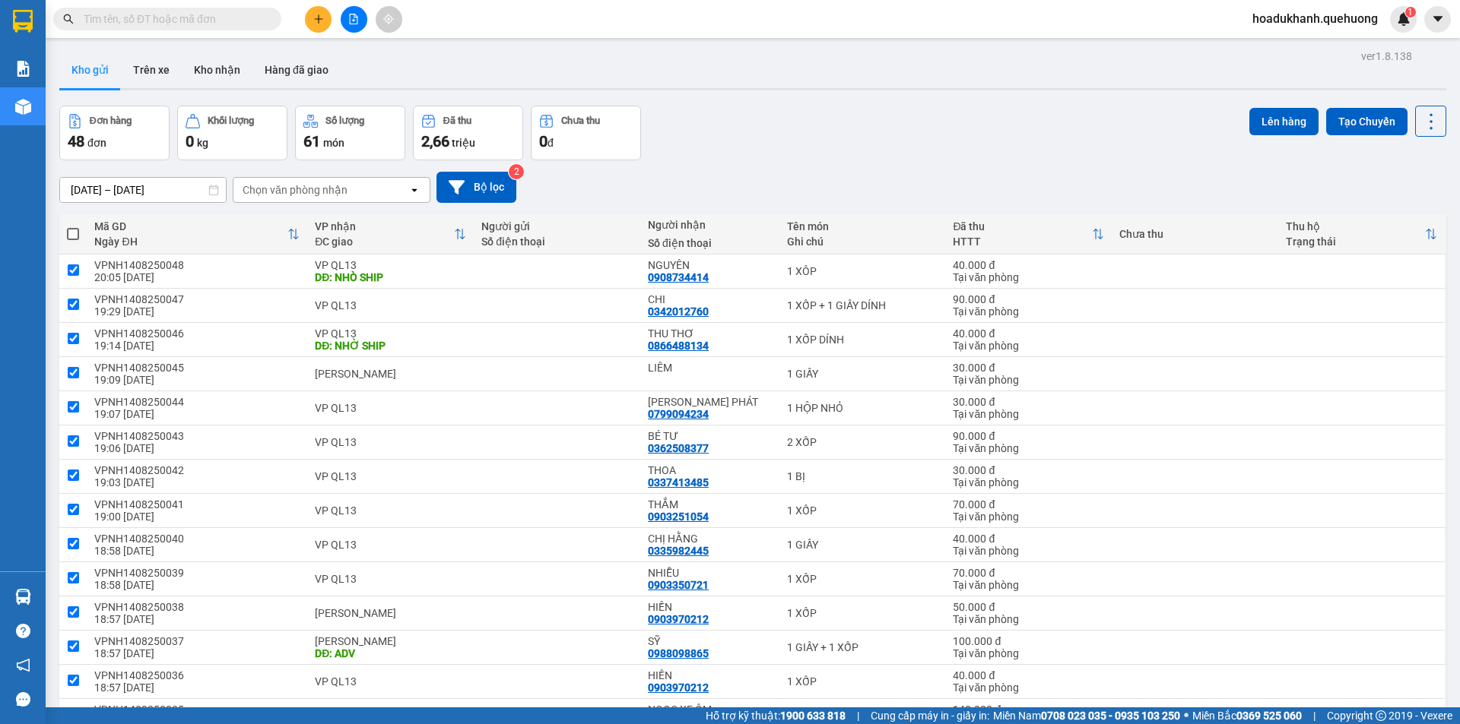
checkbox input "true"
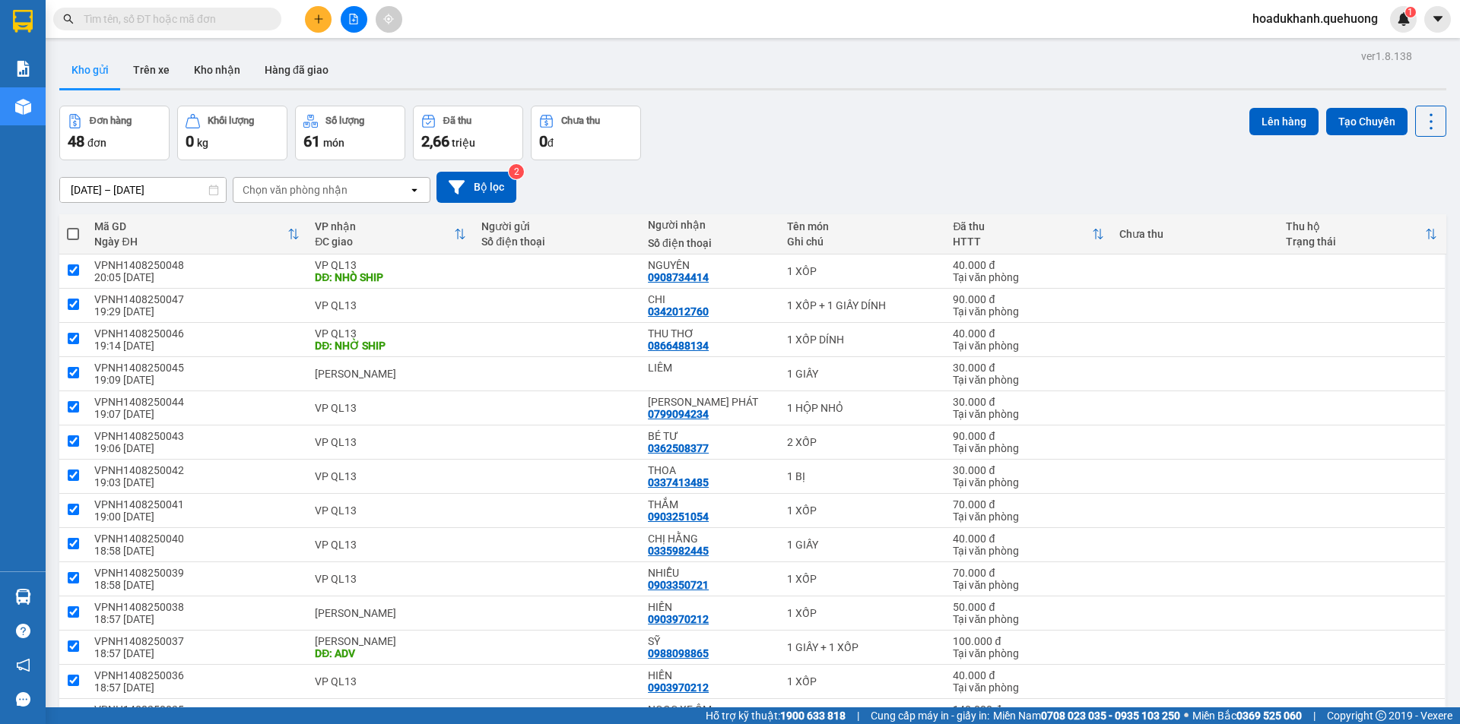
checkbox input "true"
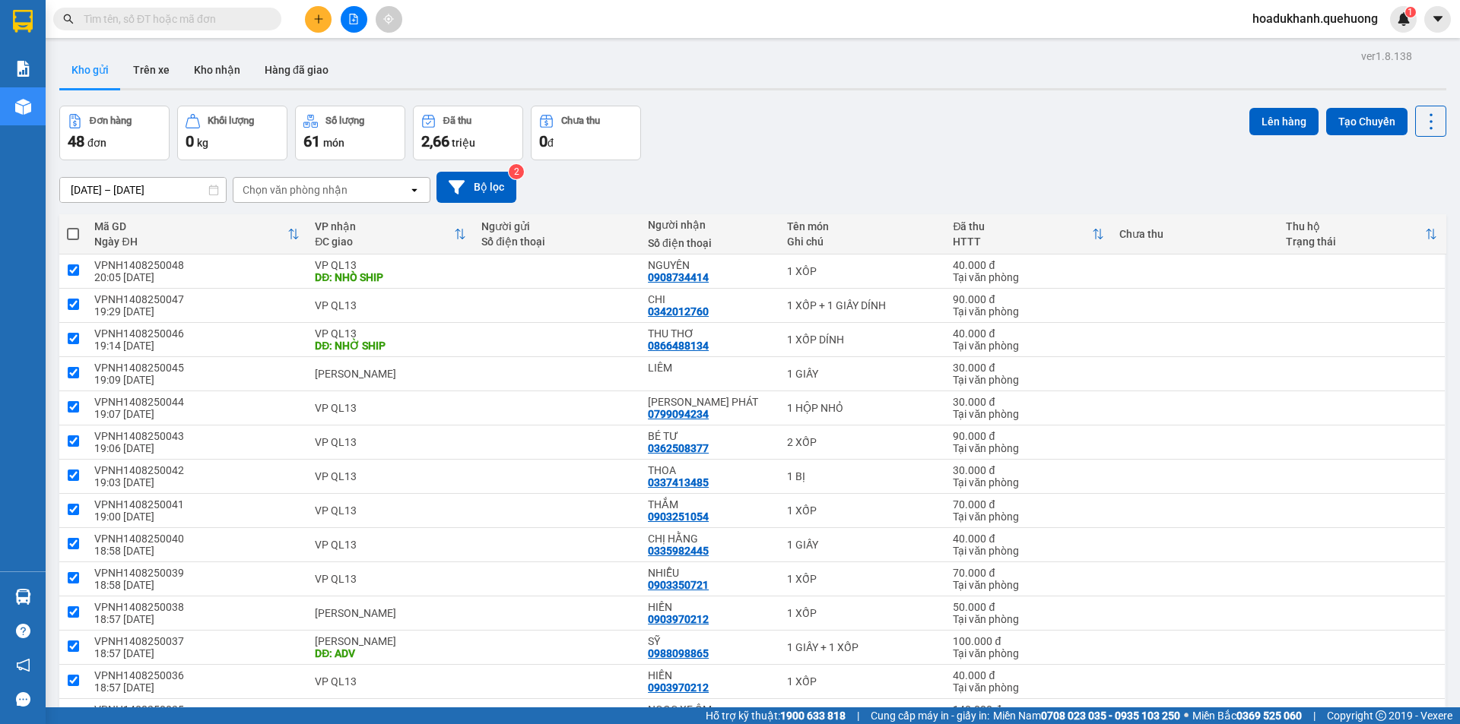
checkbox input "true"
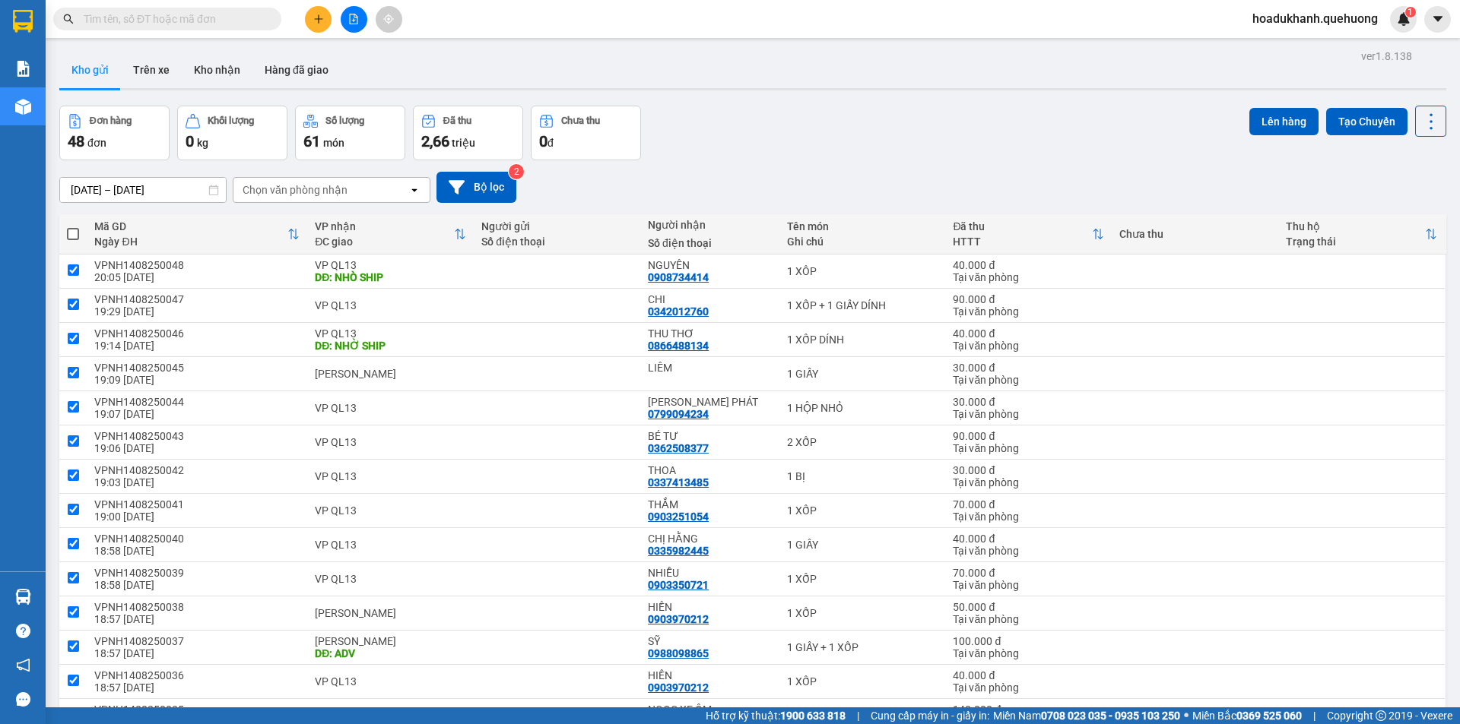
checkbox input "true"
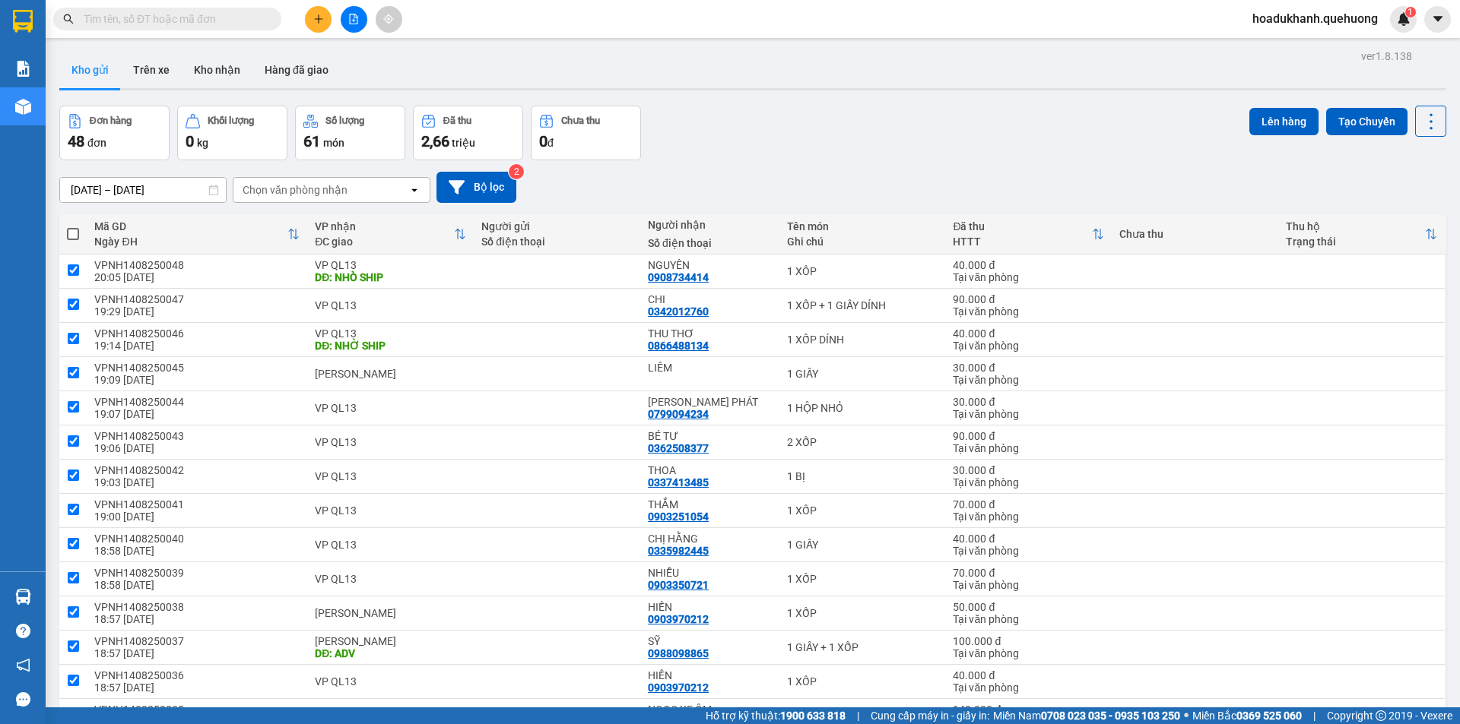
checkbox input "true"
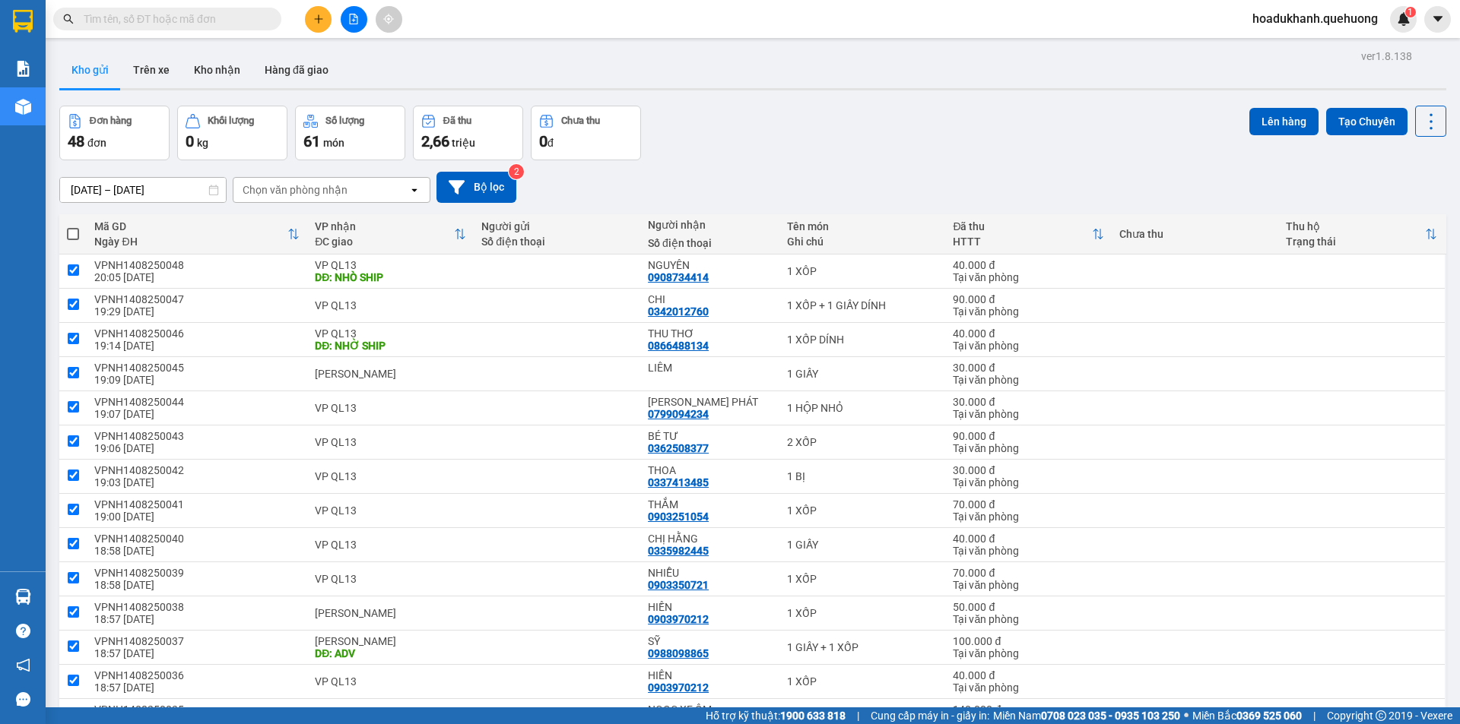
checkbox input "true"
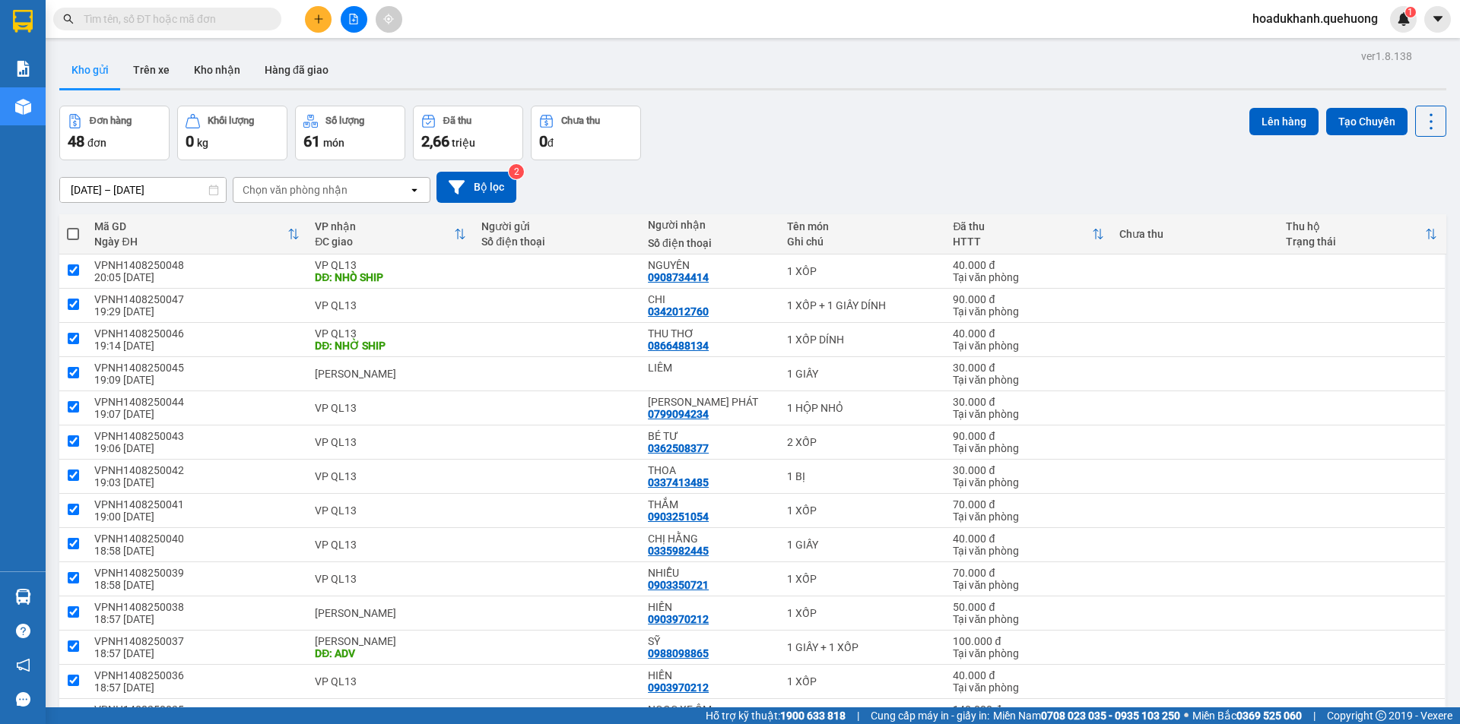
checkbox input "true"
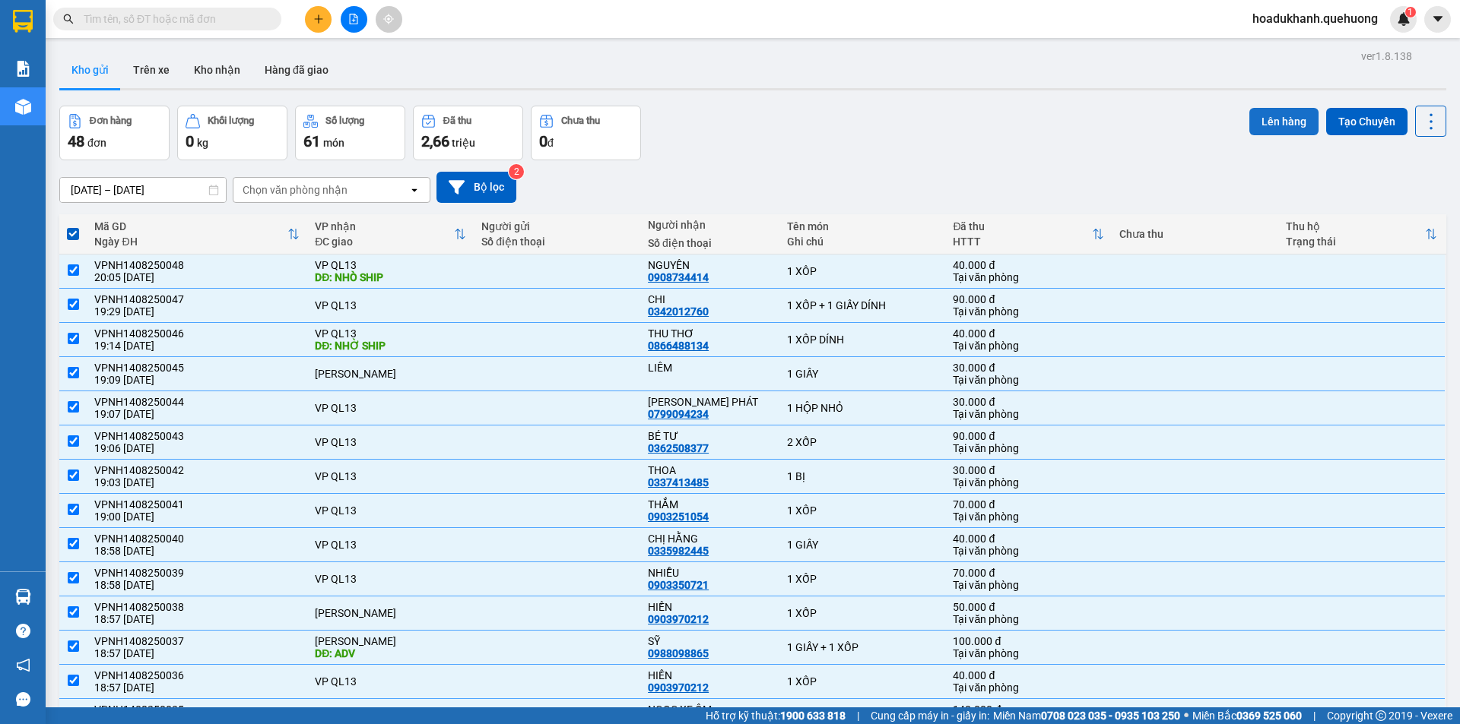
click at [1268, 116] on button "Lên hàng" at bounding box center [1283, 121] width 69 height 27
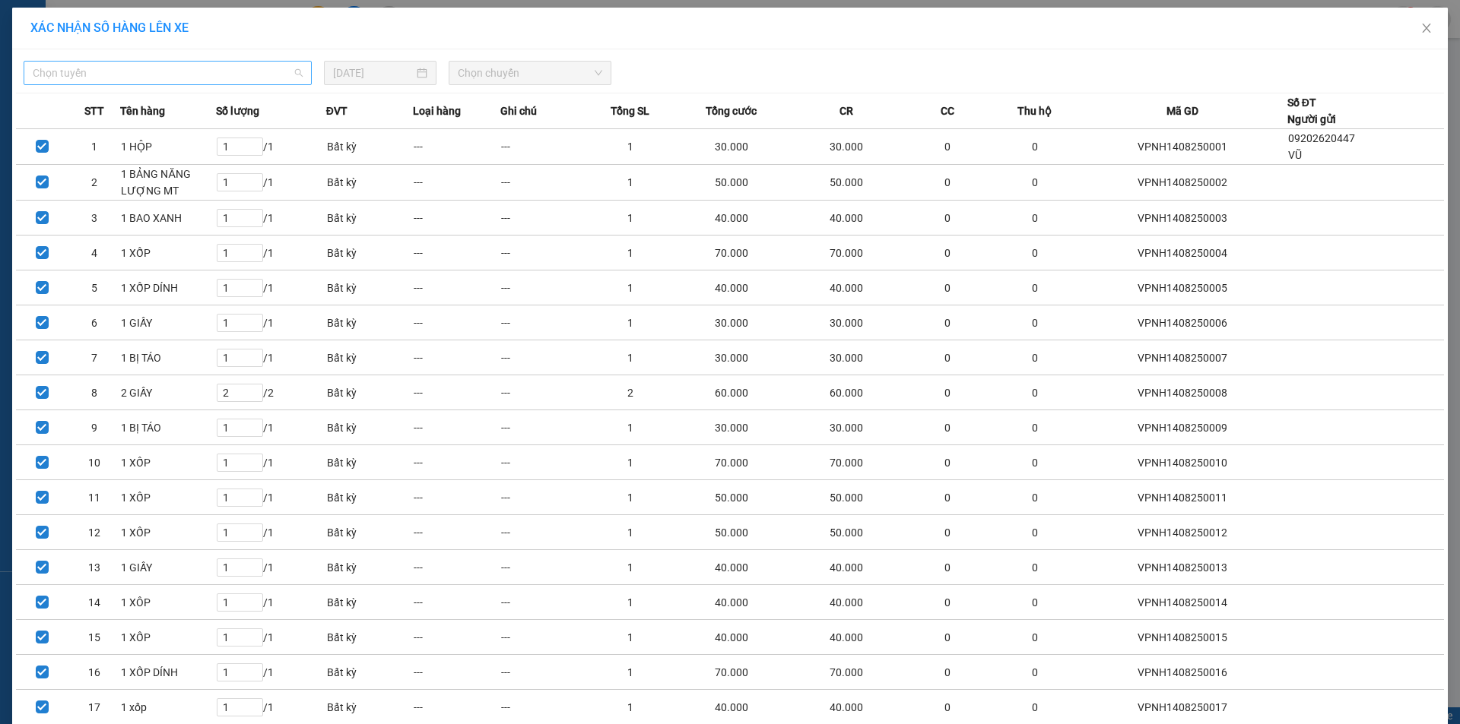
click at [298, 68] on div "Chọn tuyến" at bounding box center [168, 73] width 288 height 24
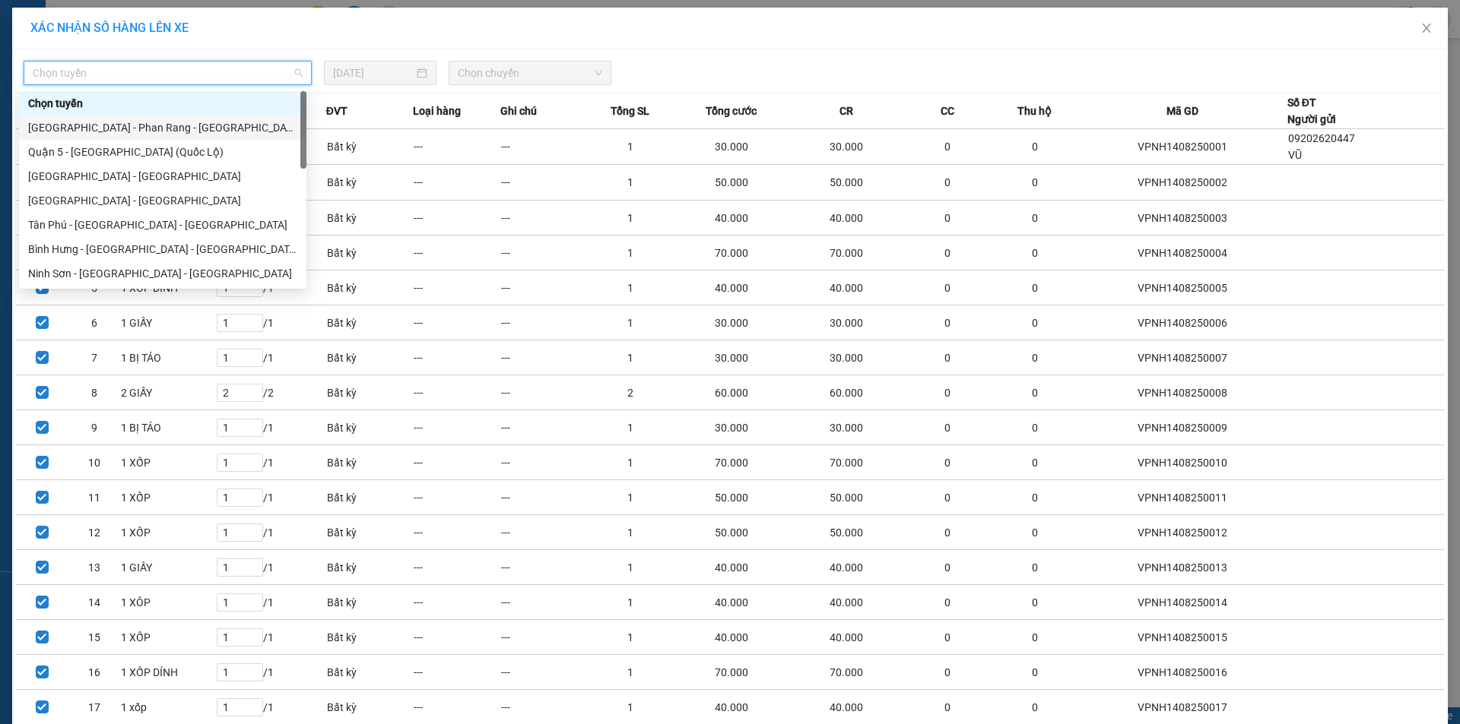
scroll to position [414, 0]
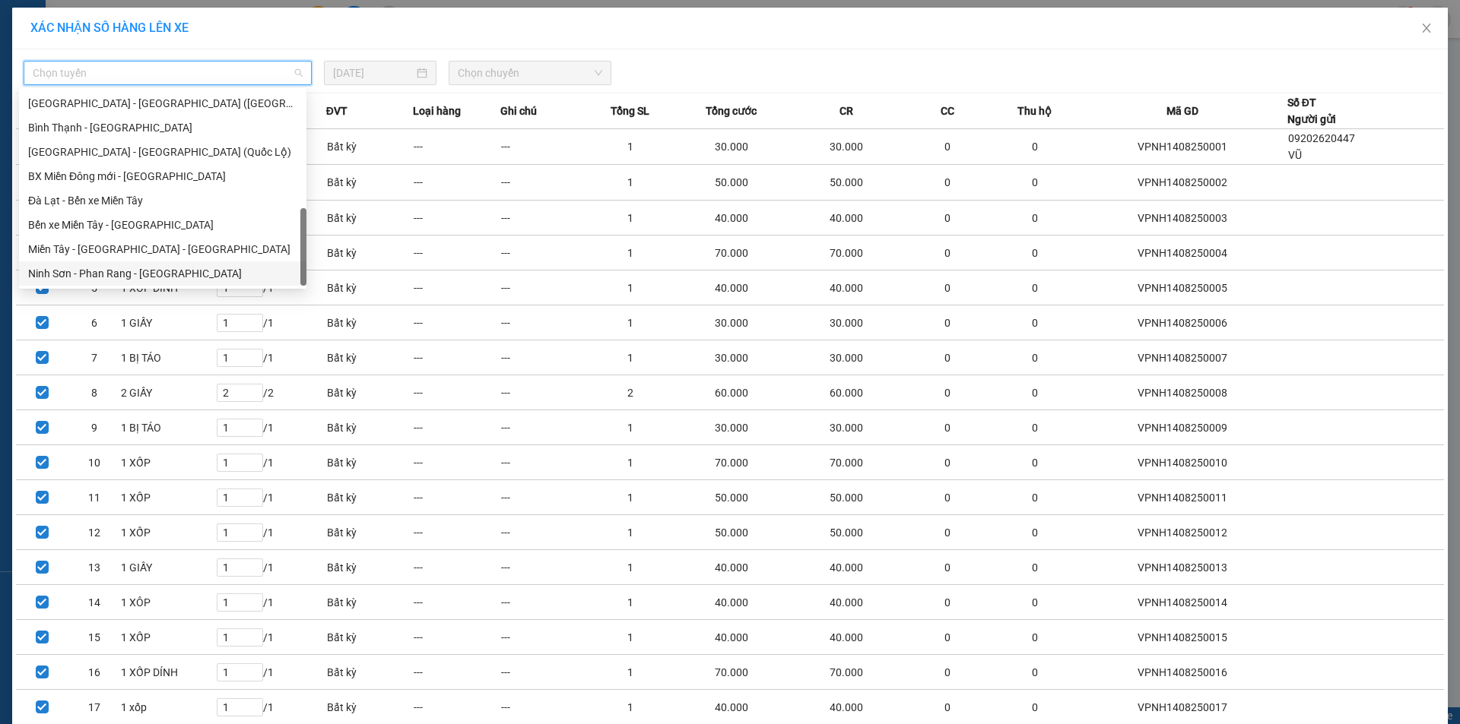
click at [146, 269] on div "Ninh Sơn - Phan Rang - [GEOGRAPHIC_DATA]" at bounding box center [162, 273] width 269 height 17
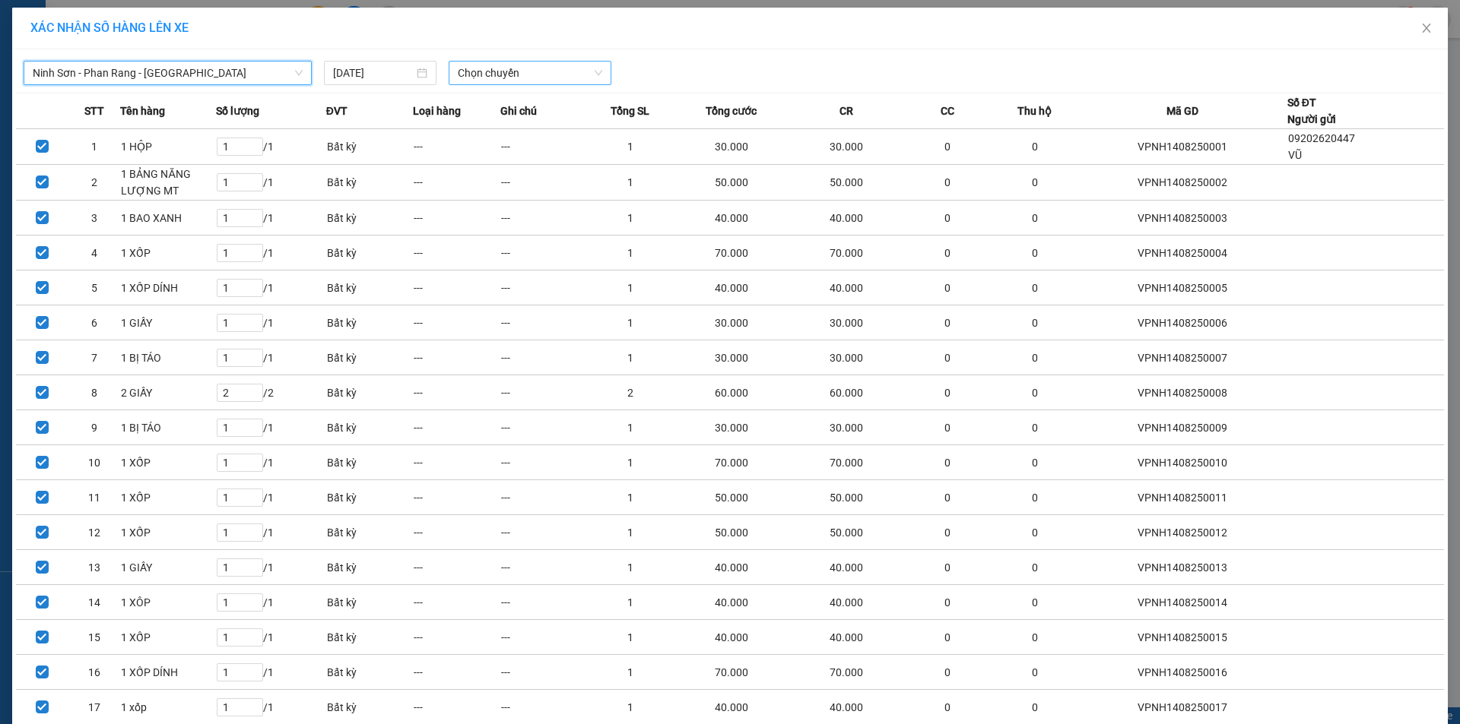
click at [601, 77] on div "Chọn chuyến" at bounding box center [530, 73] width 163 height 24
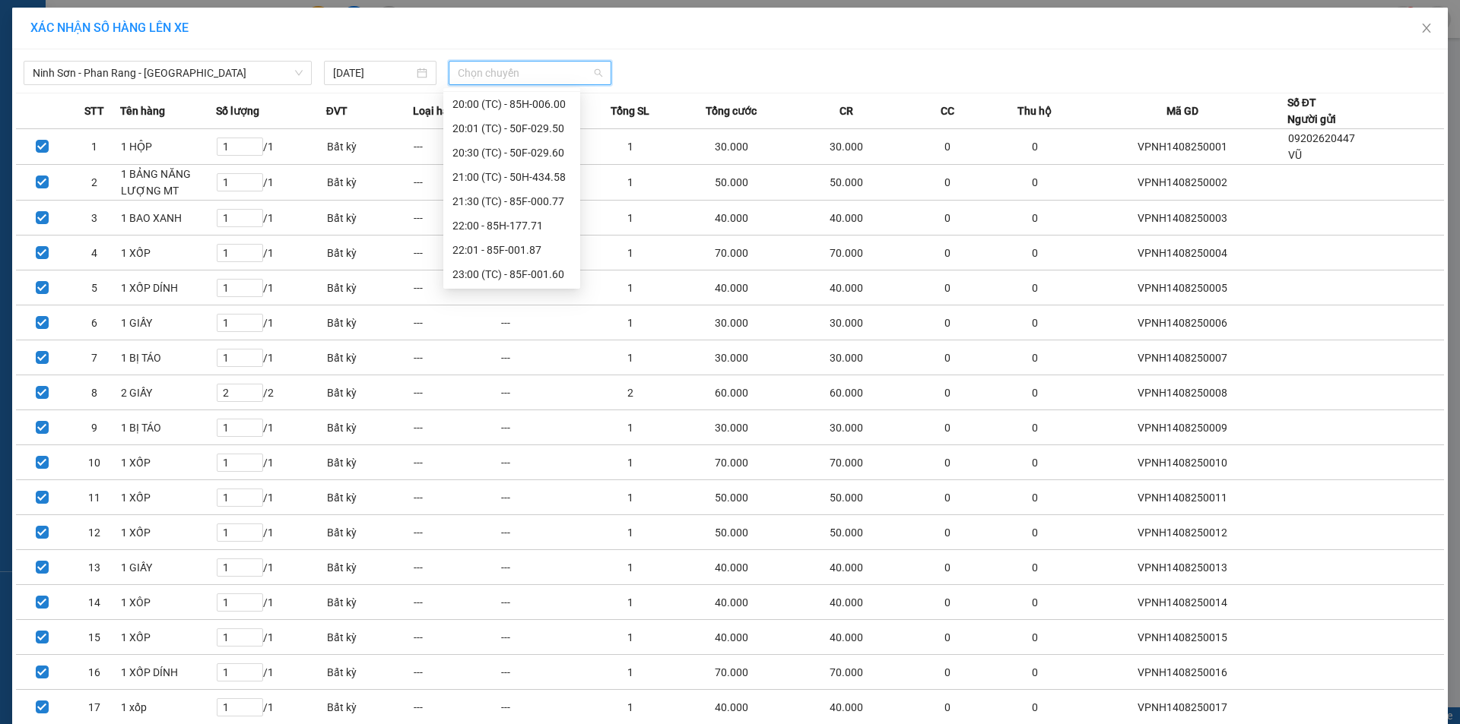
scroll to position [146, 0]
click at [553, 102] on div "20:00 (TC) - 85H-006.00" at bounding box center [511, 103] width 119 height 17
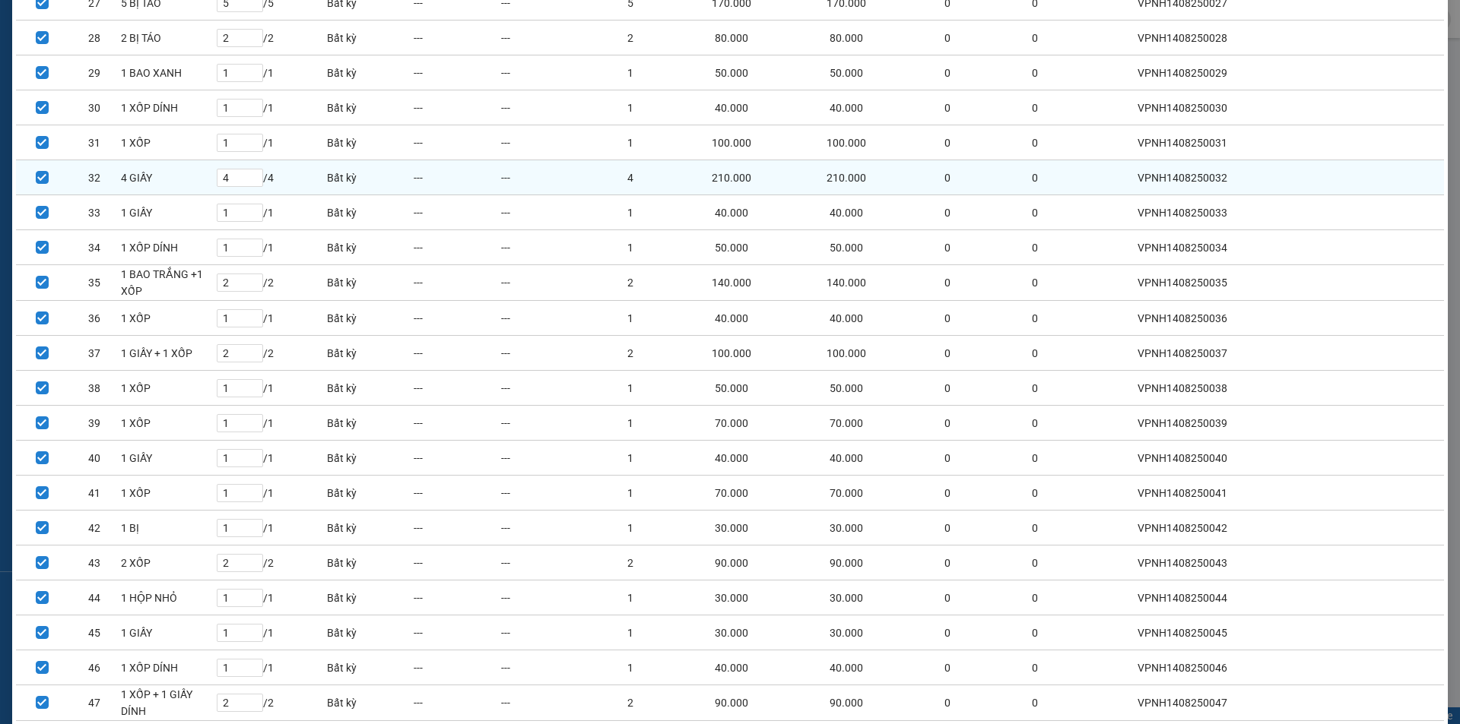
scroll to position [1199, 0]
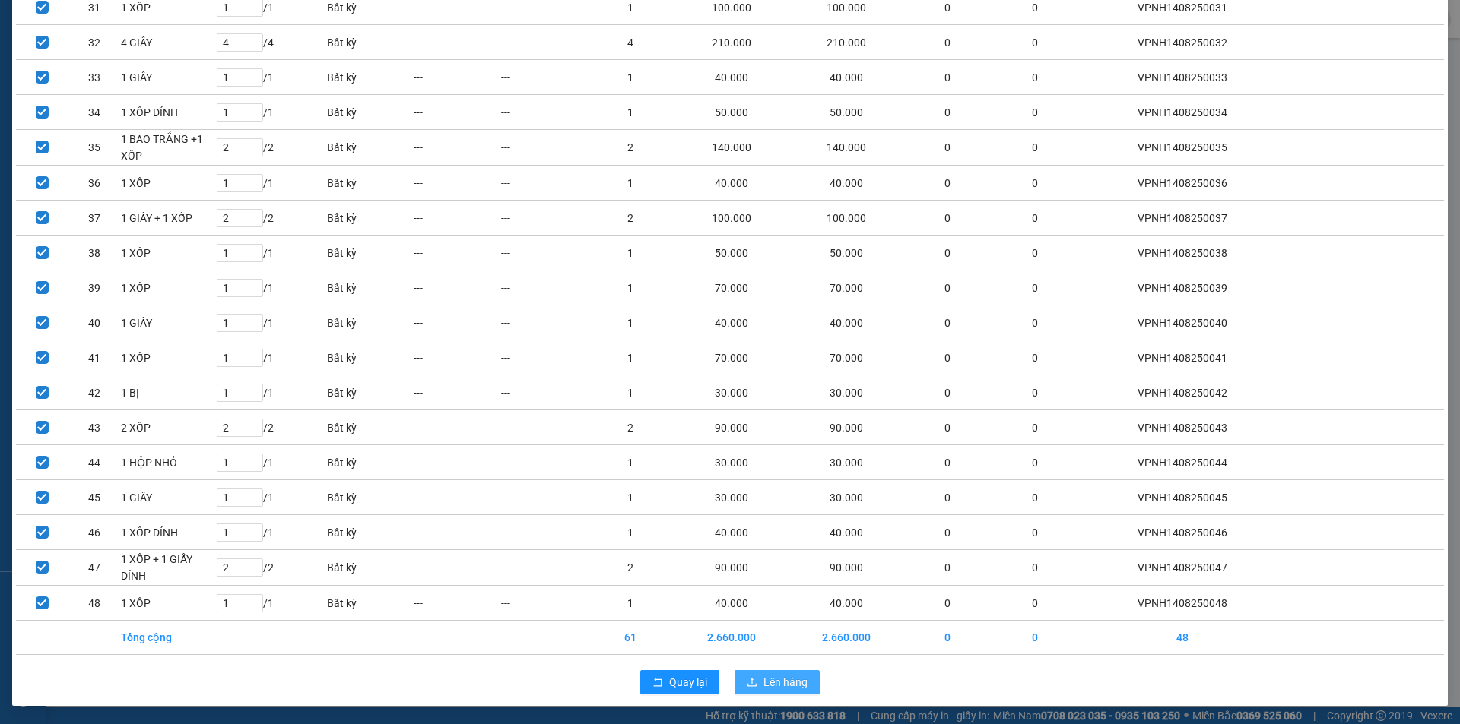
click at [782, 683] on span "Lên hàng" at bounding box center [785, 682] width 44 height 17
